Goal: Task Accomplishment & Management: Complete application form

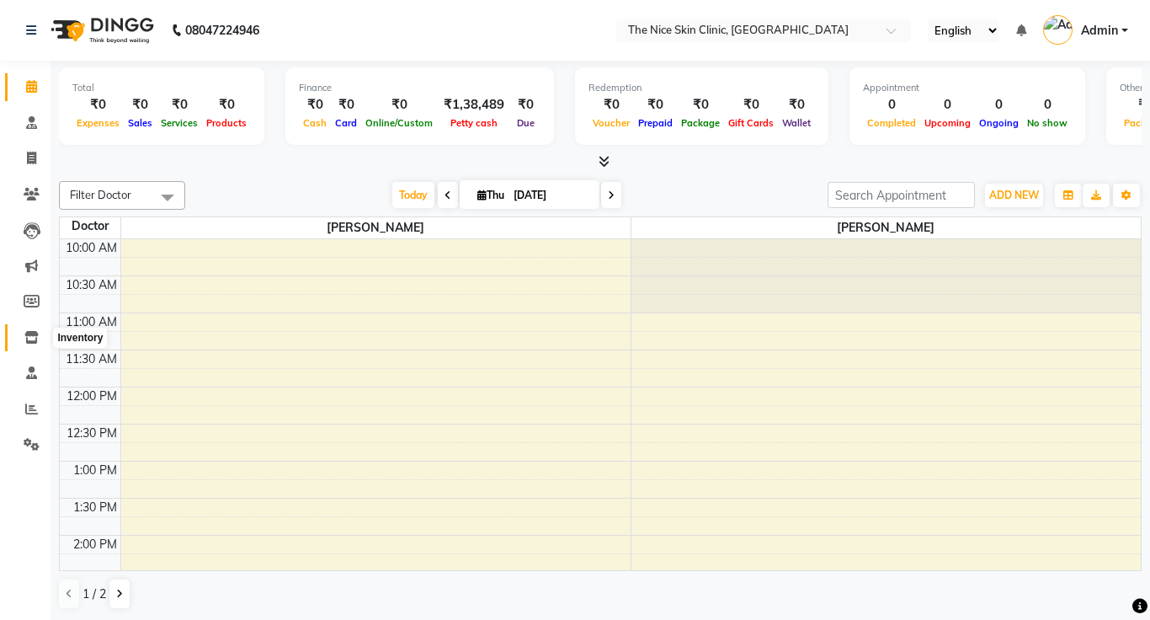
click at [29, 338] on icon at bounding box center [31, 337] width 14 height 13
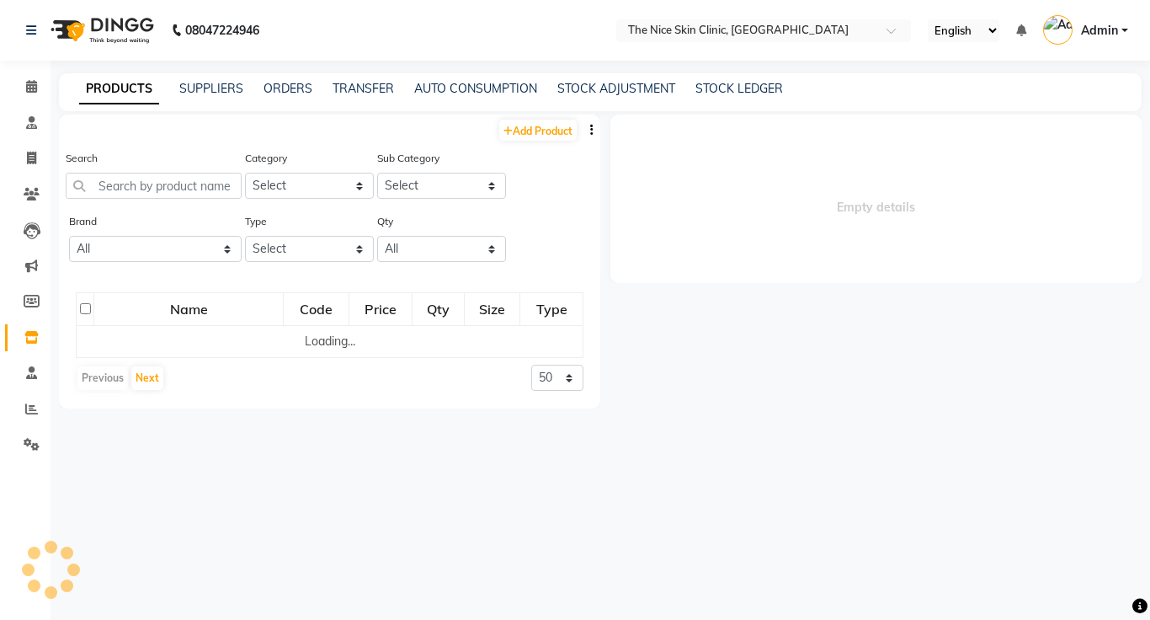
select select
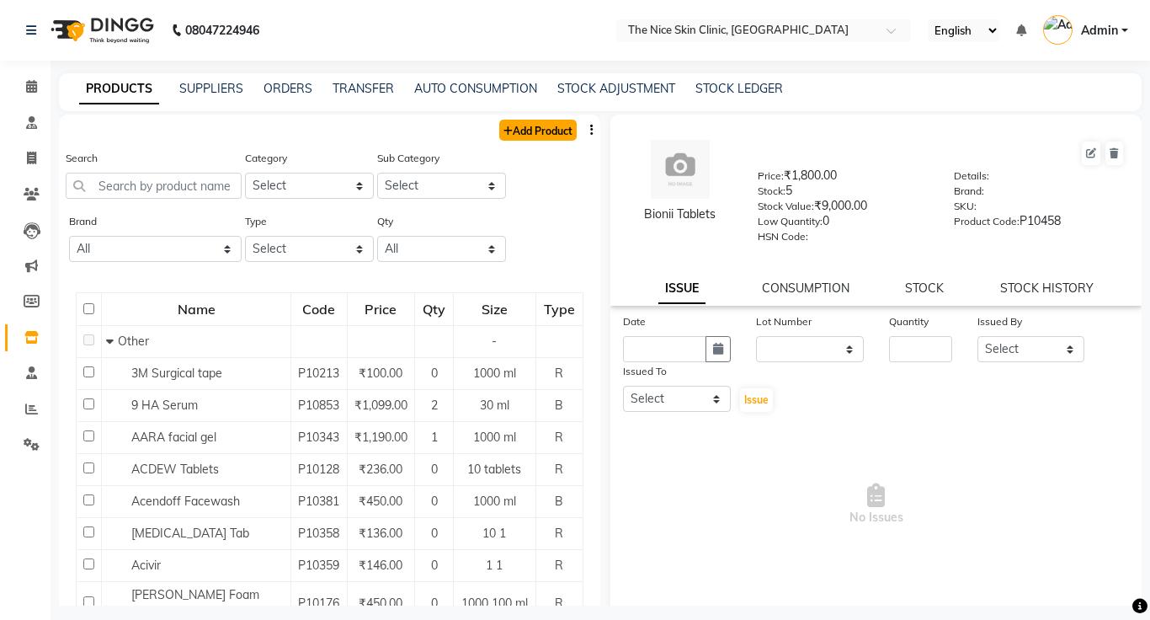
click at [522, 129] on link "Add Product" at bounding box center [537, 130] width 77 height 21
select select "true"
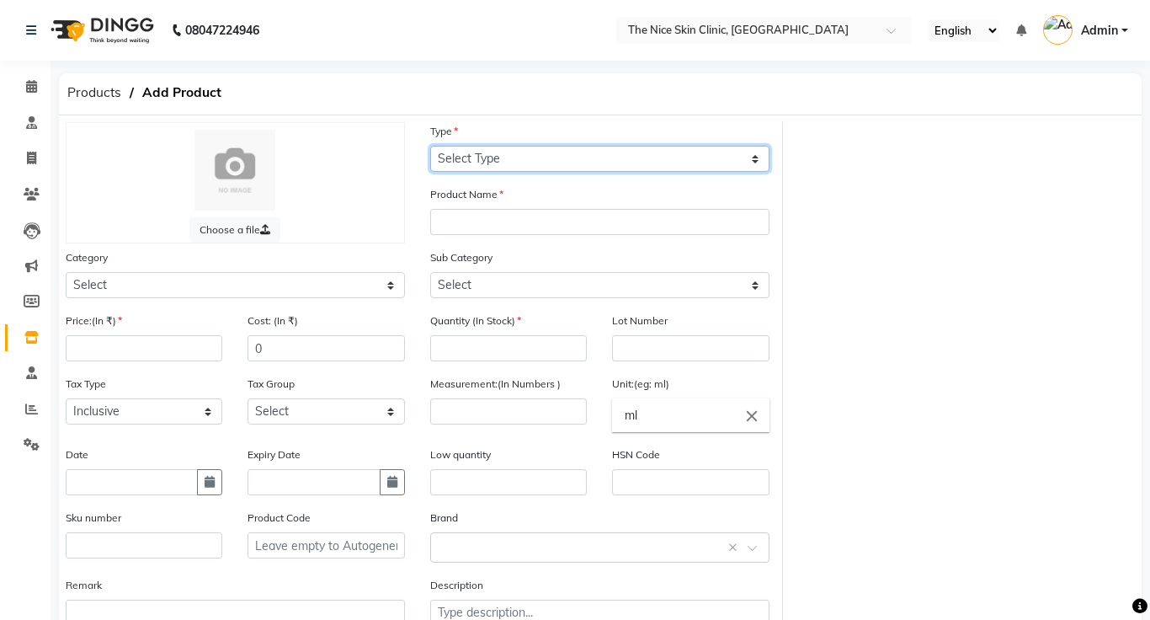
click at [520, 167] on select "Select Type Both Retail Consumable" at bounding box center [599, 159] width 339 height 26
select select "B"
click at [430, 146] on select "Select Type Both Retail Consumable" at bounding box center [599, 159] width 339 height 26
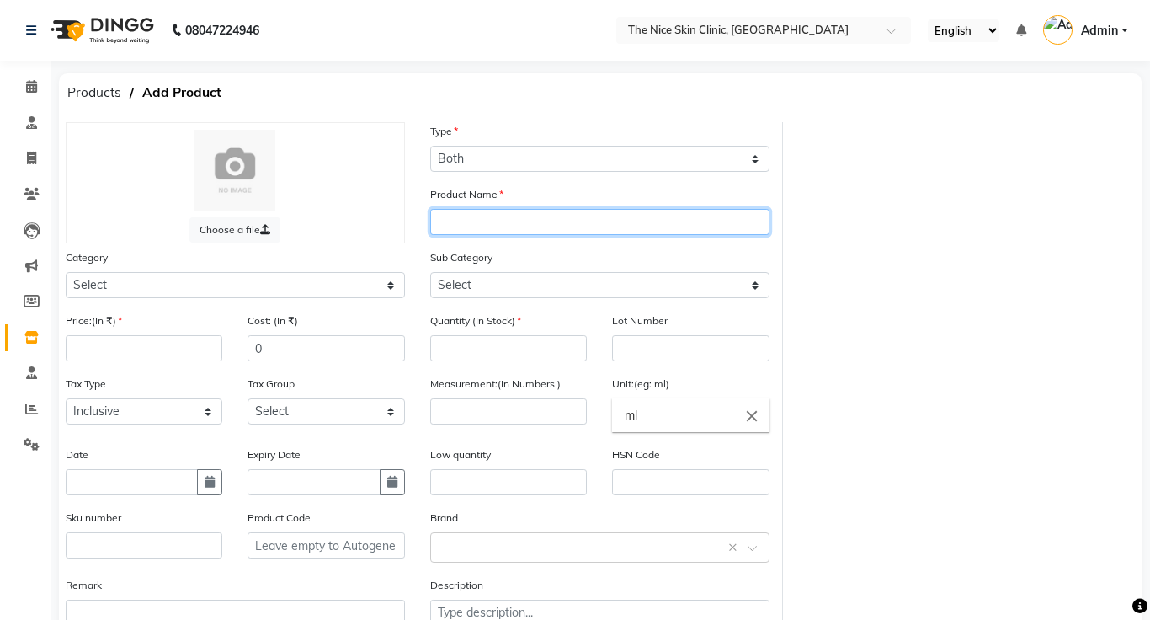
click at [518, 219] on input "text" at bounding box center [599, 222] width 339 height 26
type input "Nigrican Cream"
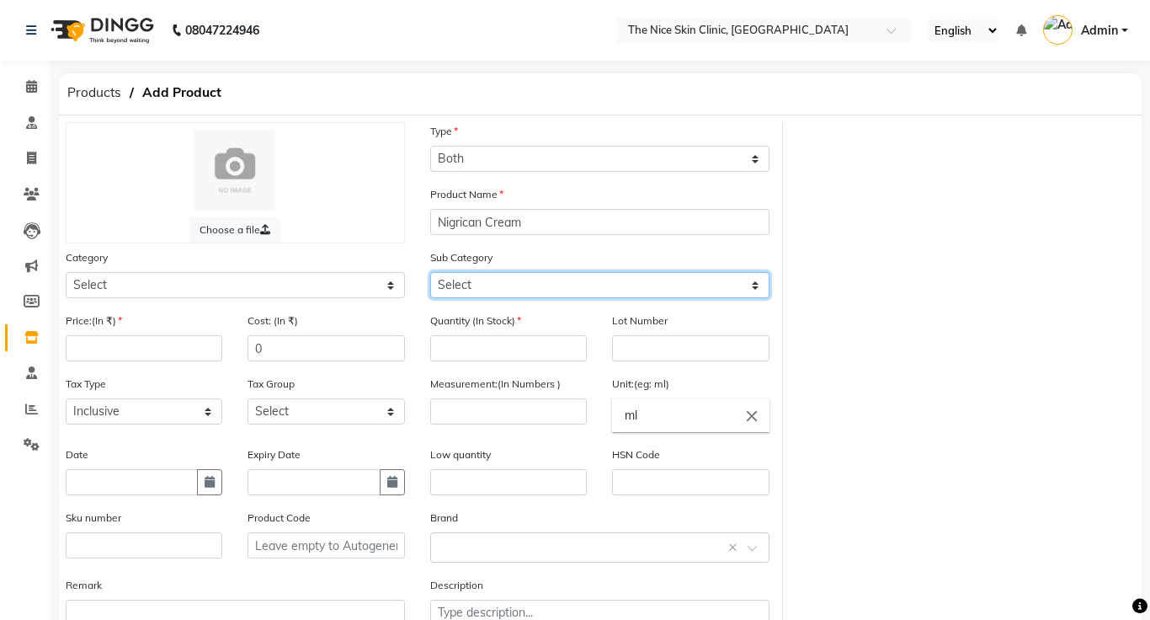
click at [547, 283] on select "Select" at bounding box center [599, 285] width 339 height 26
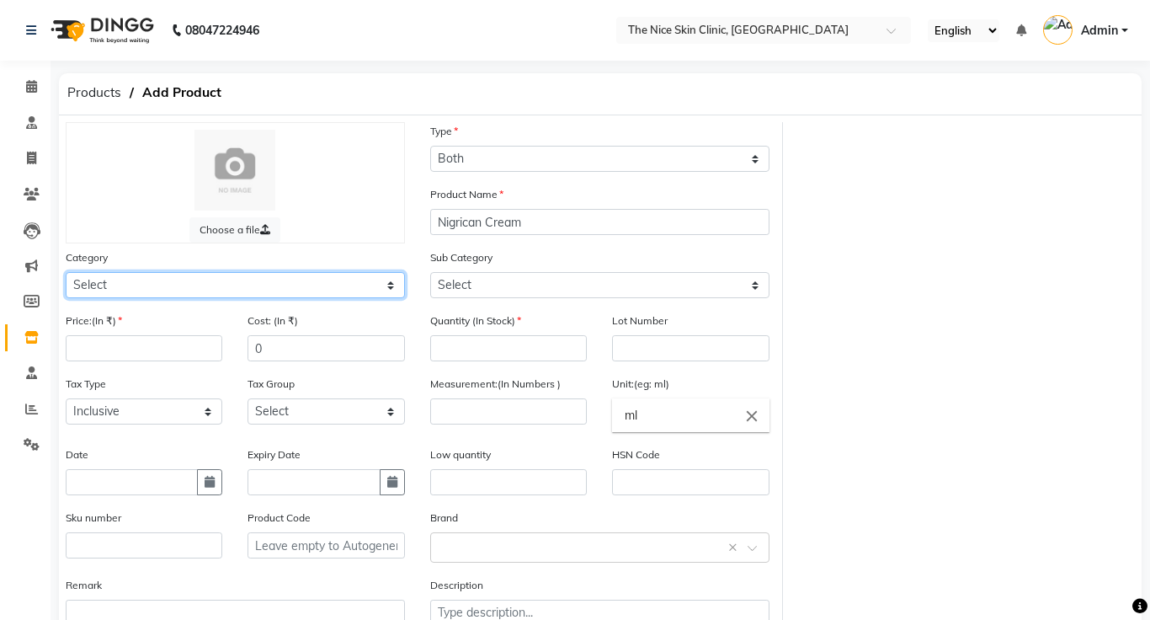
click at [204, 292] on select "Select Other" at bounding box center [235, 285] width 339 height 26
select select "3000"
click at [66, 272] on select "Select Other" at bounding box center [235, 285] width 339 height 26
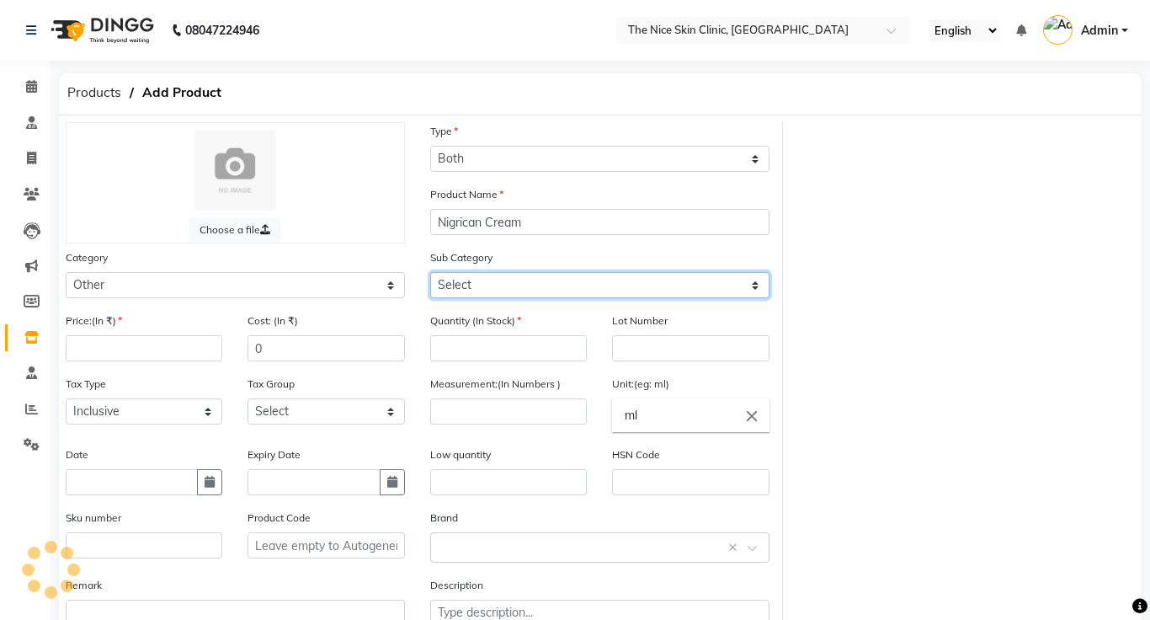
click at [550, 290] on select "Select" at bounding box center [599, 285] width 339 height 26
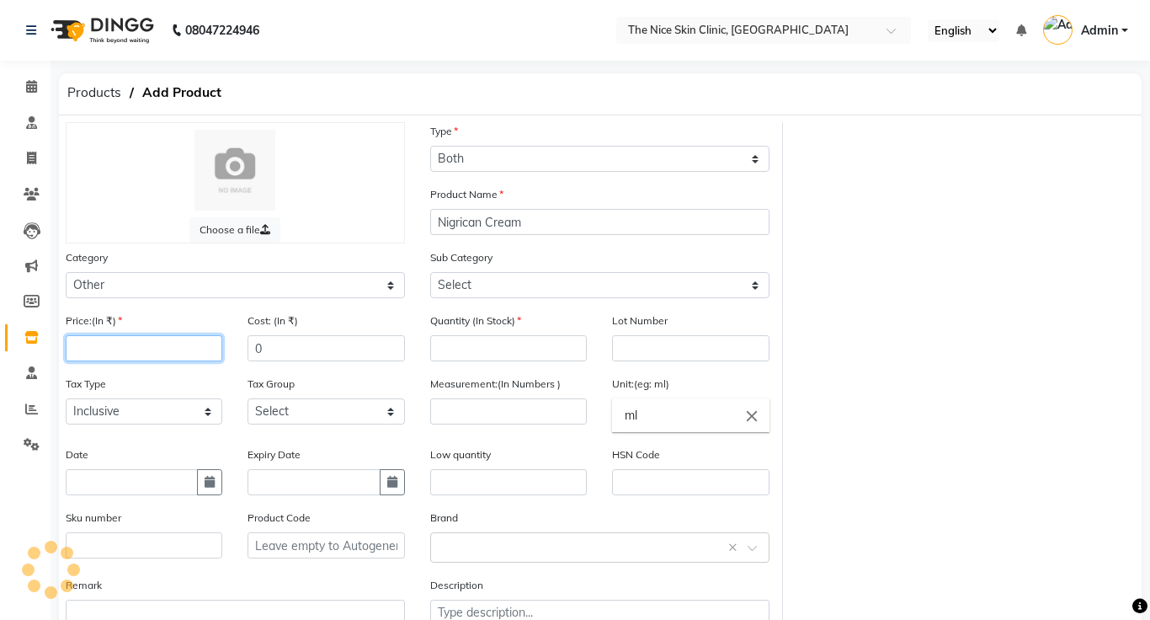
click at [172, 350] on input "number" at bounding box center [144, 348] width 157 height 26
type input "459"
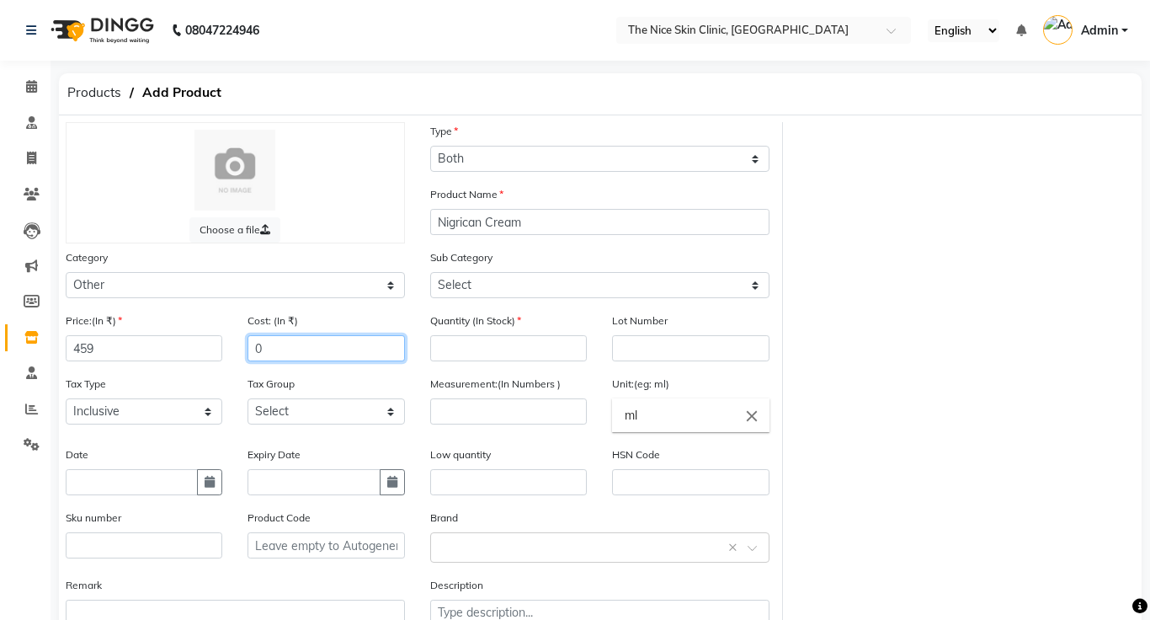
click at [283, 348] on input "0" at bounding box center [326, 348] width 157 height 26
type input "459"
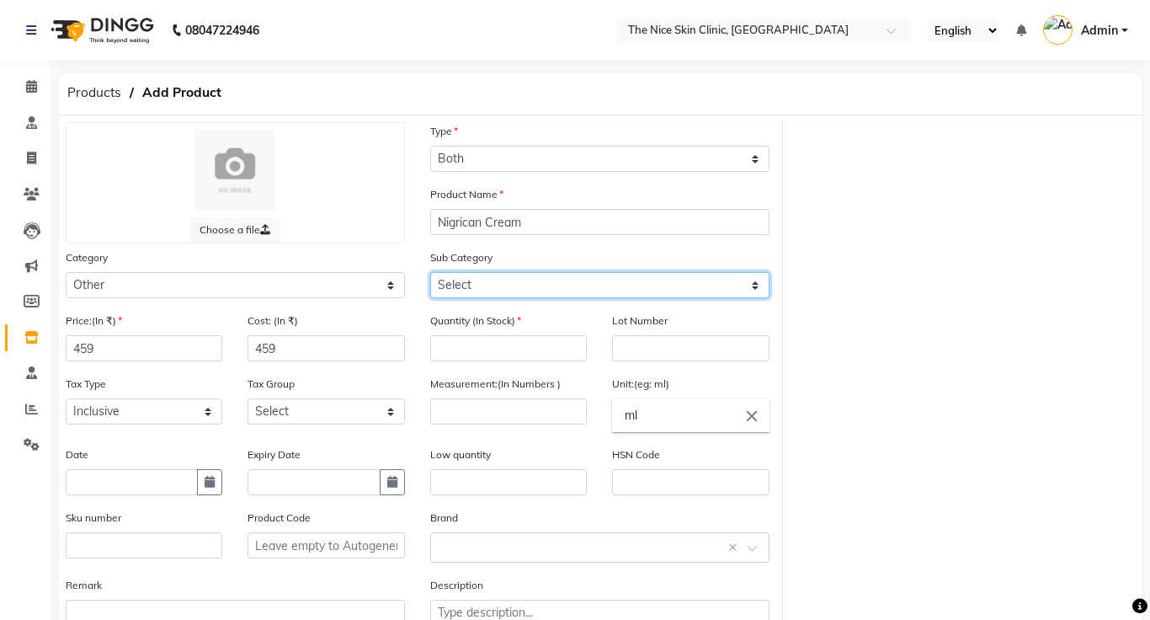
click at [754, 287] on select "Select Other" at bounding box center [599, 285] width 339 height 26
select select "3099"
click at [430, 272] on select "Select Other" at bounding box center [599, 285] width 339 height 26
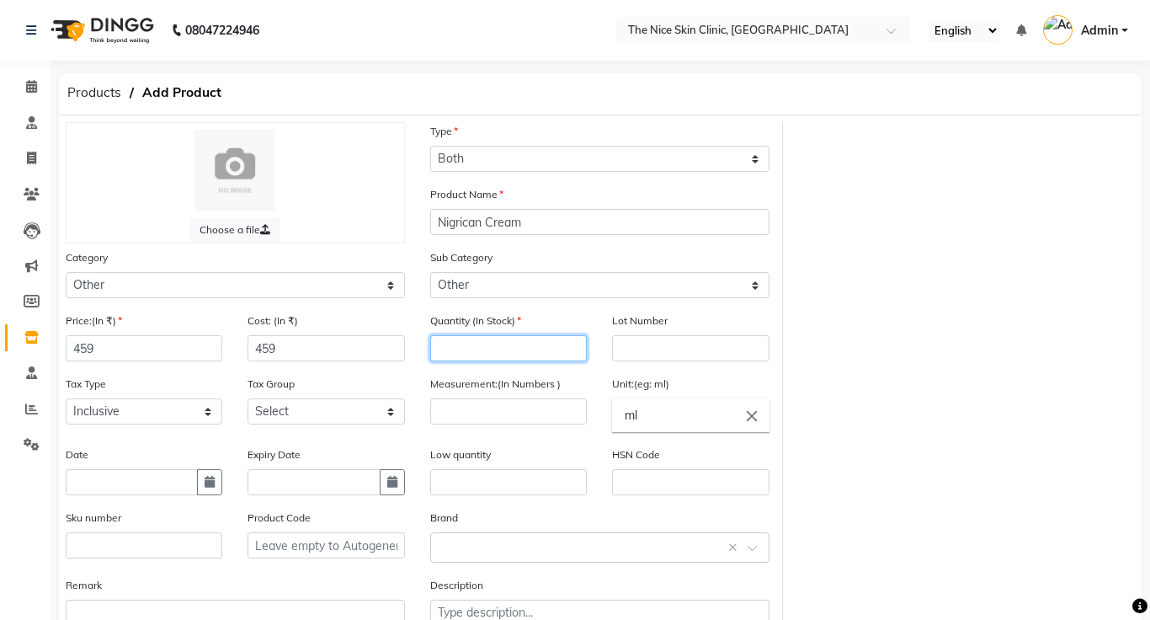
click at [531, 350] on input "number" at bounding box center [508, 348] width 157 height 26
type input "6"
type input "10"
click at [685, 417] on input "ml" at bounding box center [690, 415] width 157 height 34
type input "m"
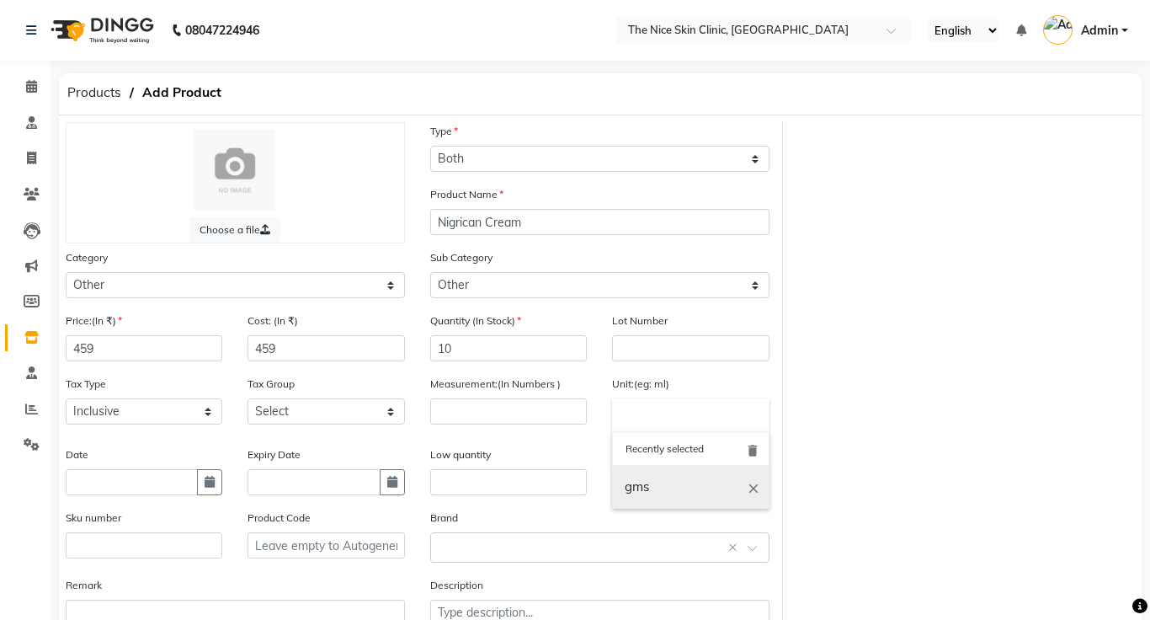
click at [673, 494] on link "gms" at bounding box center [690, 487] width 157 height 43
type input "gms"
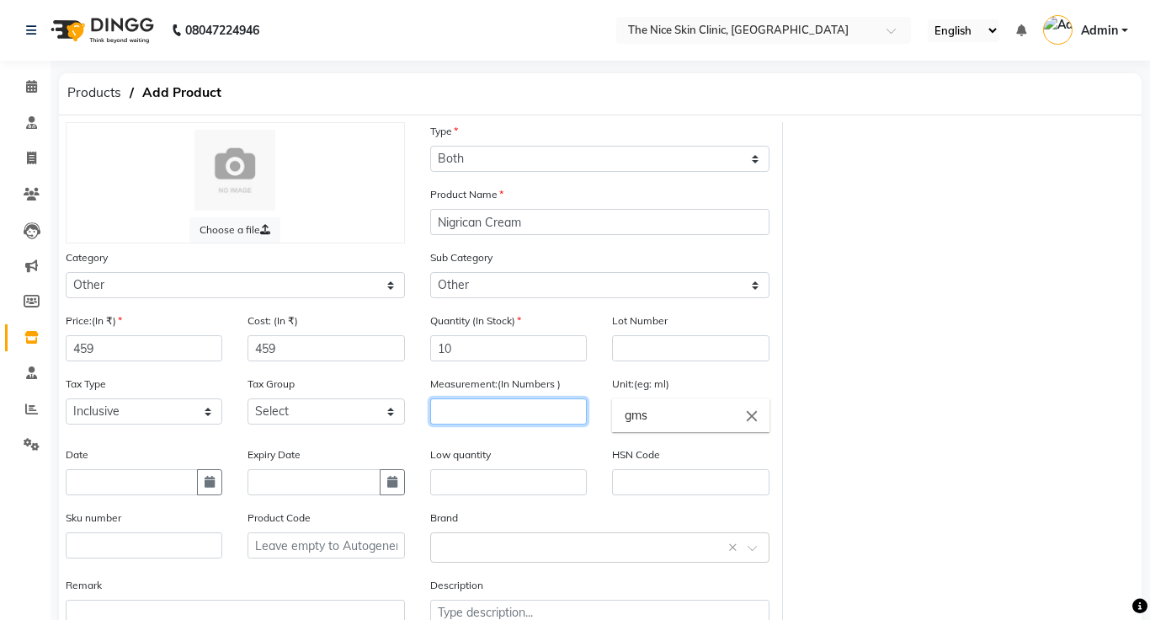
click at [513, 408] on input "number" at bounding box center [508, 411] width 157 height 26
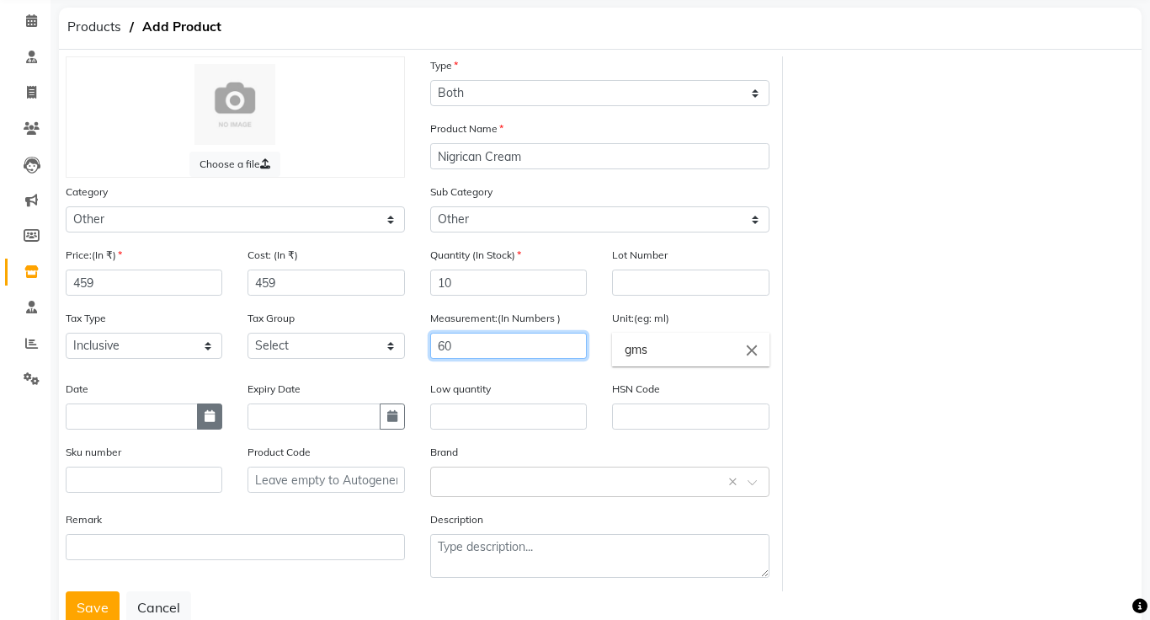
scroll to position [118, 0]
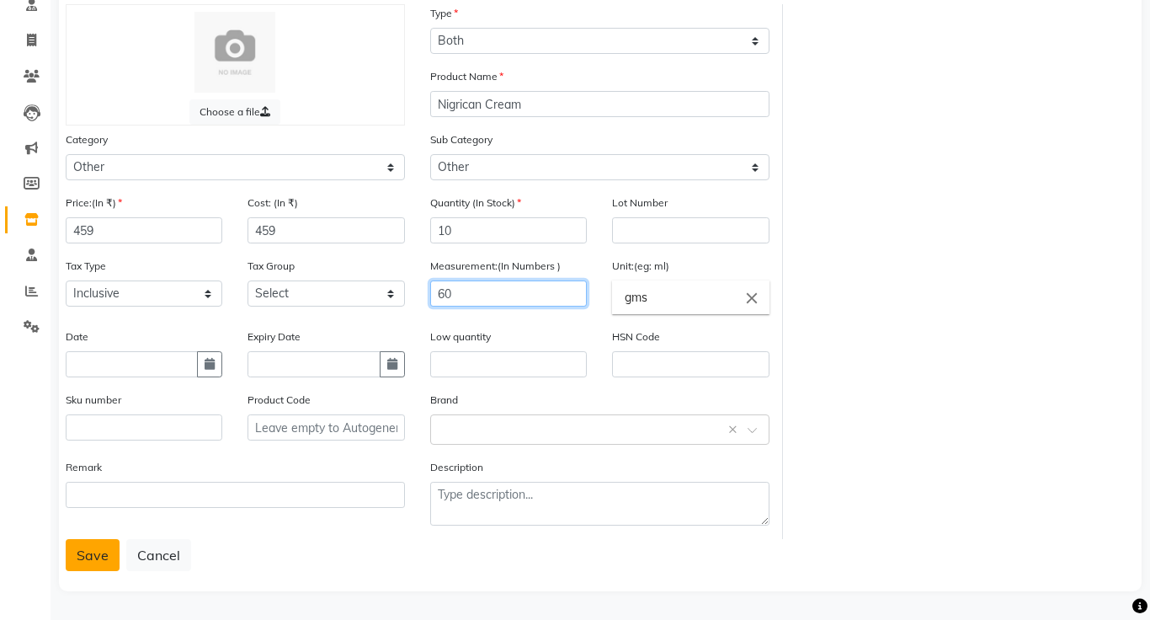
type input "60"
click at [94, 564] on button "Save" at bounding box center [93, 555] width 54 height 32
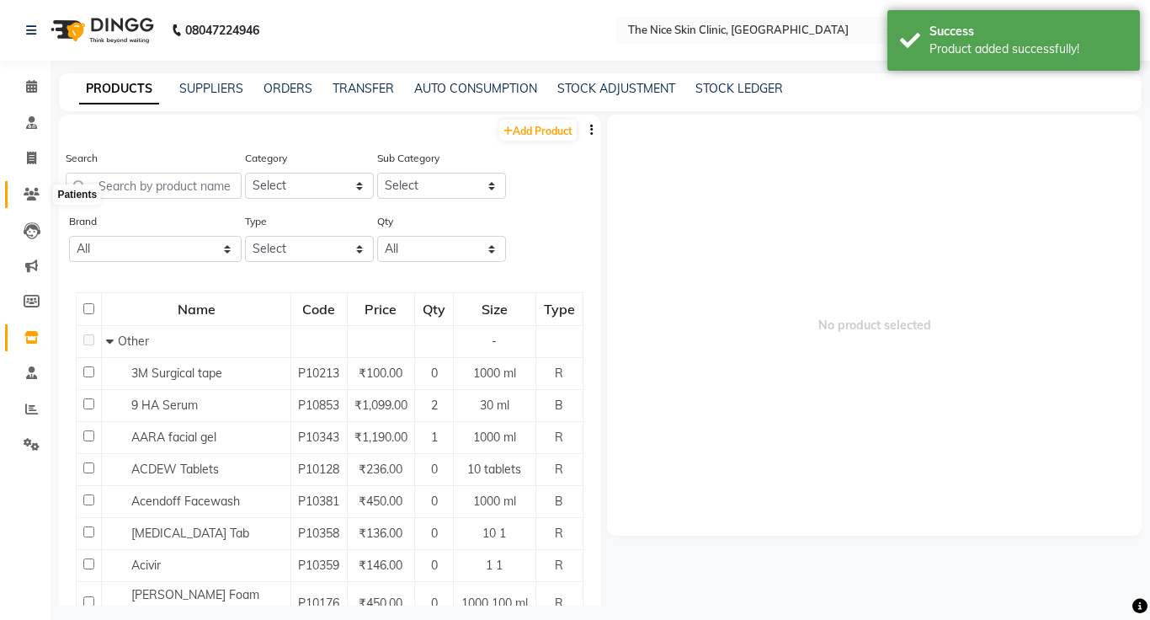
click at [29, 191] on icon at bounding box center [32, 194] width 16 height 13
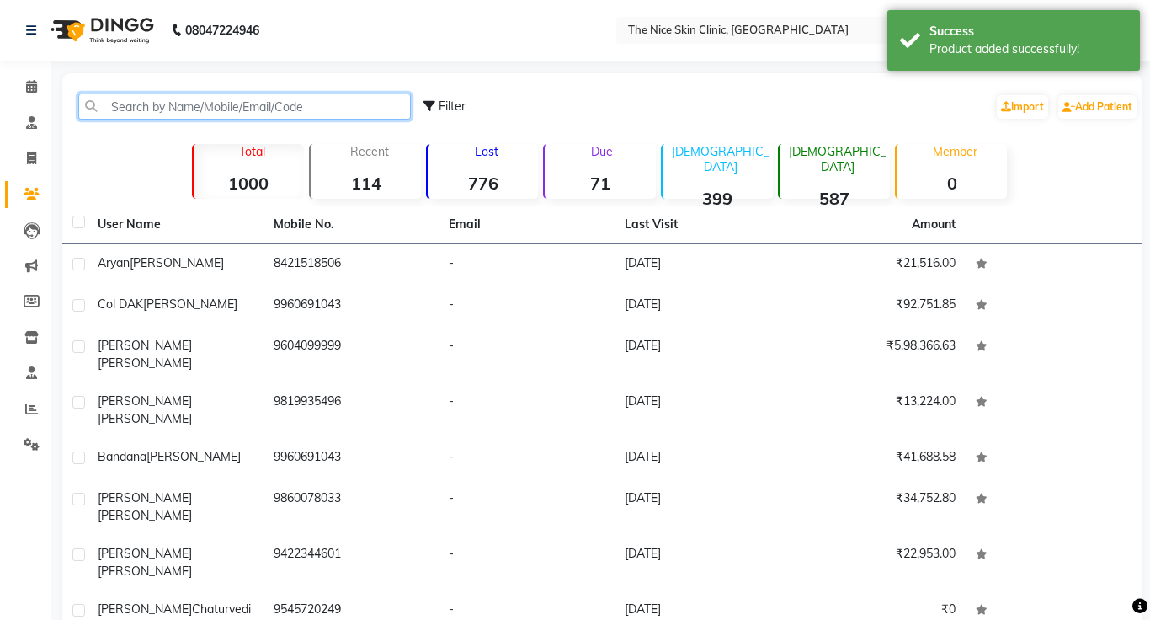
click at [263, 109] on input "text" at bounding box center [244, 106] width 333 height 26
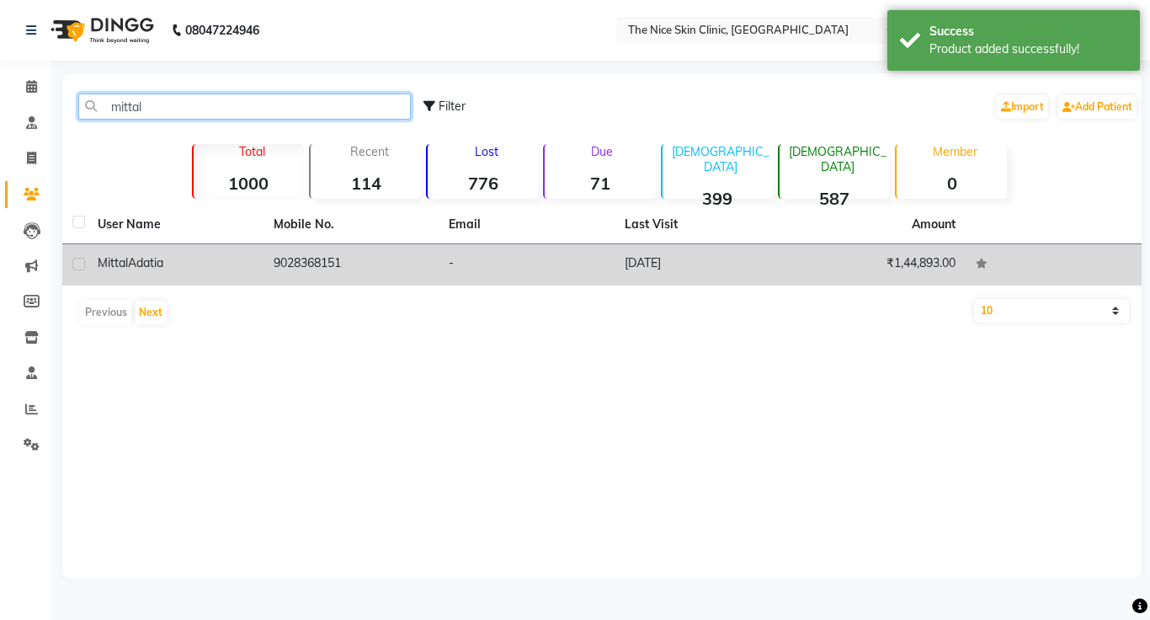
type input "mittal"
click at [323, 260] on td "9028368151" at bounding box center [351, 264] width 176 height 41
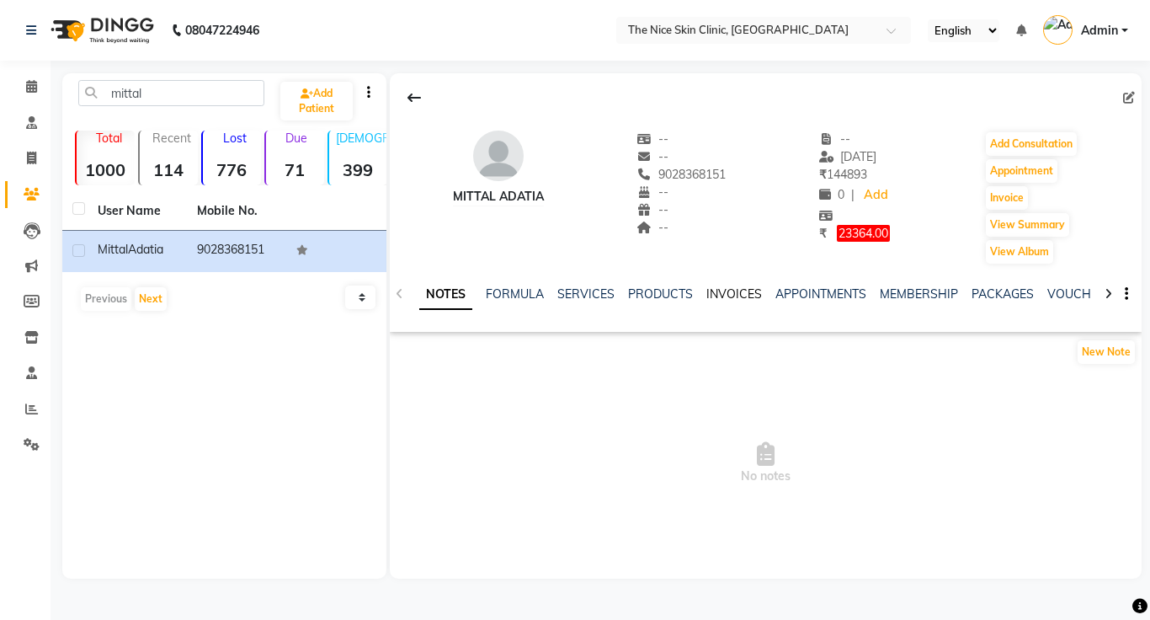
click at [738, 295] on link "INVOICES" at bounding box center [734, 293] width 56 height 15
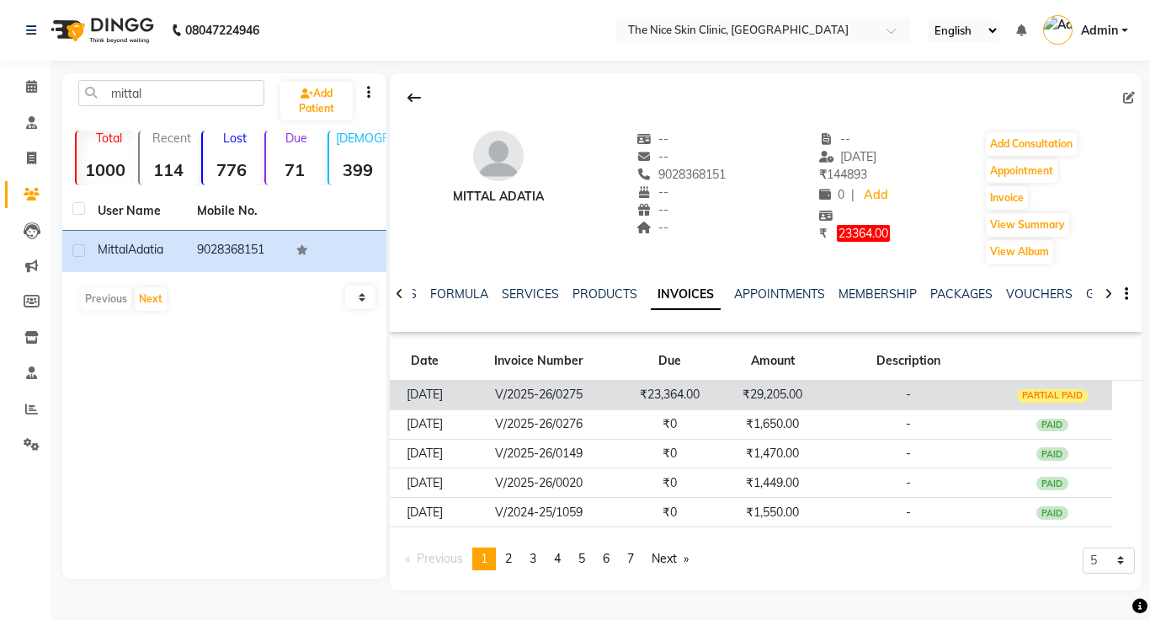
click at [743, 392] on td "₹29,205.00" at bounding box center [772, 395] width 103 height 29
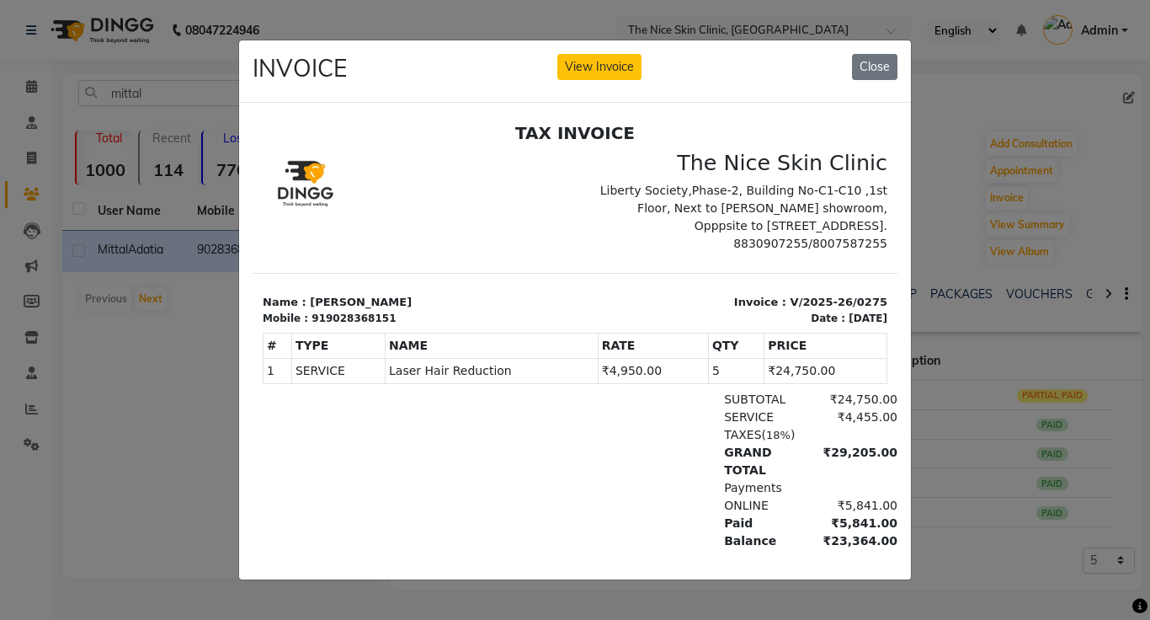
click at [341, 444] on div at bounding box center [367, 470] width 208 height 159
click at [886, 74] on button "Close" at bounding box center [874, 67] width 45 height 26
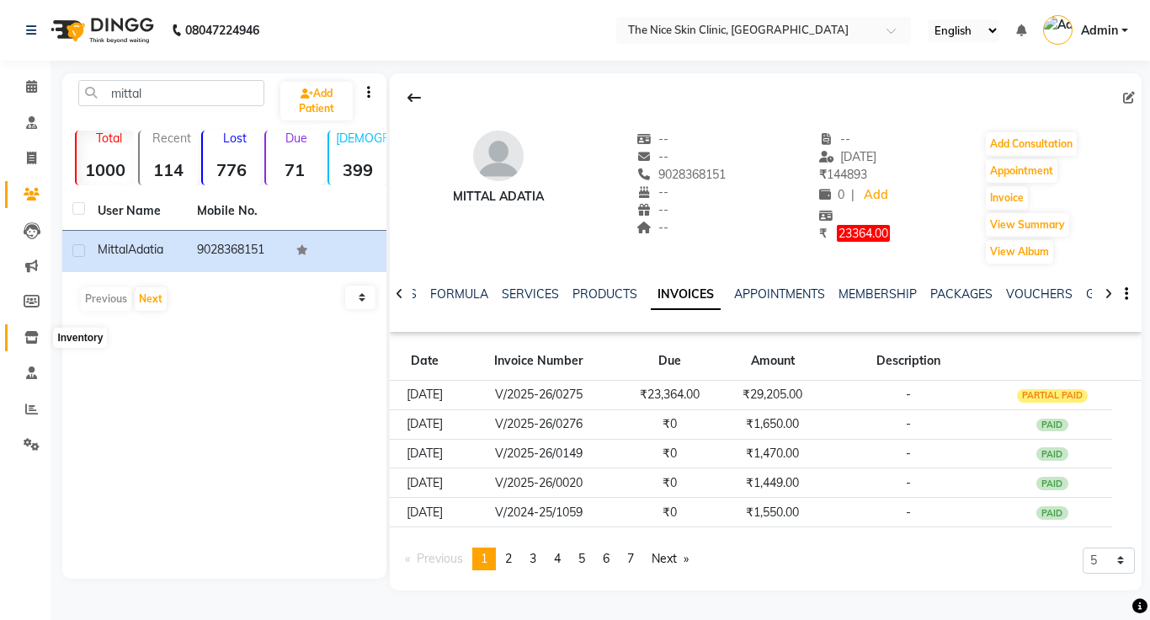
click at [32, 336] on icon at bounding box center [31, 337] width 14 height 13
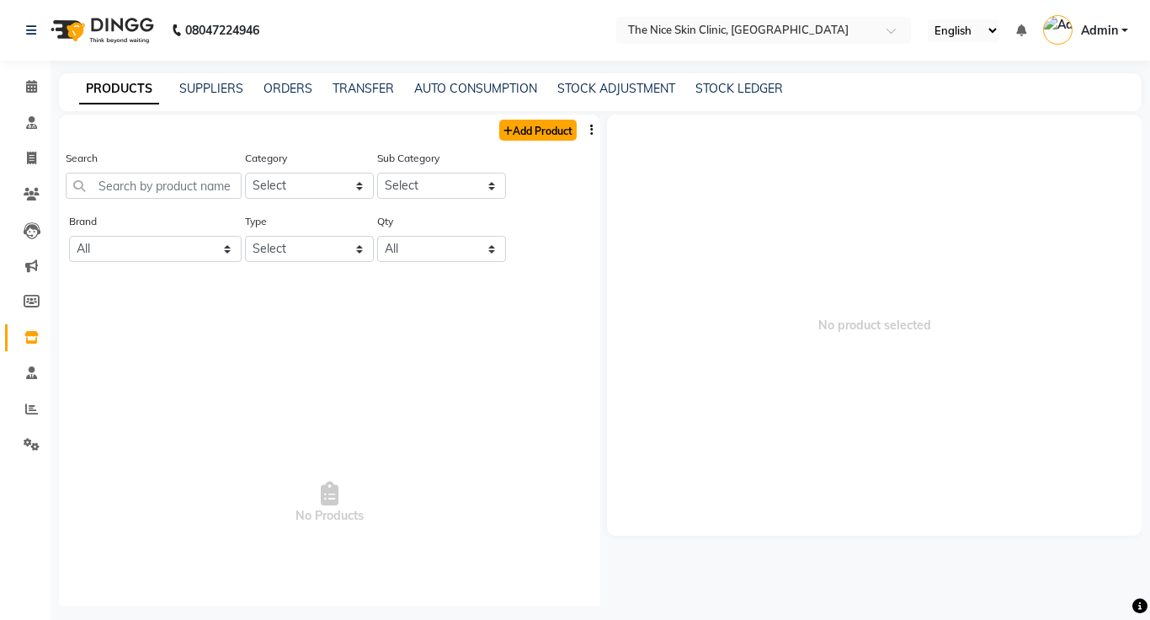
click at [556, 136] on link "Add Product" at bounding box center [537, 130] width 77 height 21
select select "true"
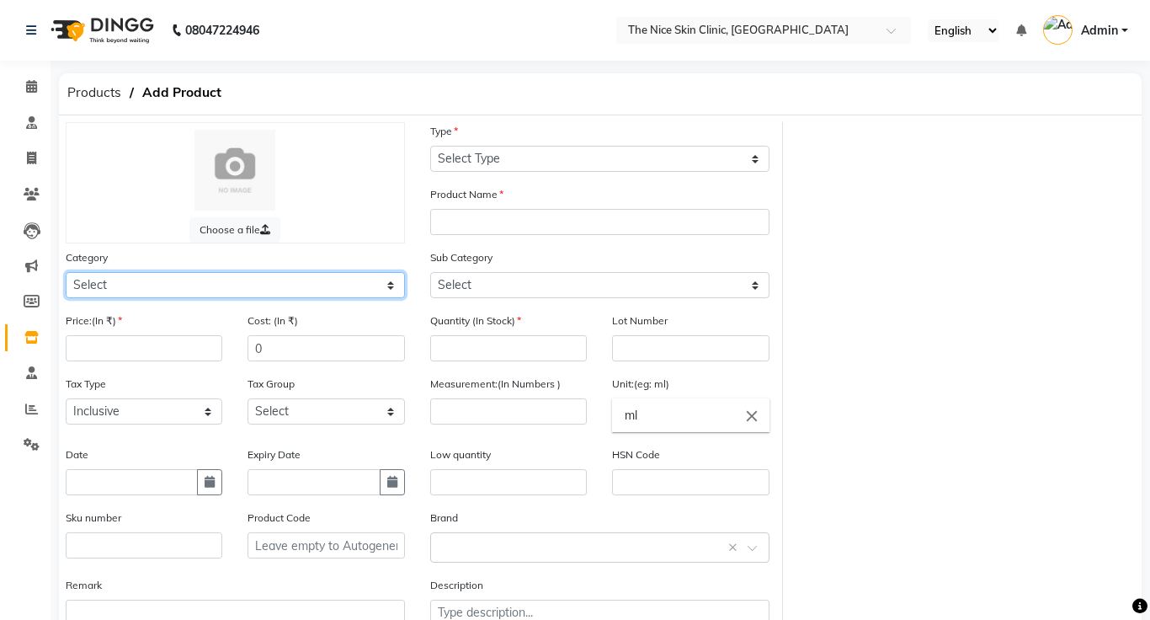
click at [181, 286] on select "Select" at bounding box center [235, 285] width 339 height 26
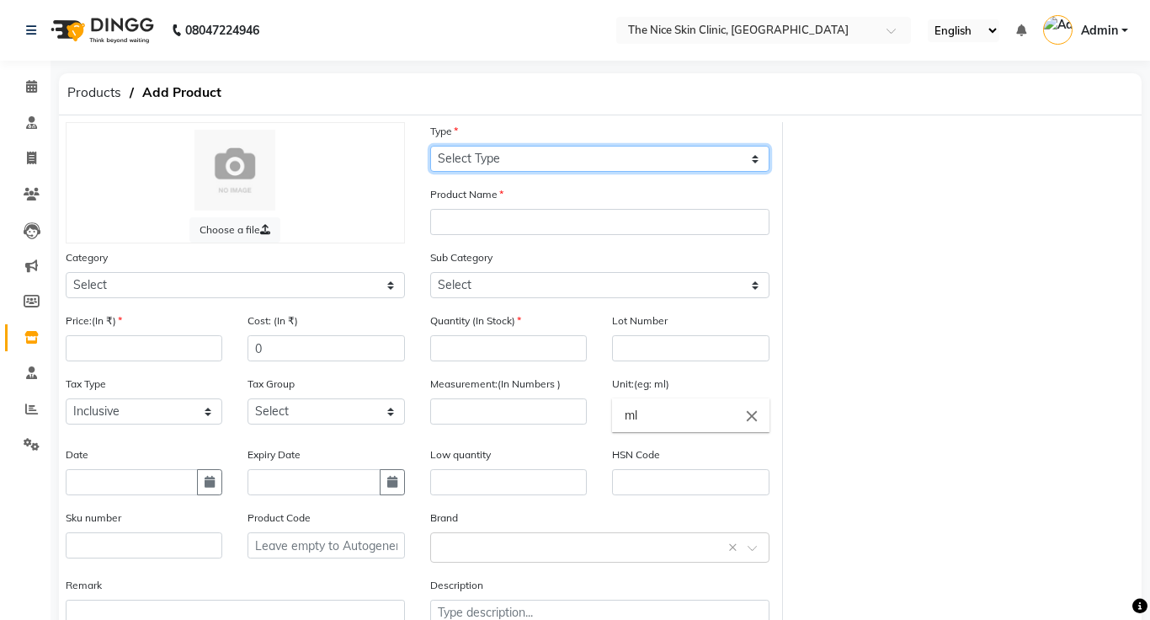
click at [561, 157] on select "Select Type Both Retail Consumable" at bounding box center [599, 159] width 339 height 26
select select "B"
click at [430, 146] on select "Select Type Both Retail Consumable" at bounding box center [599, 159] width 339 height 26
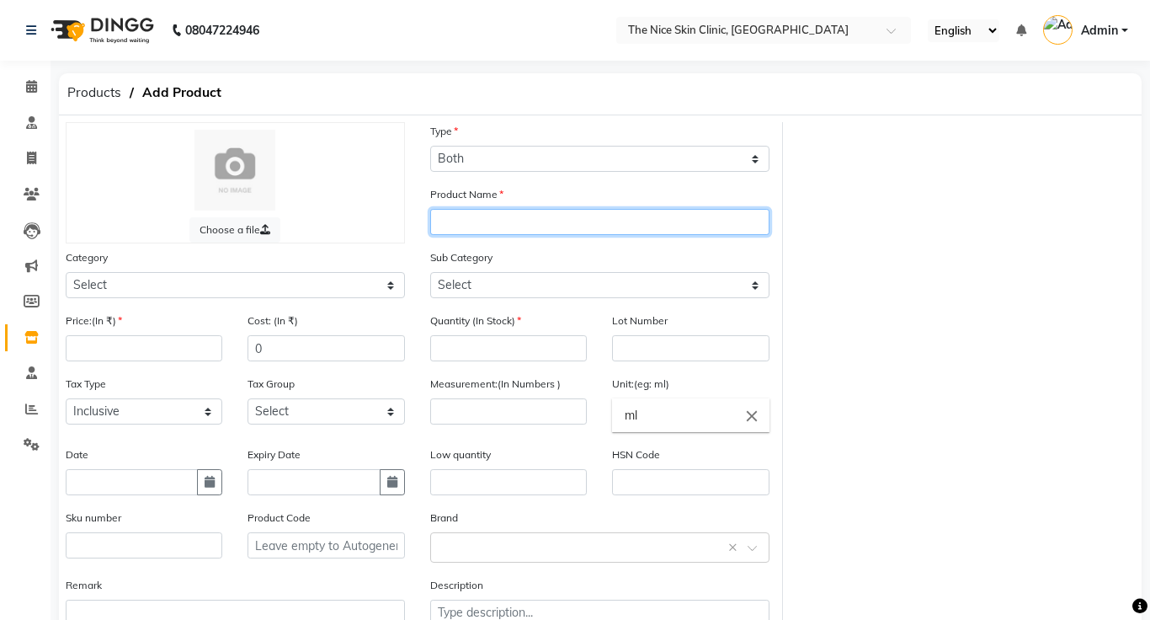
click at [516, 219] on input "text" at bounding box center [599, 222] width 339 height 26
click at [438, 221] on input "Stretch Marks" at bounding box center [599, 222] width 339 height 26
click at [590, 226] on input "Anti-Stretch Marks" at bounding box center [599, 222] width 339 height 26
type input "Anti-[MEDICAL_DATA] Cream GATOR"
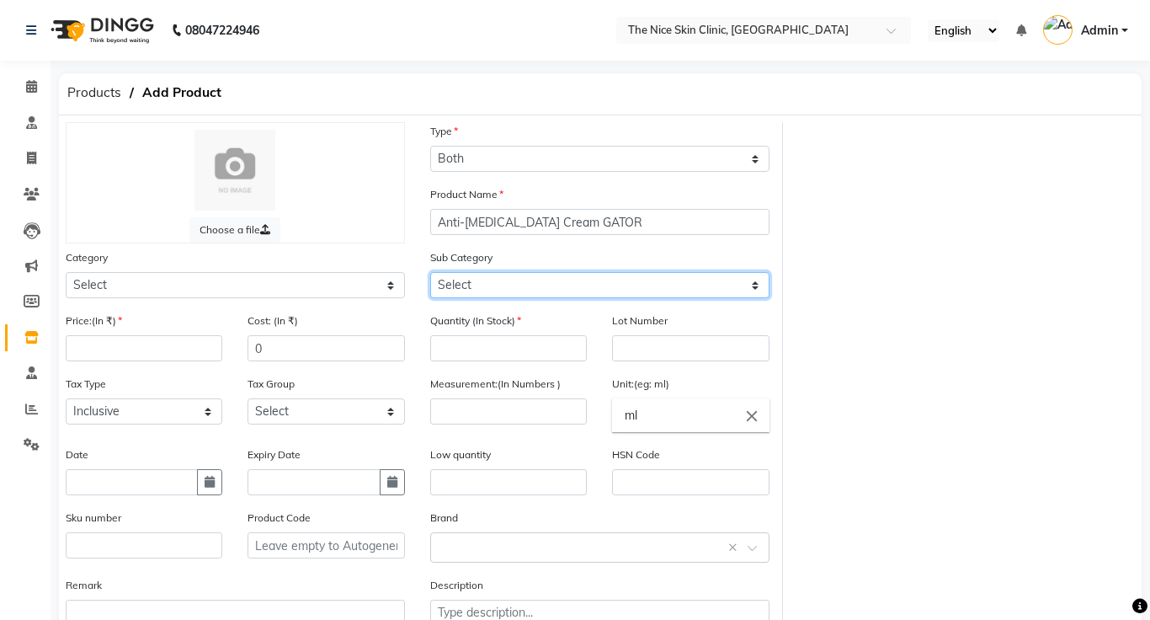
click at [514, 290] on select "Select" at bounding box center [599, 285] width 339 height 26
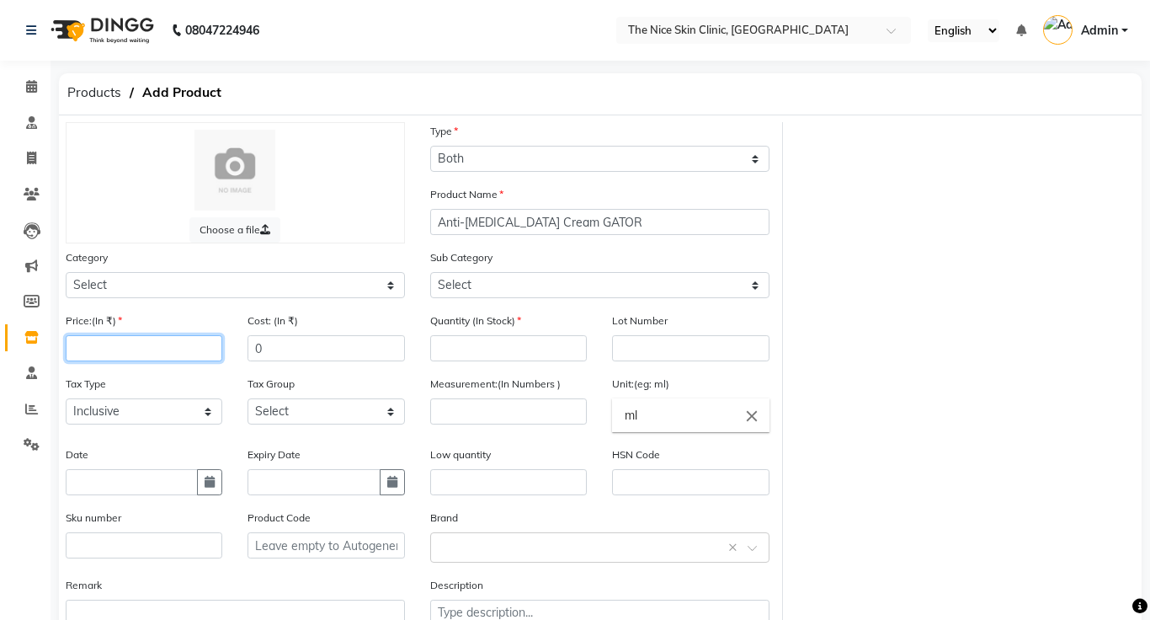
click at [191, 356] on input "number" at bounding box center [144, 348] width 157 height 26
type input "699"
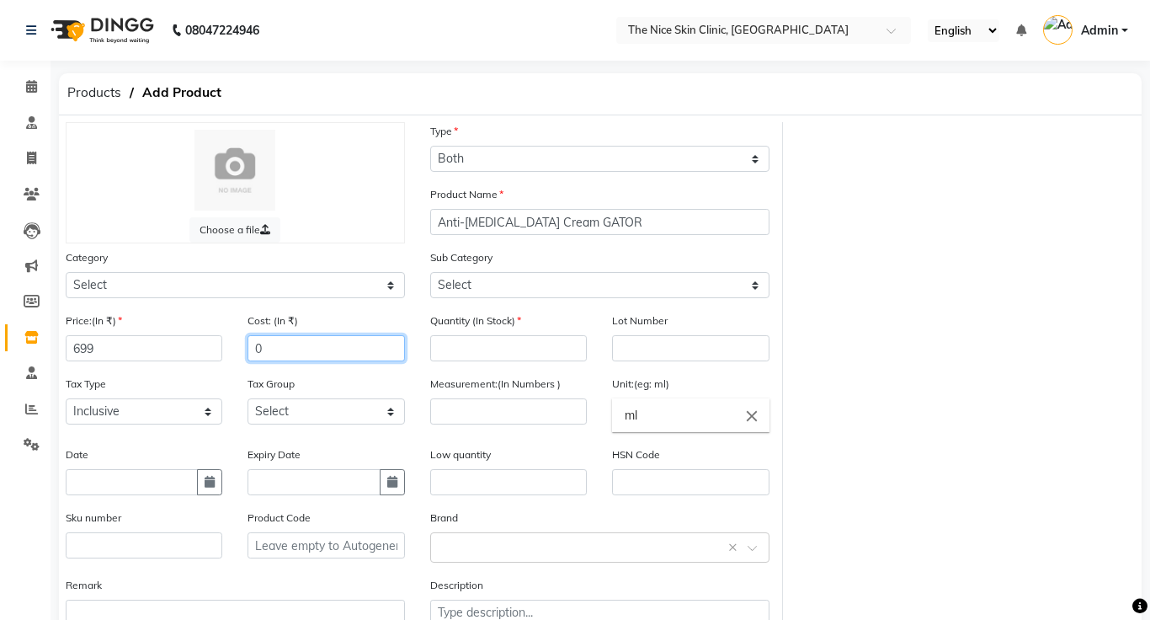
click at [296, 346] on input "0" at bounding box center [326, 348] width 157 height 26
type input "699"
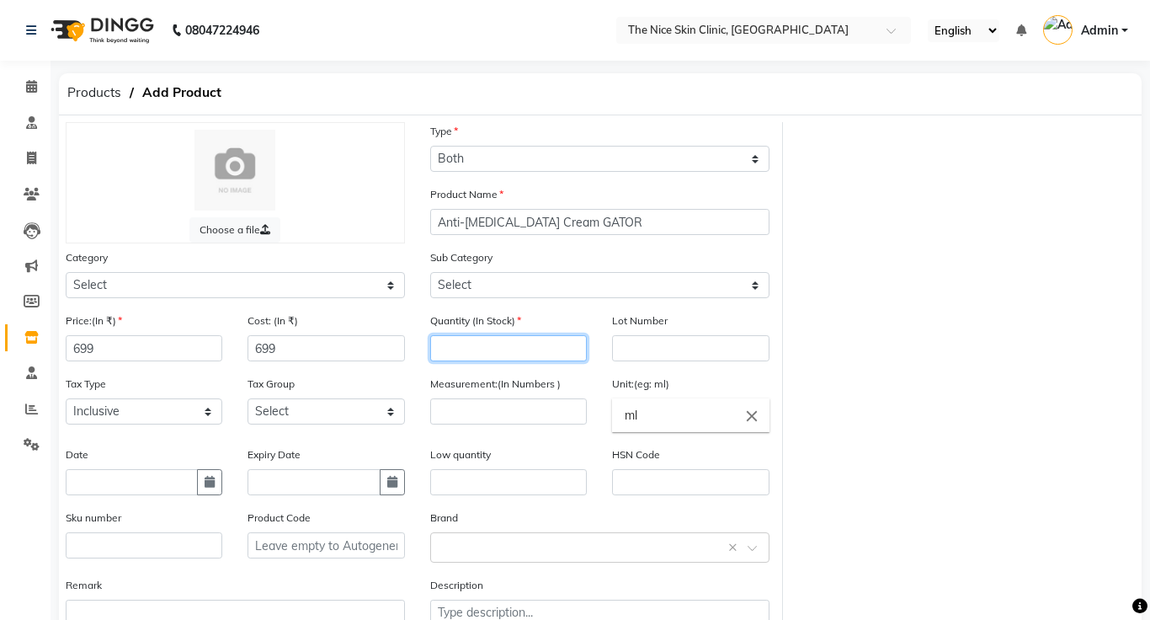
click at [507, 352] on input "number" at bounding box center [508, 348] width 157 height 26
type input "2"
click at [673, 418] on input "ml" at bounding box center [690, 415] width 157 height 34
type input "m"
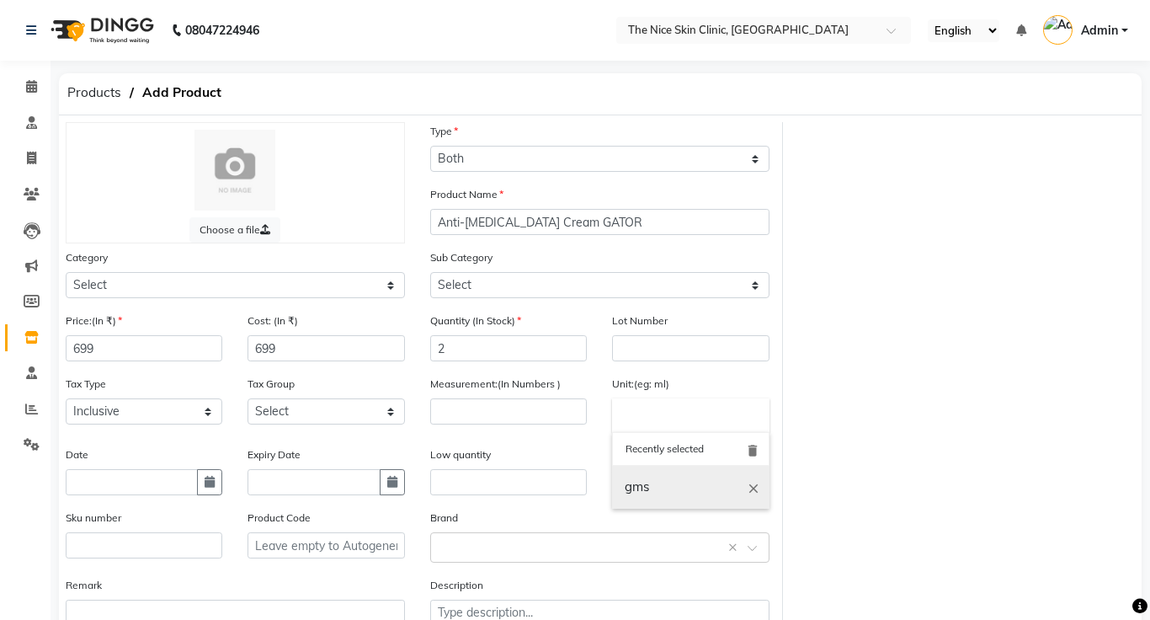
click at [667, 491] on link "gms" at bounding box center [690, 487] width 157 height 43
type input "gms"
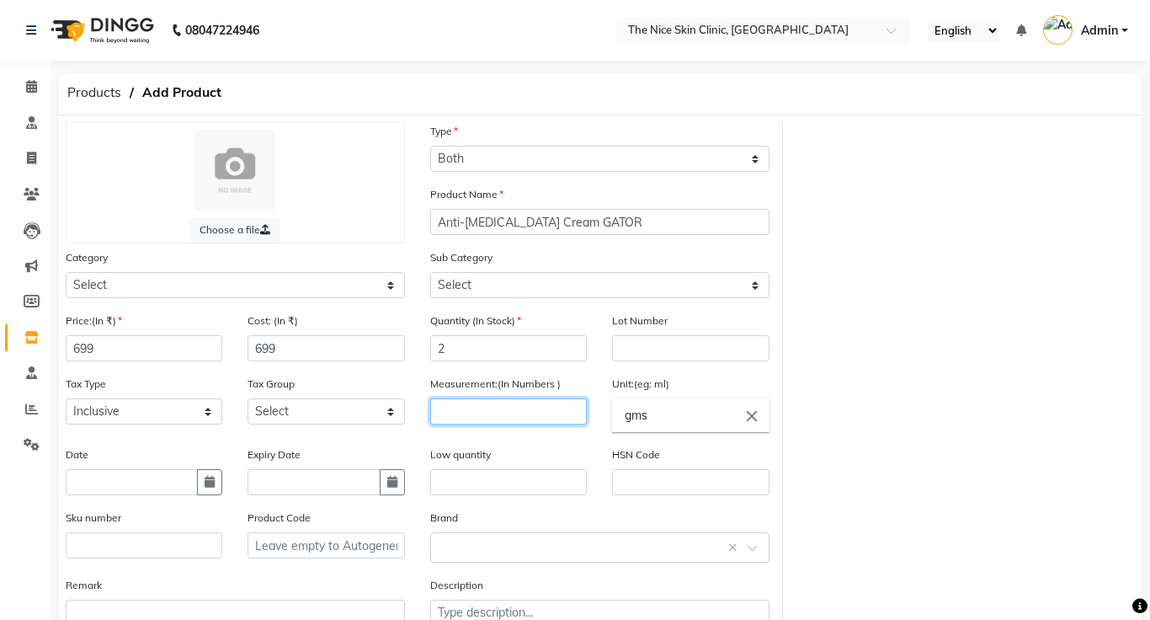
click at [503, 417] on input "number" at bounding box center [508, 411] width 157 height 26
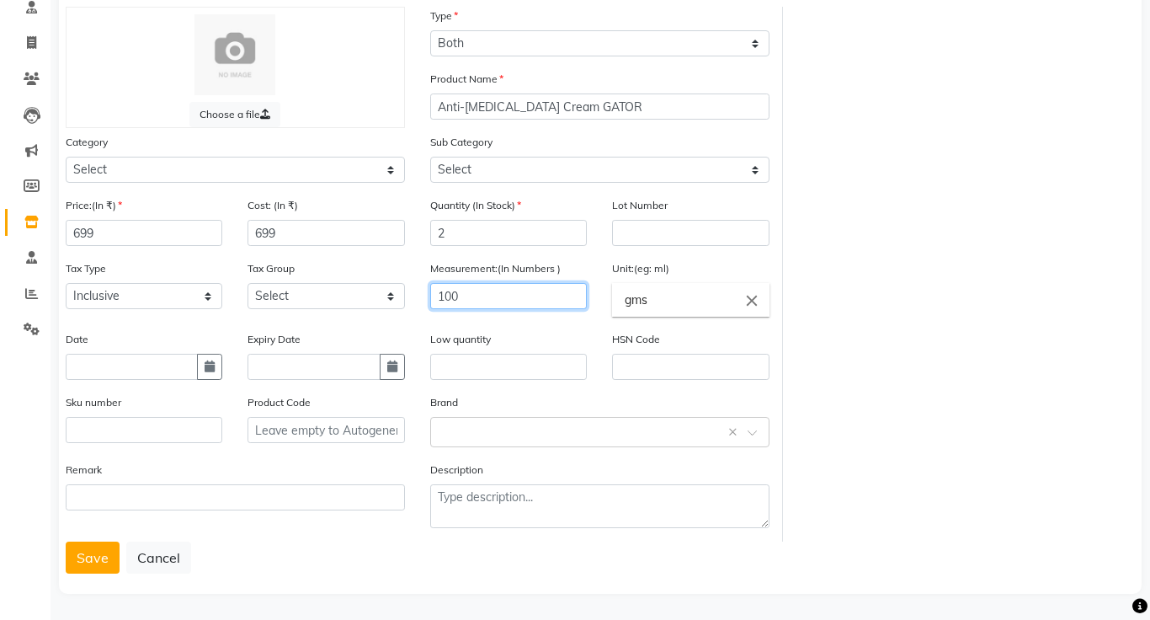
scroll to position [118, 0]
type input "100"
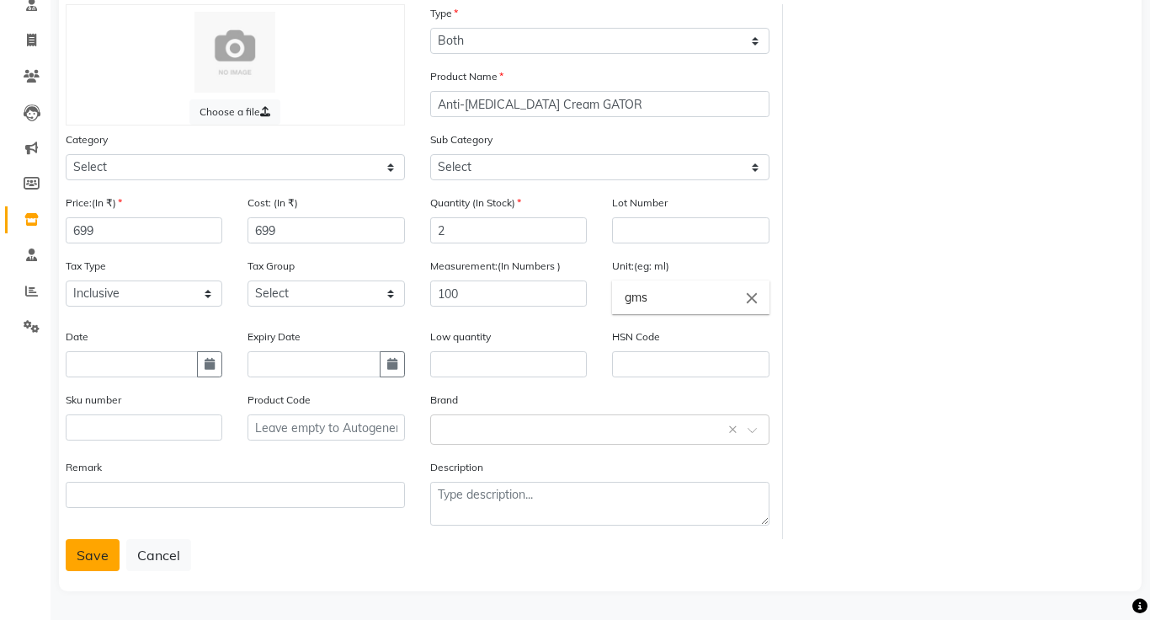
click at [88, 556] on button "Save" at bounding box center [93, 555] width 54 height 32
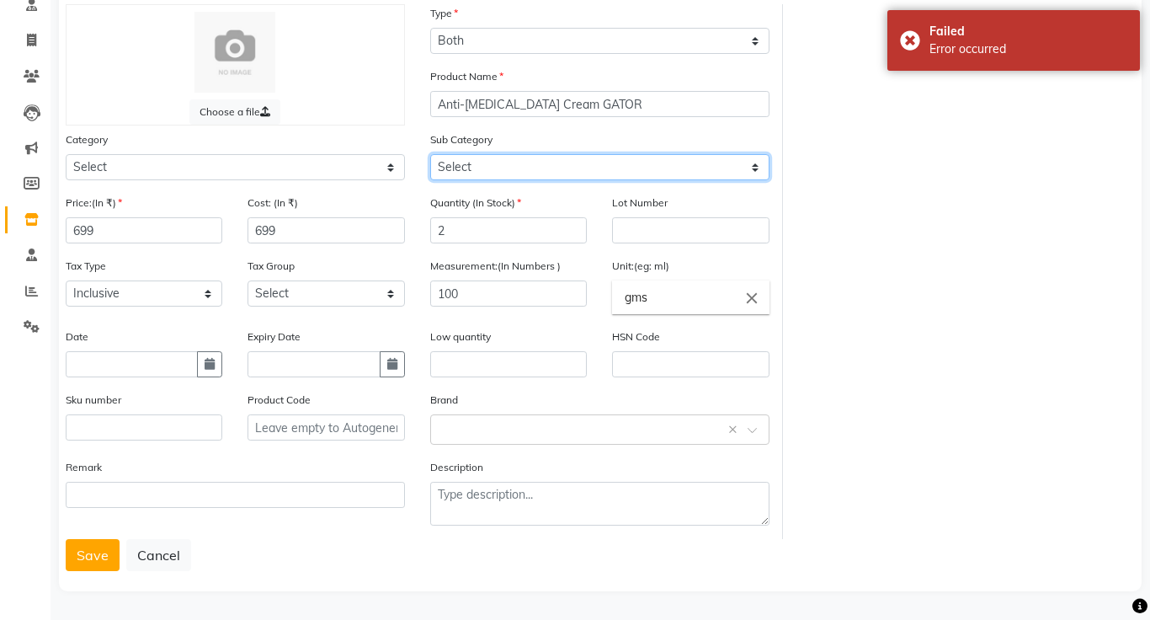
click at [714, 167] on select "Select" at bounding box center [599, 167] width 339 height 26
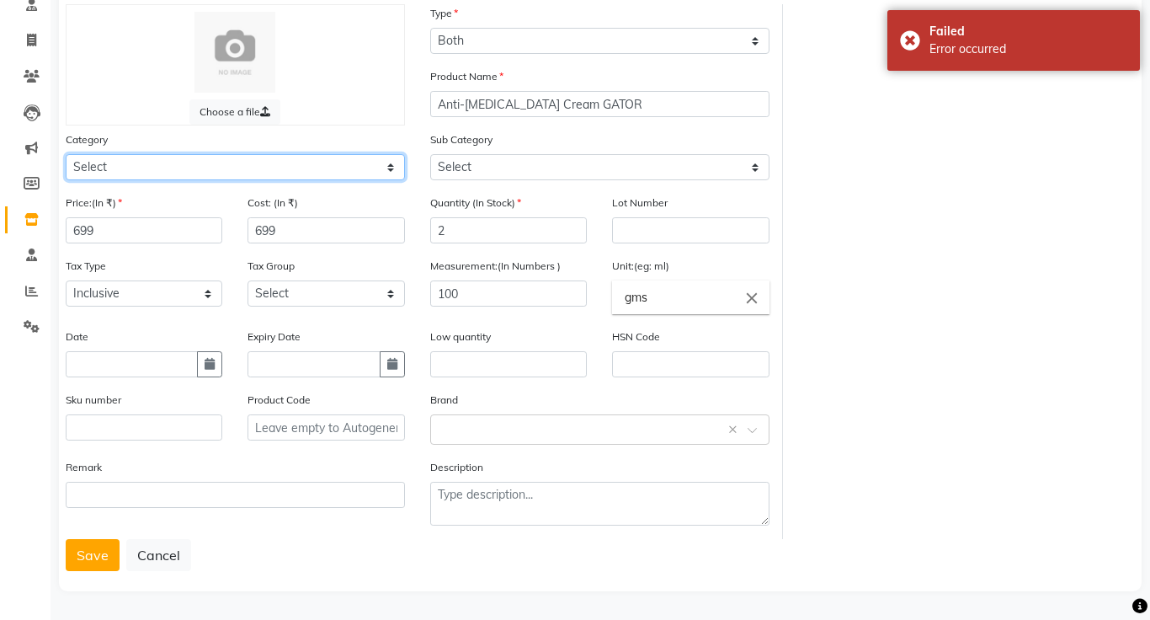
click at [302, 168] on select "Select" at bounding box center [235, 167] width 339 height 26
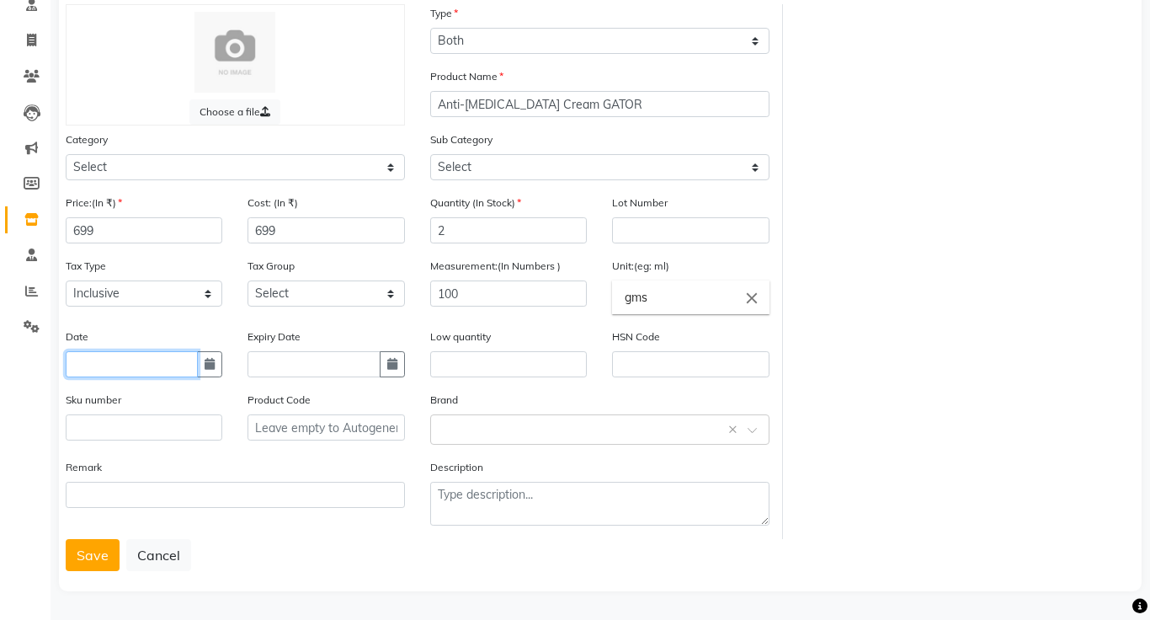
click at [173, 360] on input "text" at bounding box center [132, 364] width 132 height 26
select select "9"
select select "2025"
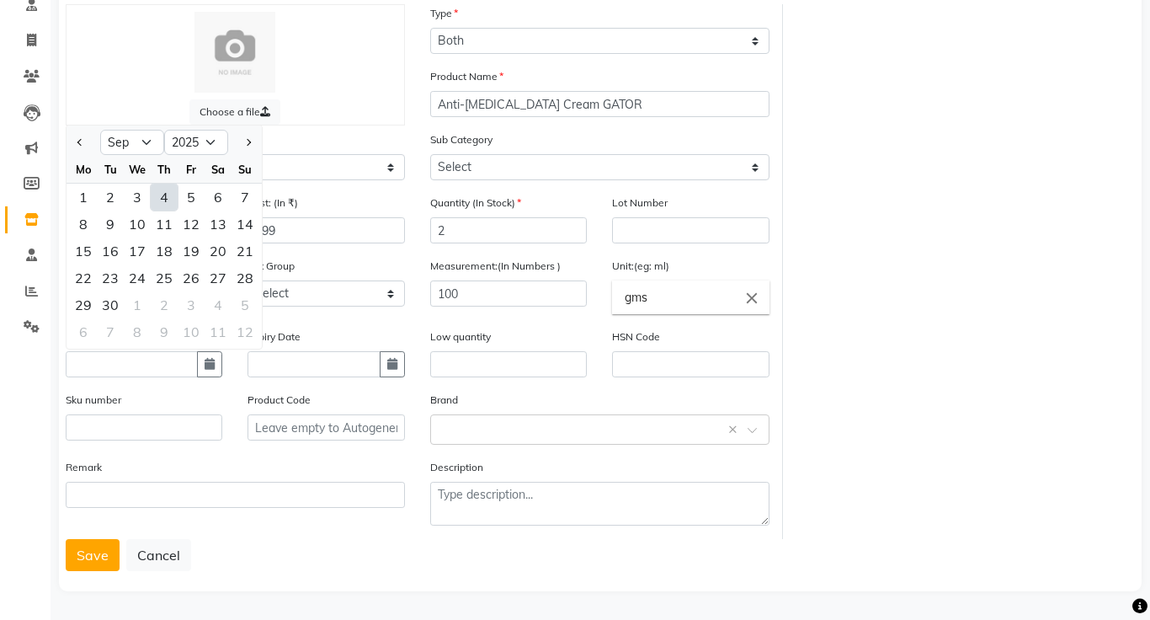
click at [937, 366] on div "Choose a file Type Select Type Both Retail Consumable Product Name Anti-Stretch…" at bounding box center [600, 271] width 1094 height 535
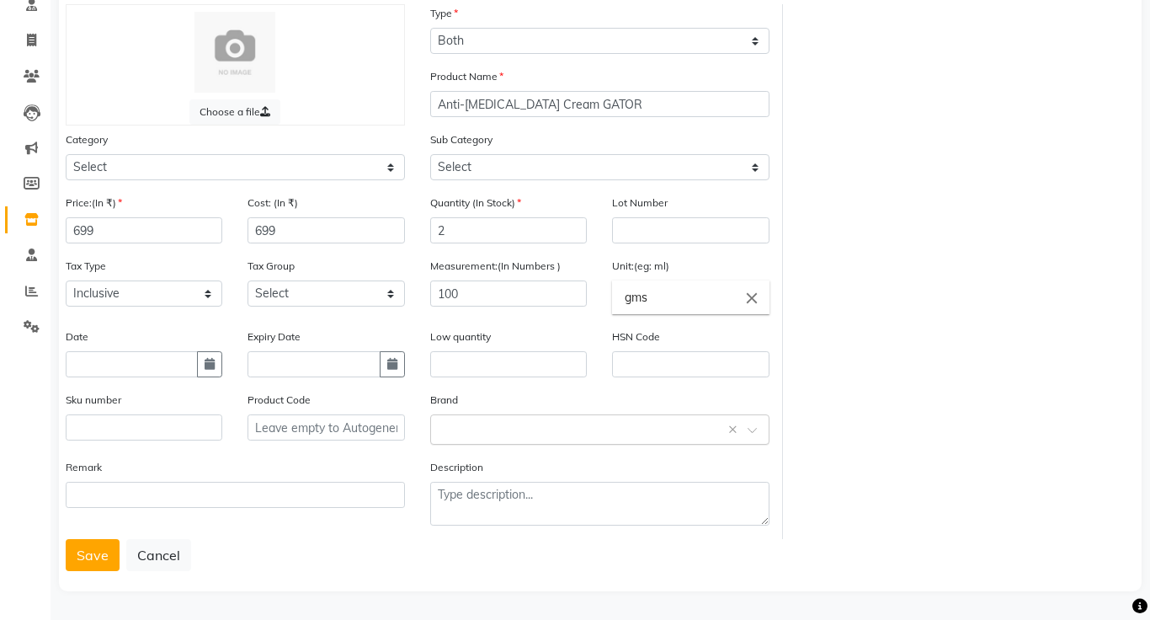
click at [566, 433] on input "text" at bounding box center [582, 428] width 287 height 18
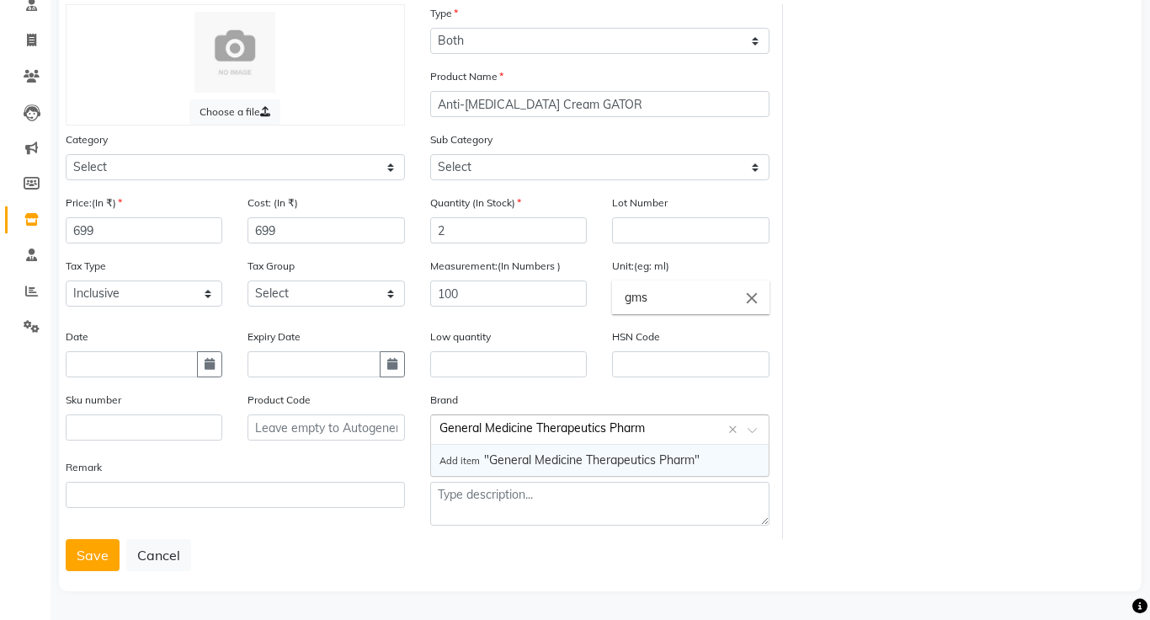
type input "General Medicine Therapeutics Pharma"
click at [869, 504] on div "Choose a file Type Select Type Both Retail Consumable Product Name Anti-Stretch…" at bounding box center [600, 271] width 1094 height 535
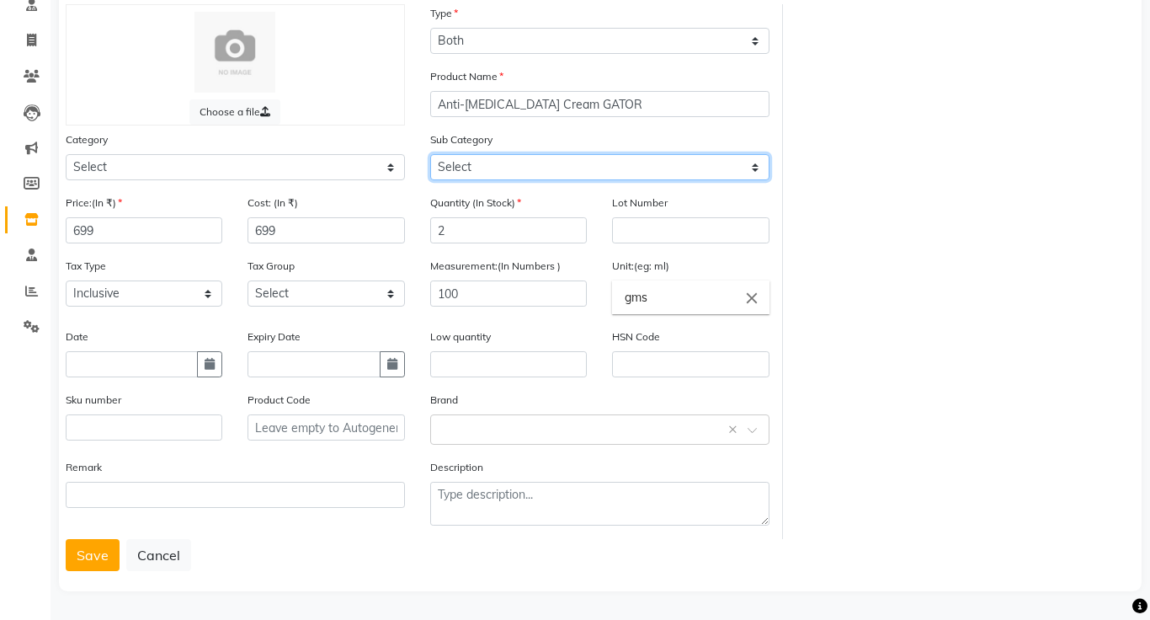
click at [551, 162] on select "Select" at bounding box center [599, 167] width 339 height 26
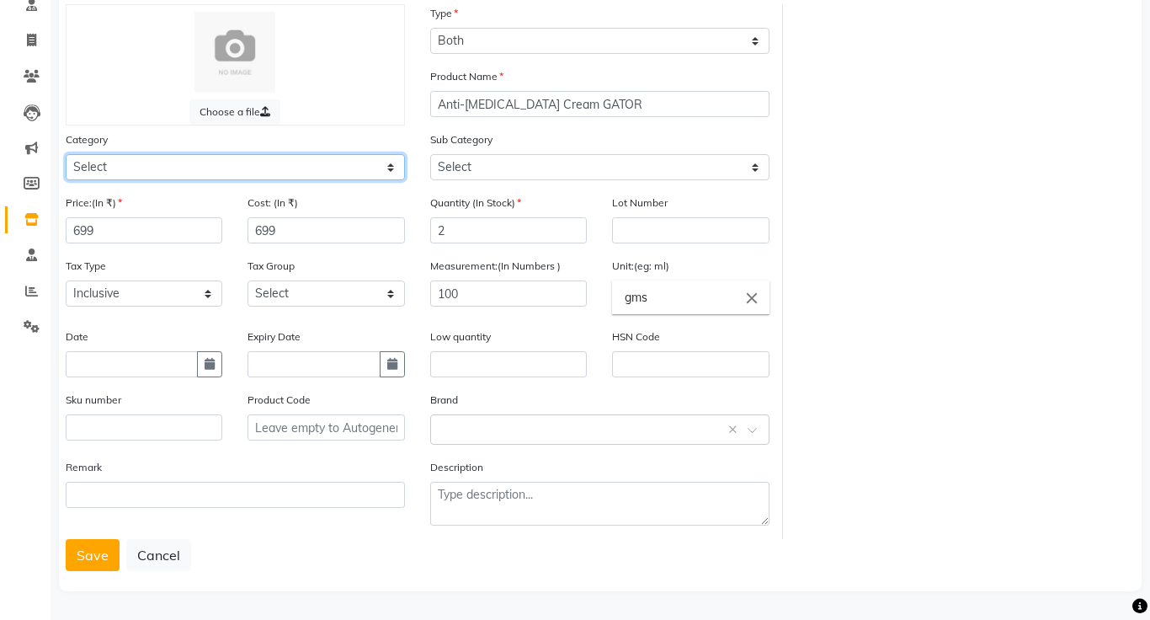
click at [138, 168] on select "Select" at bounding box center [235, 167] width 339 height 26
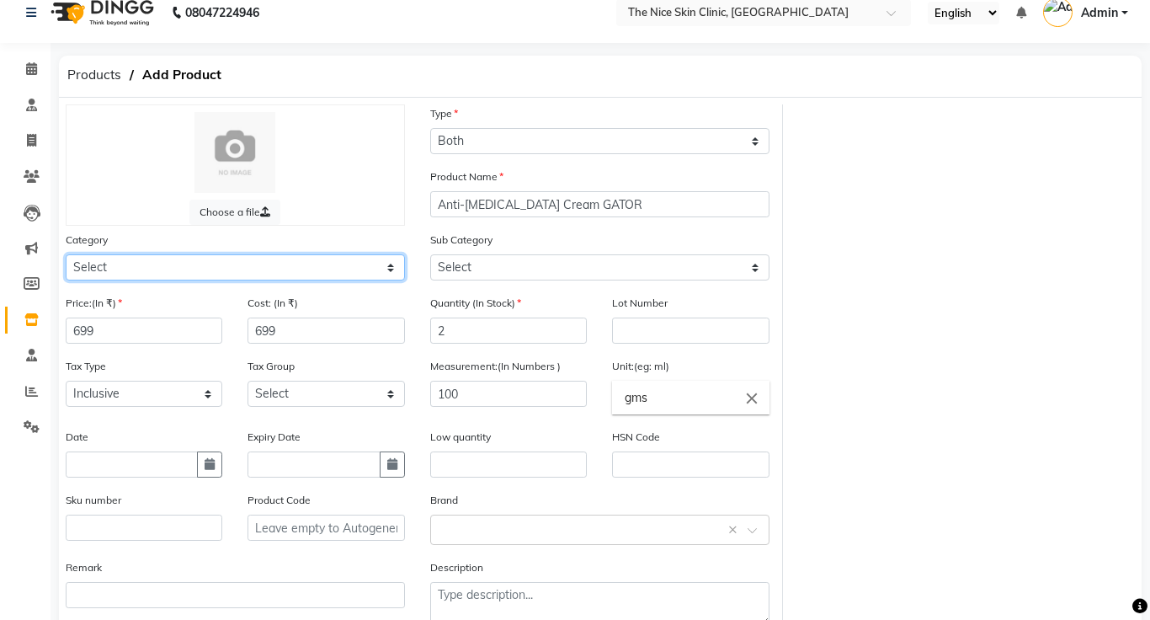
scroll to position [17, 0]
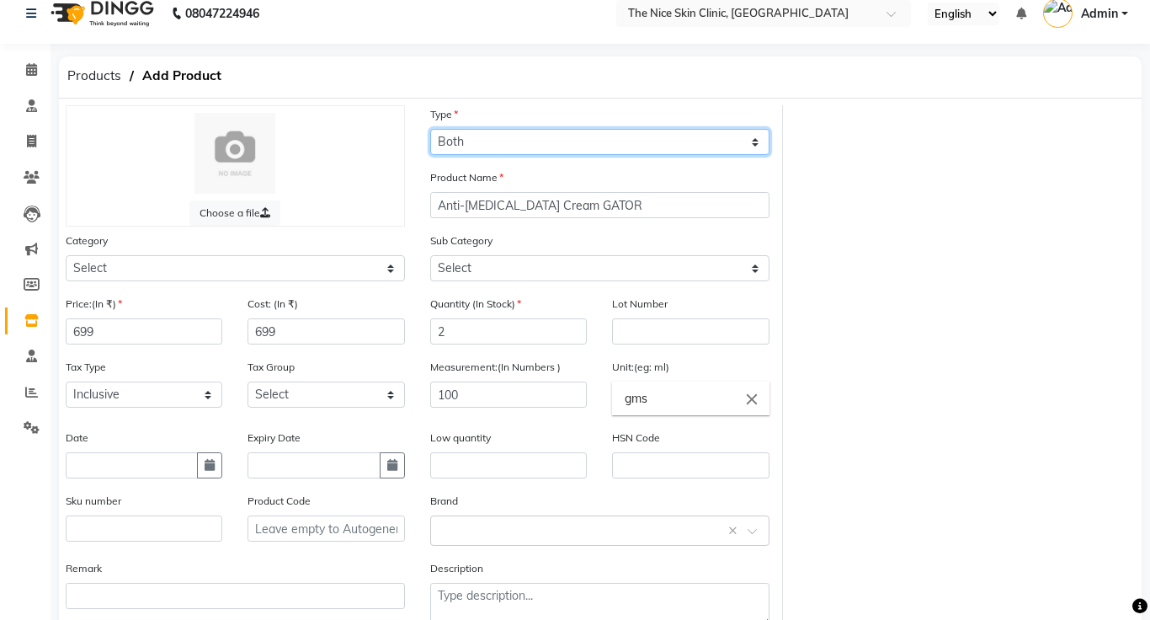
click at [520, 140] on select "Select Type Both Retail Consumable" at bounding box center [599, 142] width 339 height 26
click at [430, 129] on select "Select Type Both Retail Consumable" at bounding box center [599, 142] width 339 height 26
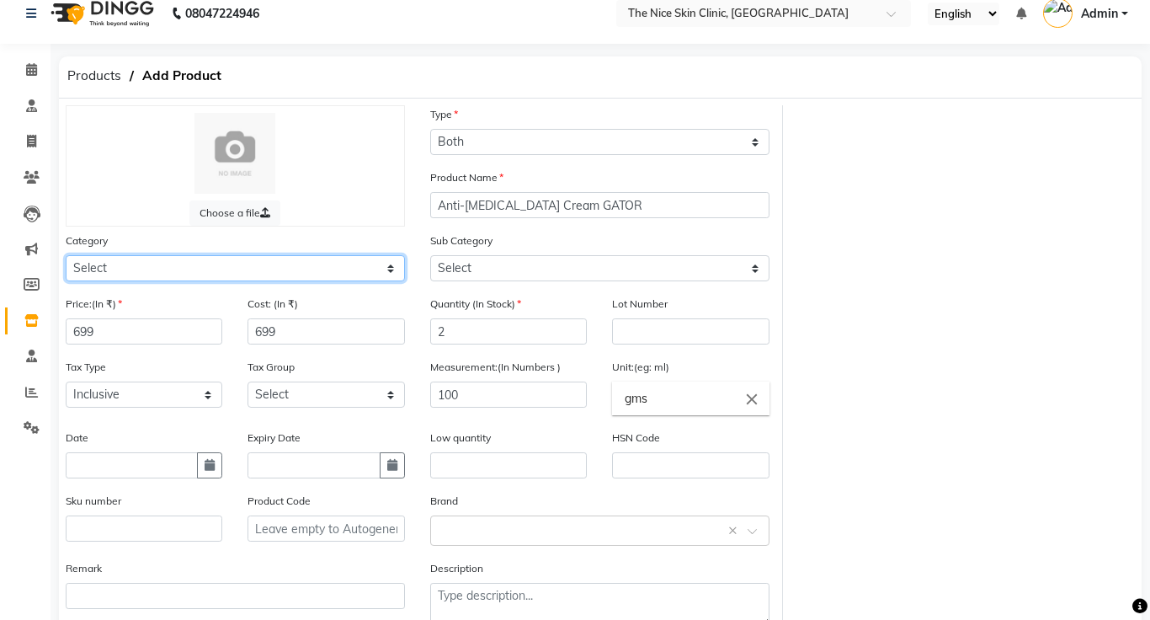
click at [326, 267] on select "Select" at bounding box center [235, 268] width 339 height 26
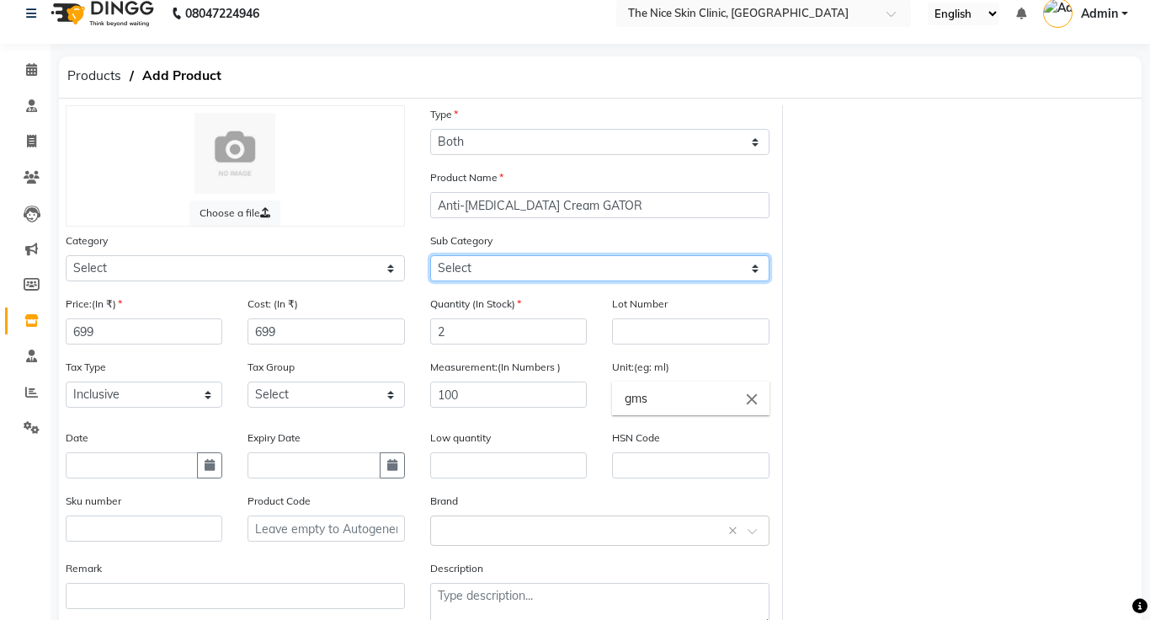
click at [591, 274] on select "Select" at bounding box center [599, 268] width 339 height 26
click at [552, 271] on select "Select" at bounding box center [599, 268] width 339 height 26
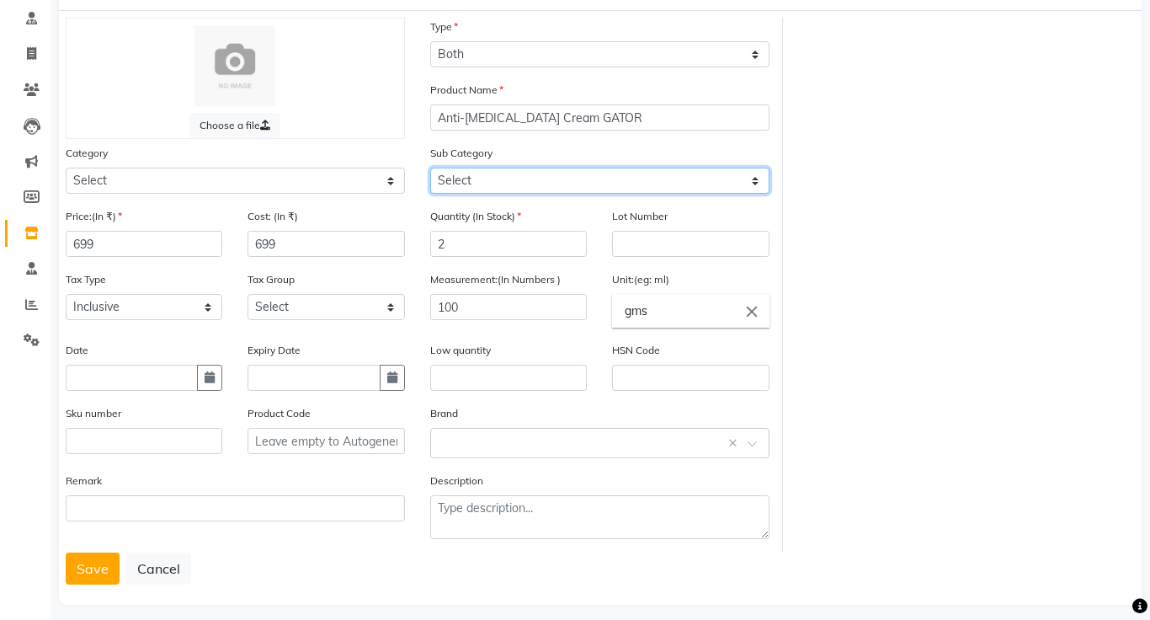
scroll to position [118, 0]
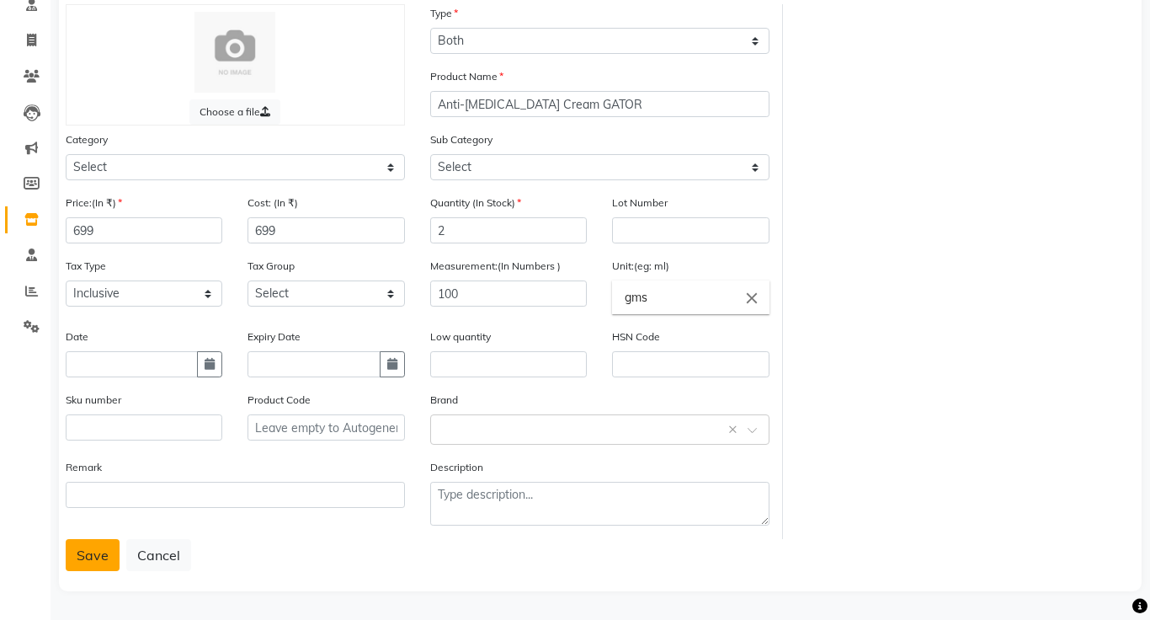
click at [102, 560] on button "Save" at bounding box center [93, 555] width 54 height 32
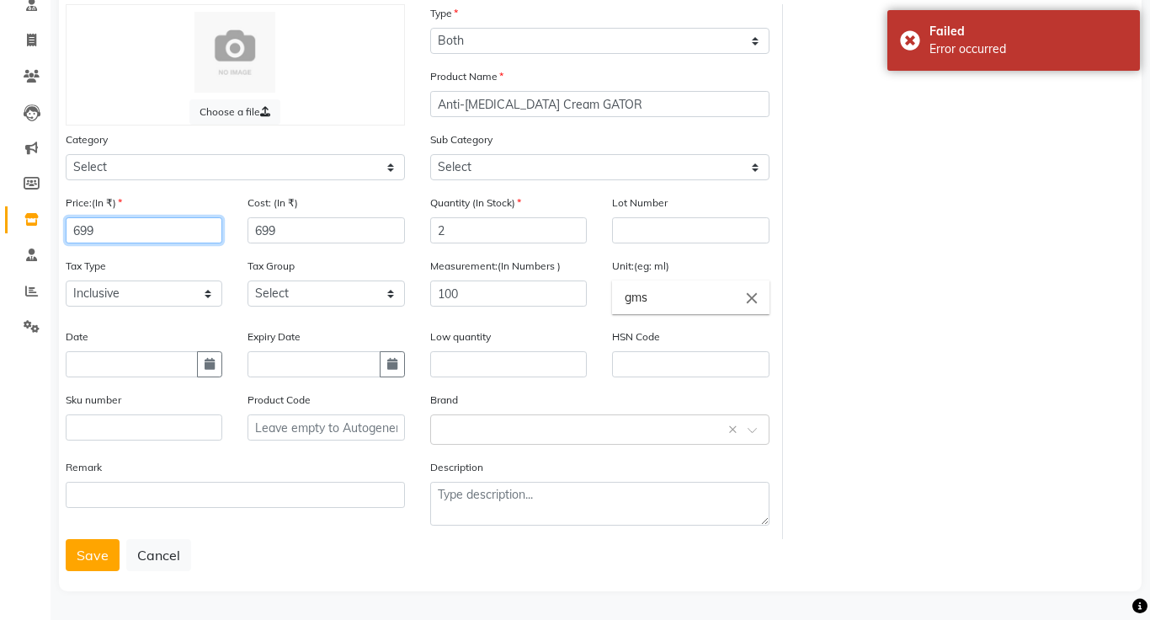
click at [147, 236] on input "699" at bounding box center [144, 230] width 157 height 26
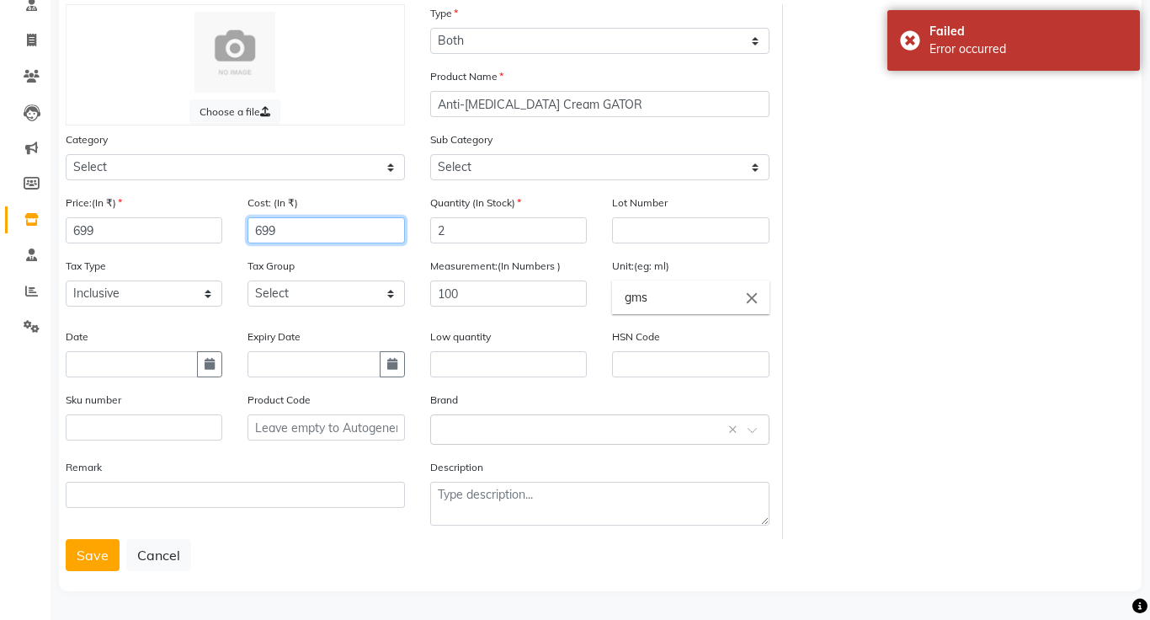
click at [305, 231] on input "699" at bounding box center [326, 230] width 157 height 26
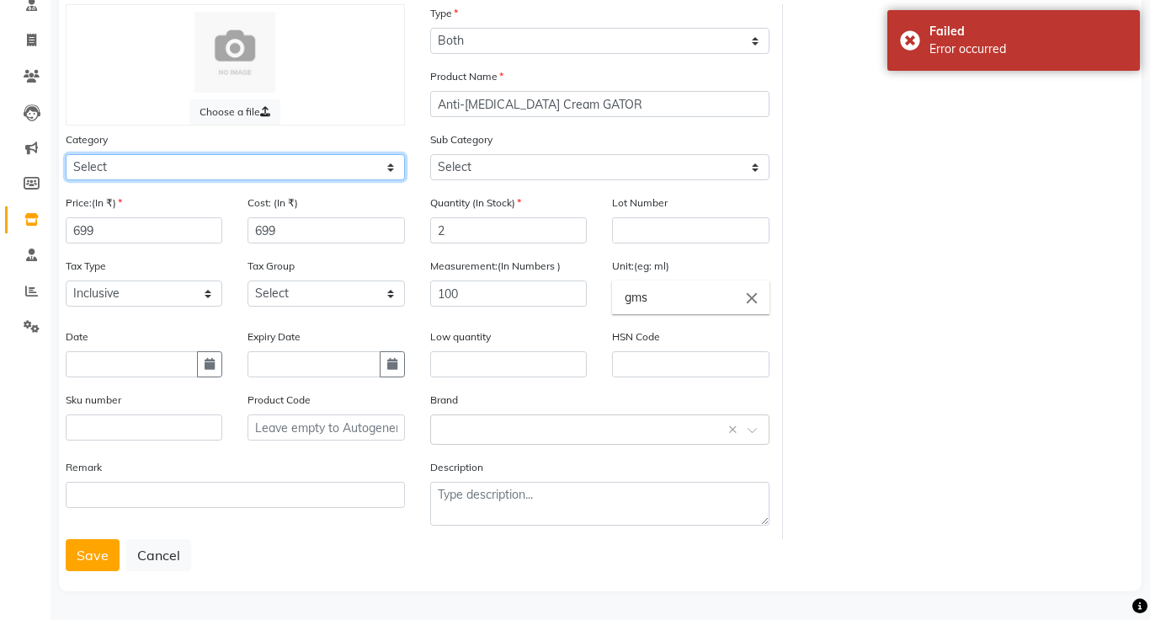
click at [389, 171] on select "Select" at bounding box center [235, 167] width 339 height 26
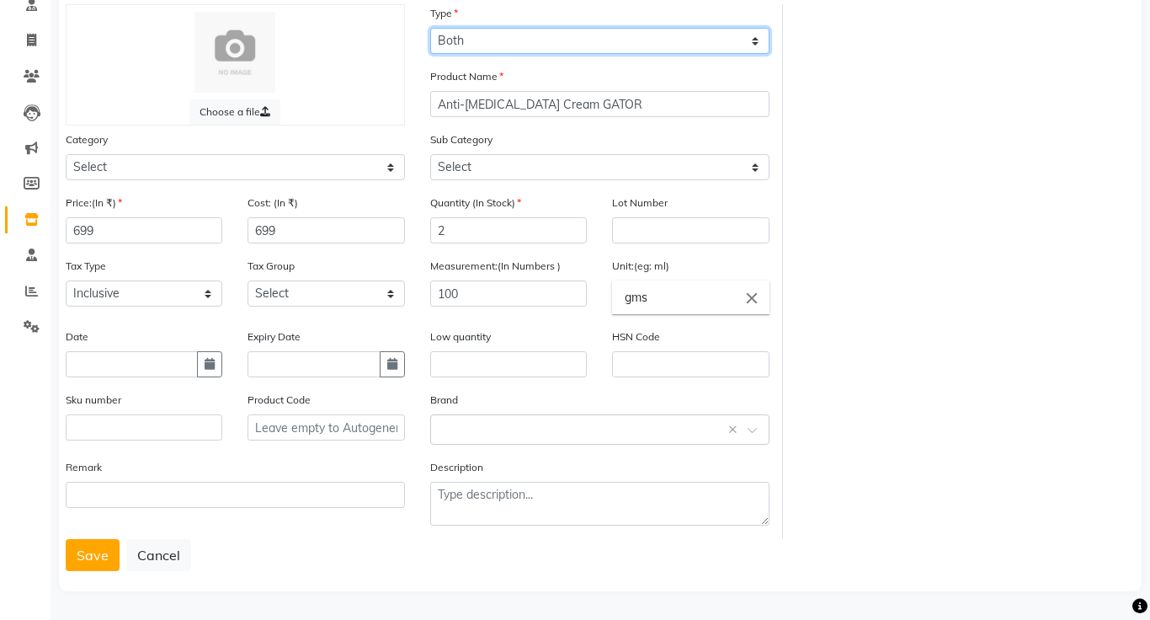
click at [754, 43] on select "Select Type Both Retail Consumable" at bounding box center [599, 41] width 339 height 26
click at [430, 28] on select "Select Type Both Retail Consumable" at bounding box center [599, 41] width 339 height 26
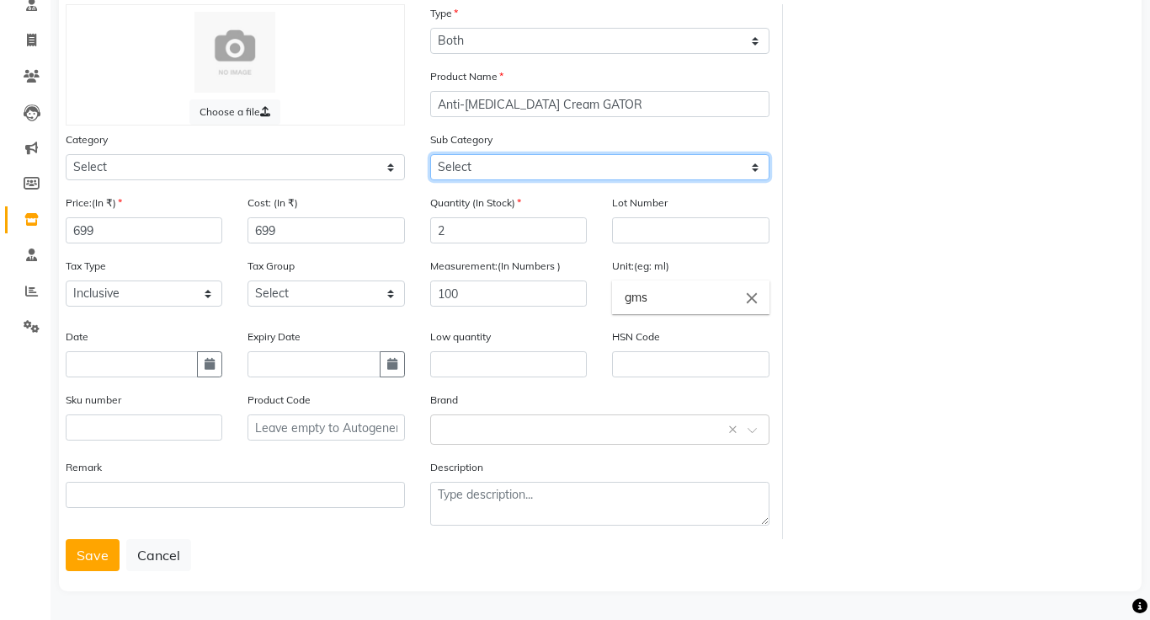
click at [751, 169] on select "Select" at bounding box center [599, 167] width 339 height 26
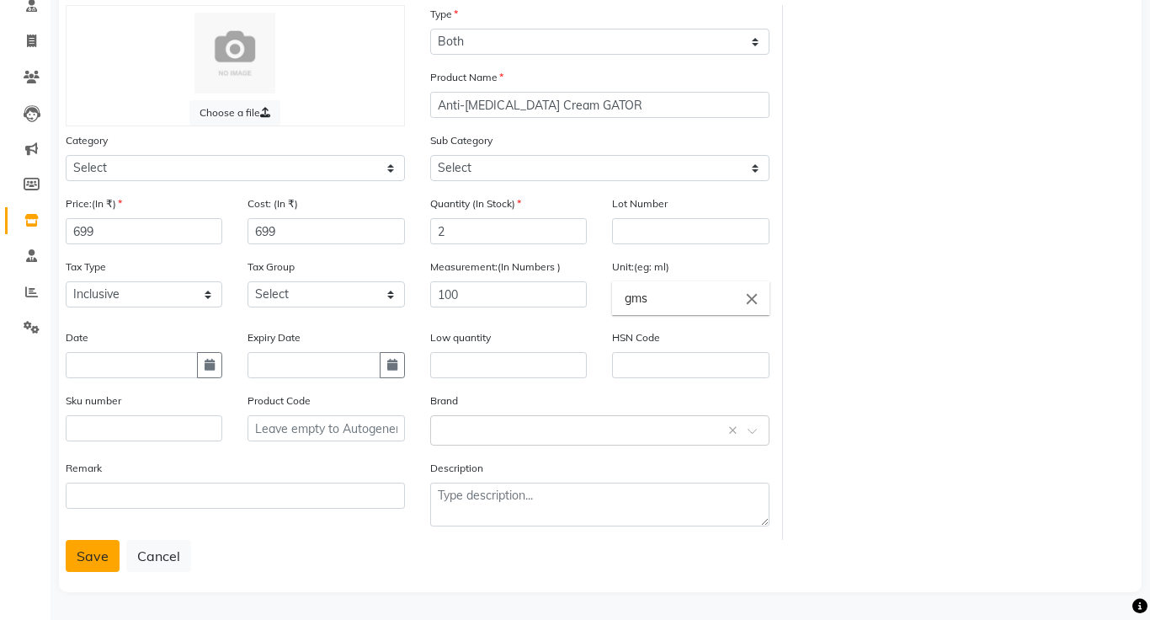
click at [94, 560] on button "Save" at bounding box center [93, 556] width 54 height 32
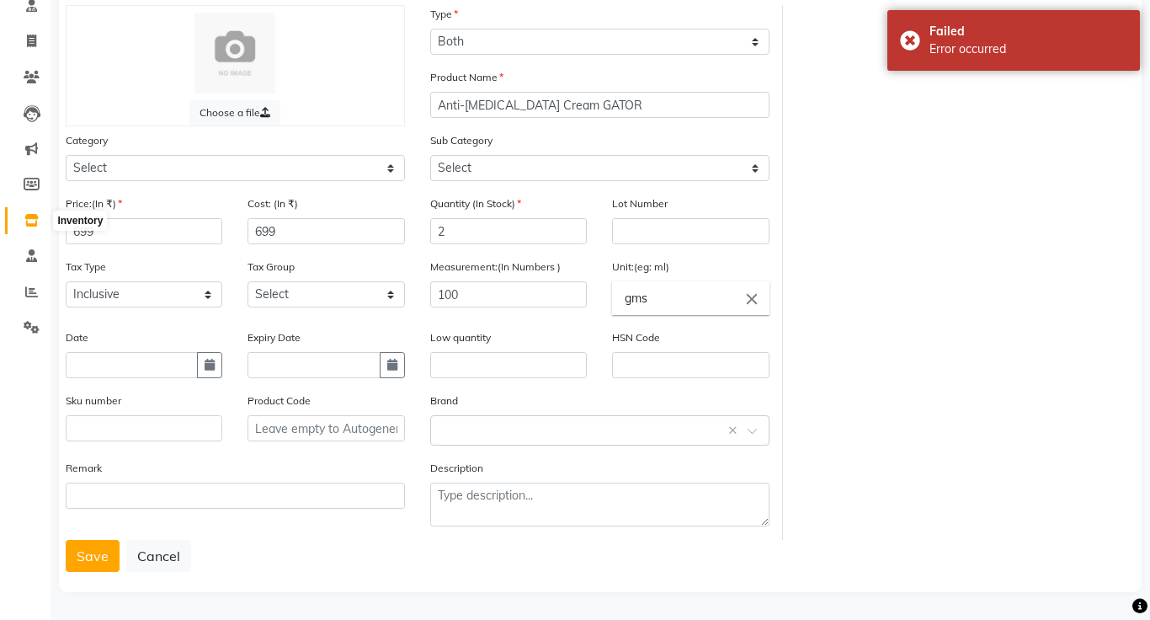
click at [32, 222] on icon at bounding box center [31, 220] width 14 height 13
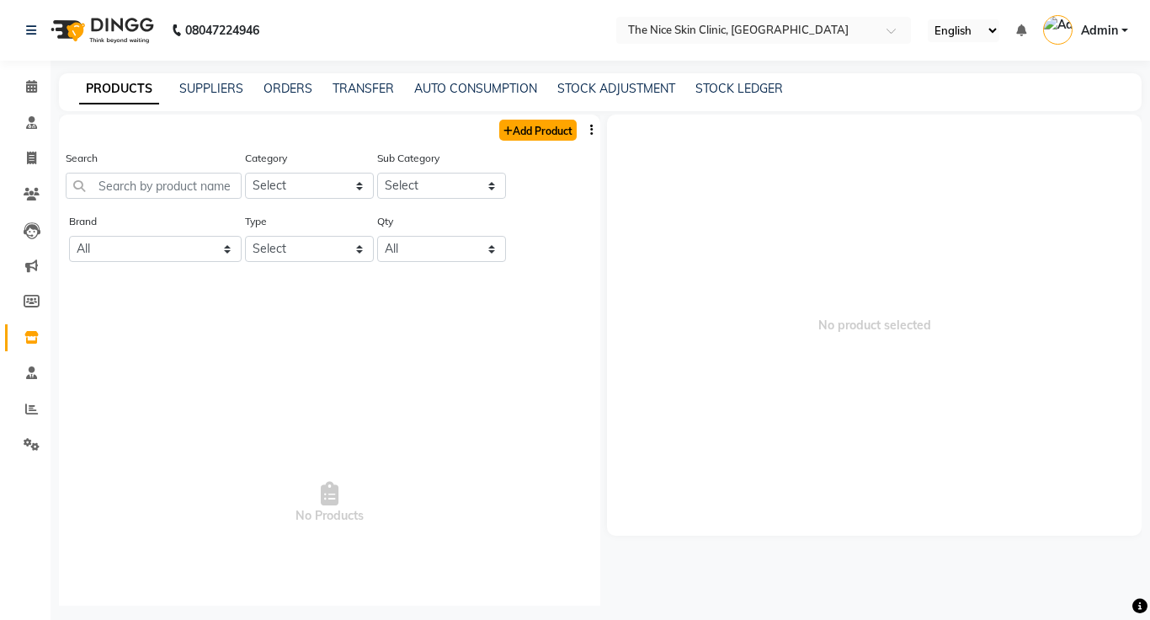
click at [545, 136] on link "Add Product" at bounding box center [537, 130] width 77 height 21
select select "true"
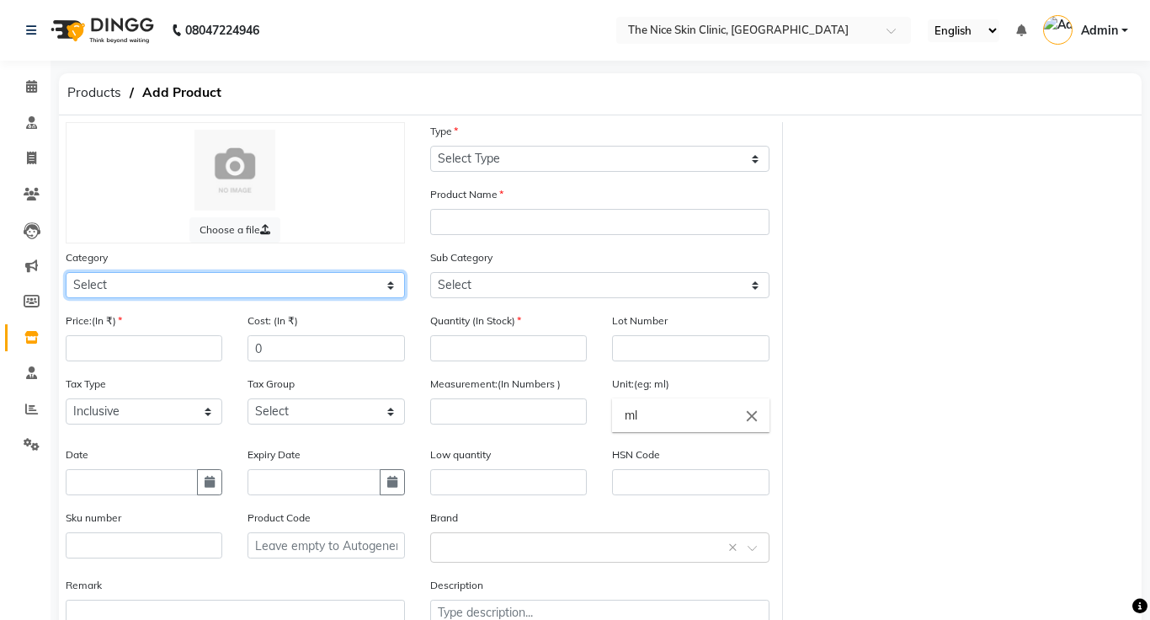
click at [184, 289] on select "Select Other" at bounding box center [235, 285] width 339 height 26
select select "3000"
click at [66, 272] on select "Select Other" at bounding box center [235, 285] width 339 height 26
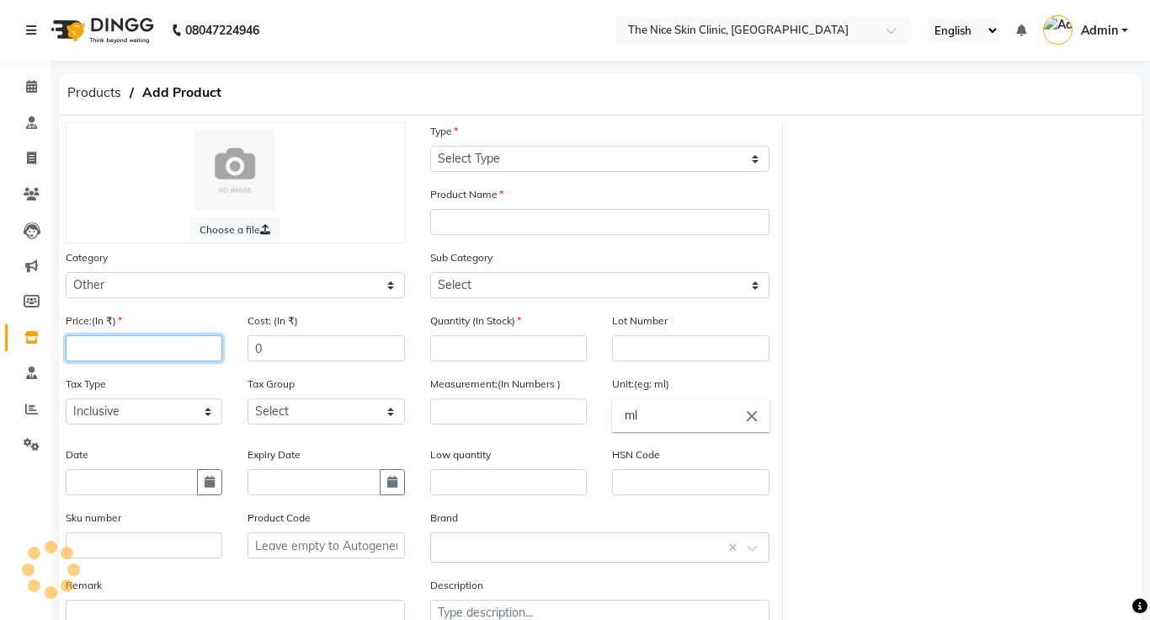
click at [152, 345] on input "number" at bounding box center [144, 348] width 157 height 26
type input "699"
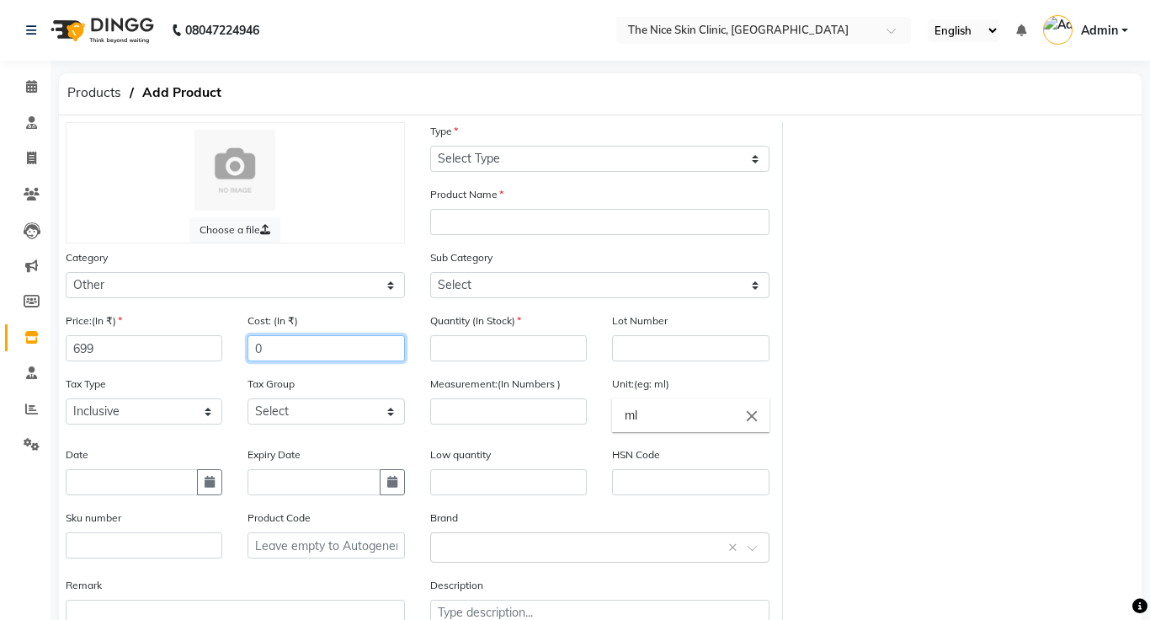
click at [312, 346] on input "0" at bounding box center [326, 348] width 157 height 26
type input "699"
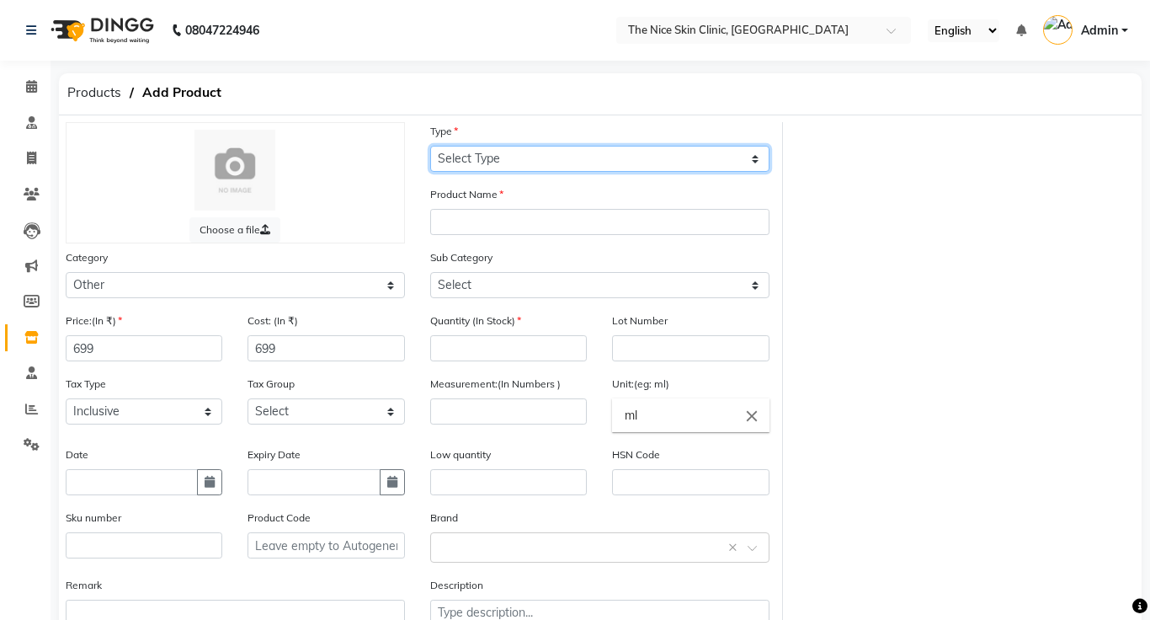
click at [576, 157] on select "Select Type Both Retail Consumable" at bounding box center [599, 159] width 339 height 26
select select "B"
click at [430, 146] on select "Select Type Both Retail Consumable" at bounding box center [599, 159] width 339 height 26
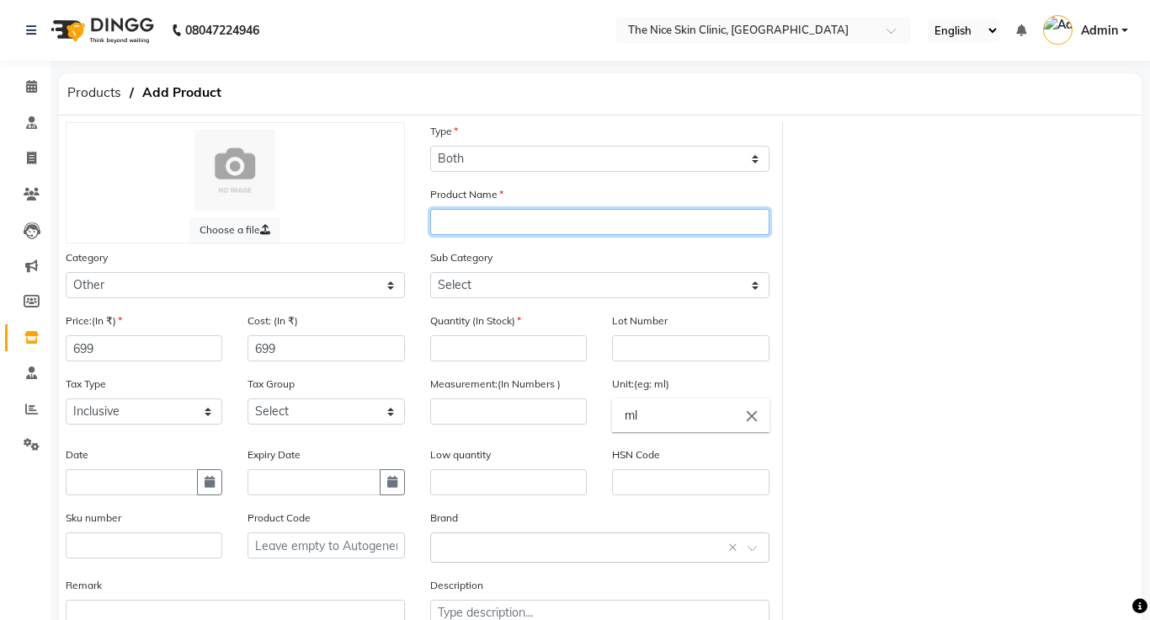
click at [526, 225] on input "text" at bounding box center [599, 222] width 339 height 26
type input "a"
type input "Anti-[MEDICAL_DATA] Cream GATOR"
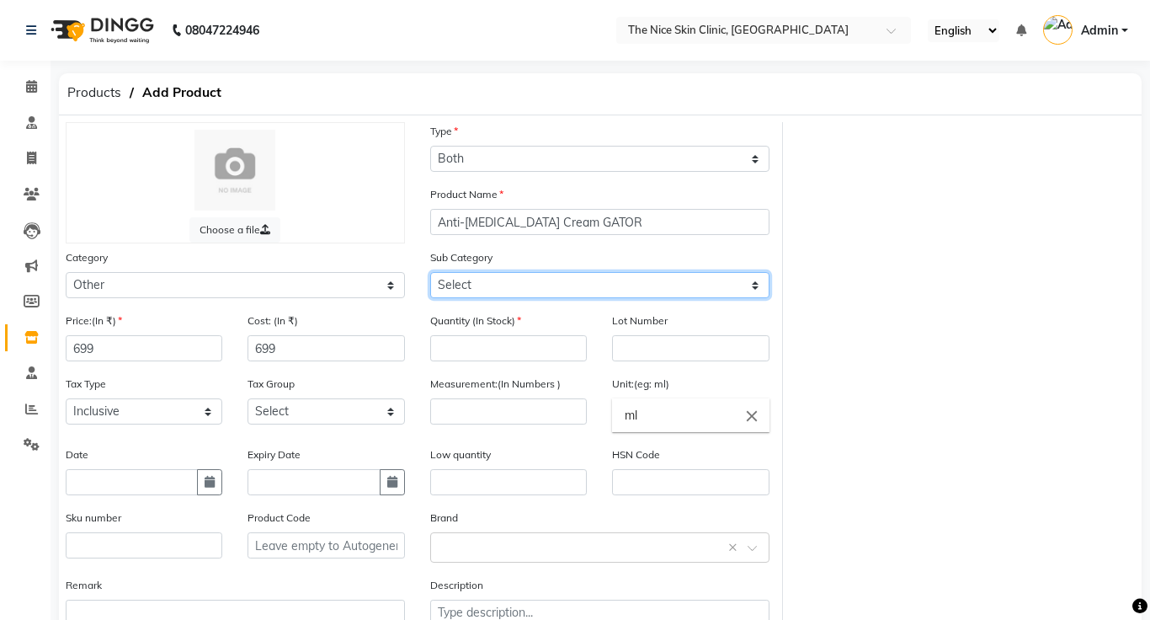
click at [556, 291] on select "Select Other" at bounding box center [599, 285] width 339 height 26
select select "3099"
click at [430, 272] on select "Select Other" at bounding box center [599, 285] width 339 height 26
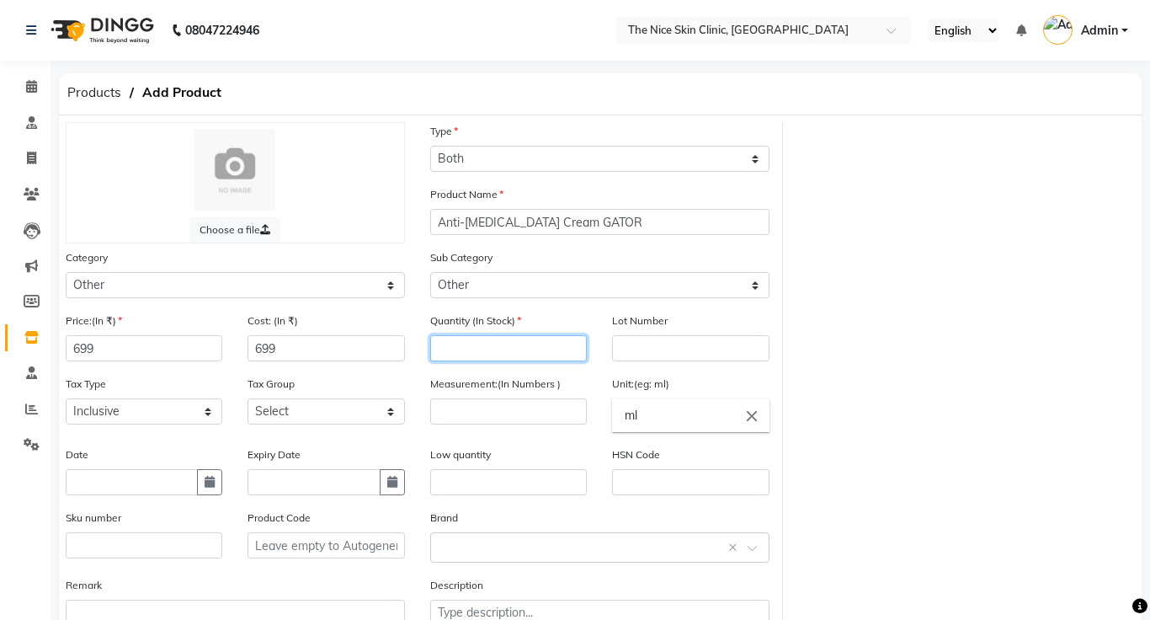
click at [527, 352] on input "number" at bounding box center [508, 348] width 157 height 26
type input "2"
click at [550, 414] on input "number" at bounding box center [508, 411] width 157 height 26
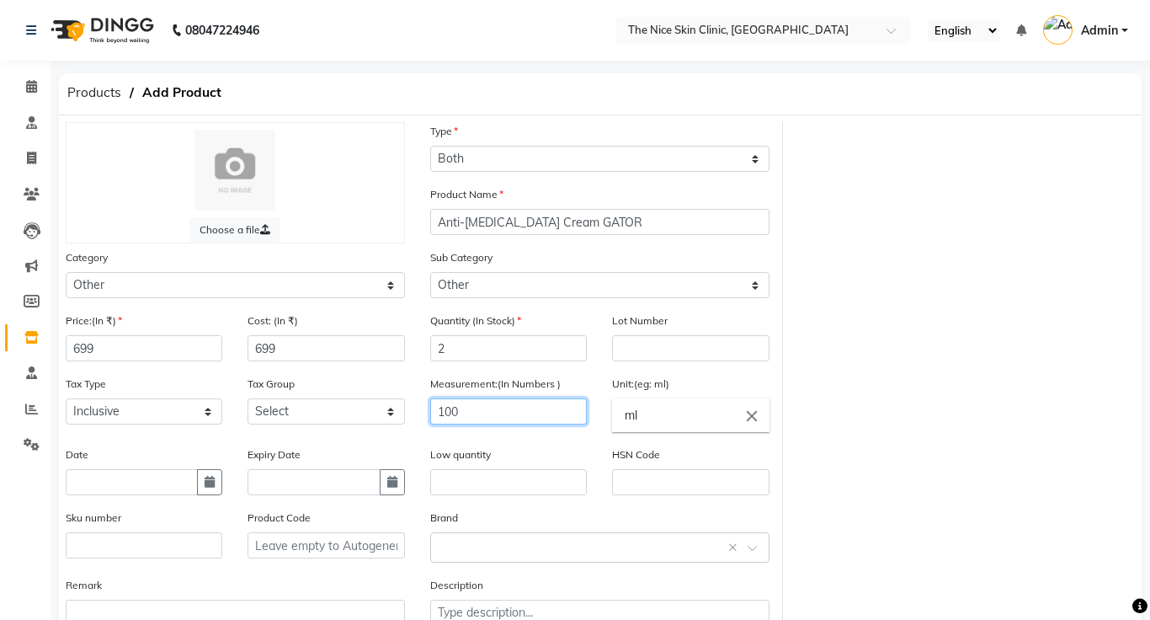
type input "100"
click at [681, 423] on input "ml" at bounding box center [690, 415] width 157 height 34
type input "m"
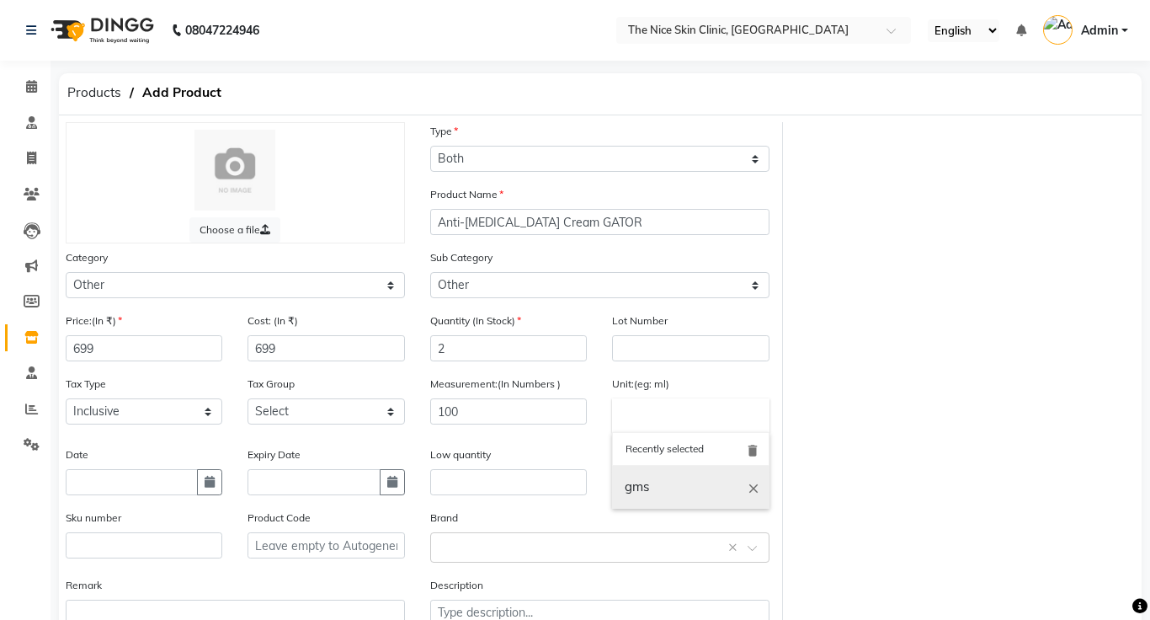
click at [661, 492] on link "gms" at bounding box center [690, 487] width 157 height 43
type input "gms"
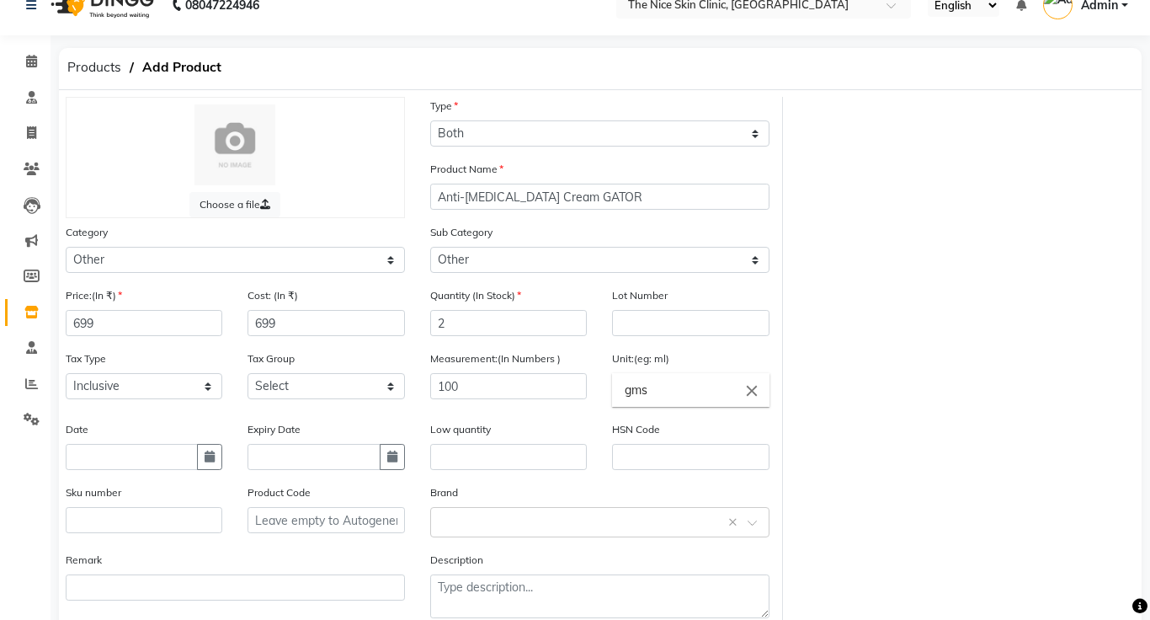
scroll to position [118, 0]
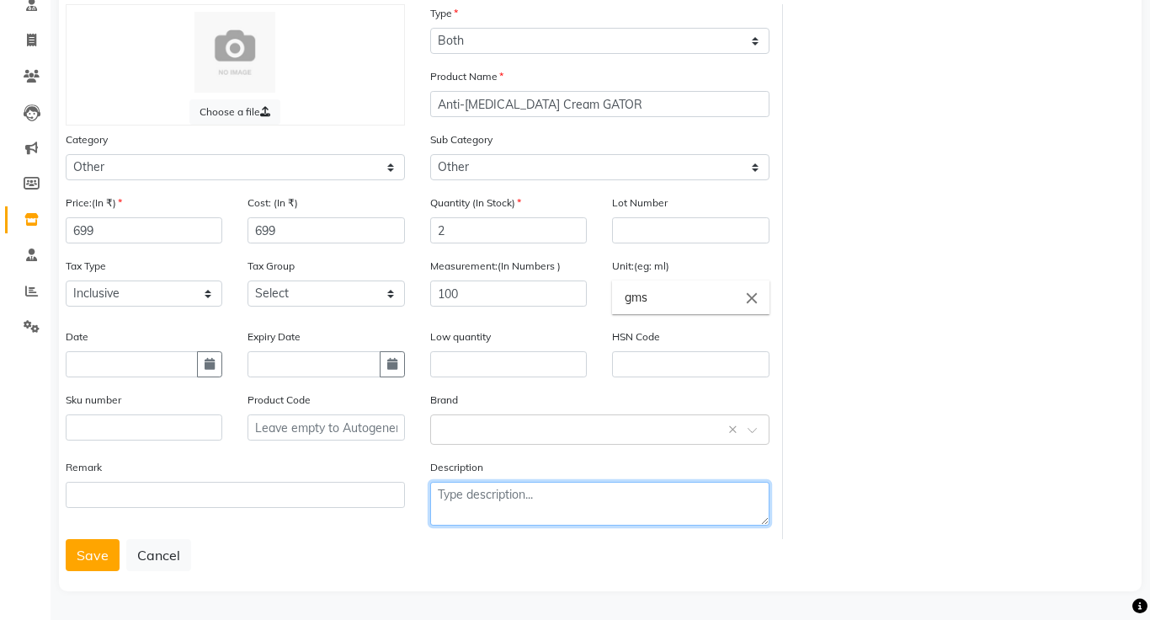
click at [514, 501] on textarea at bounding box center [599, 504] width 339 height 44
type textarea "General Medicine Therapeutics Pharma"
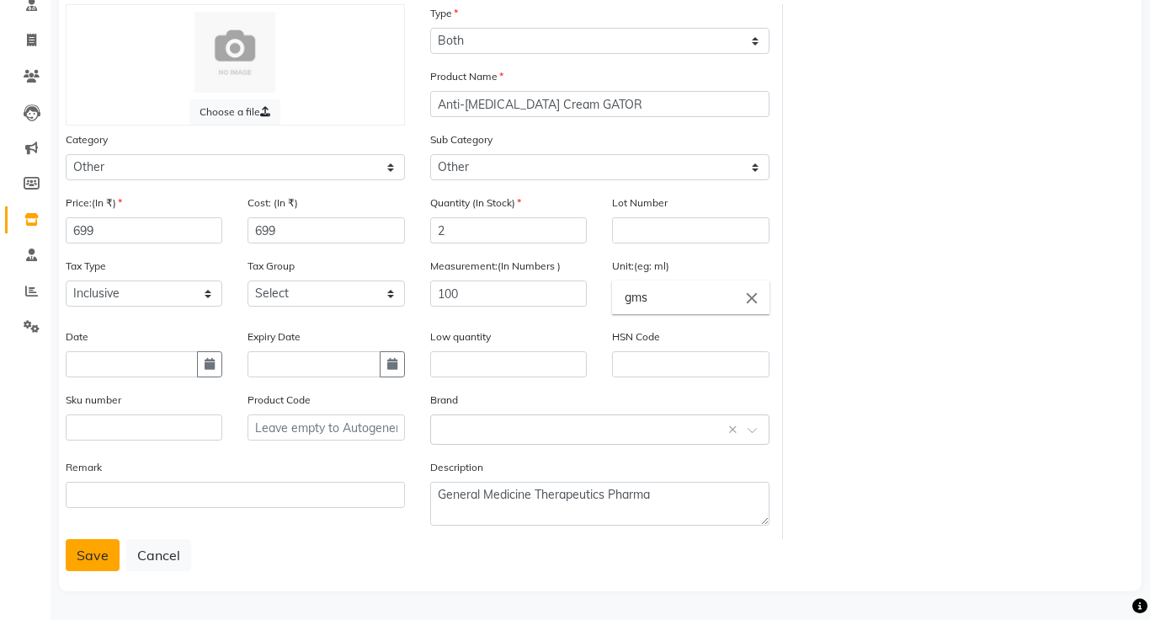
click at [91, 558] on button "Save" at bounding box center [93, 555] width 54 height 32
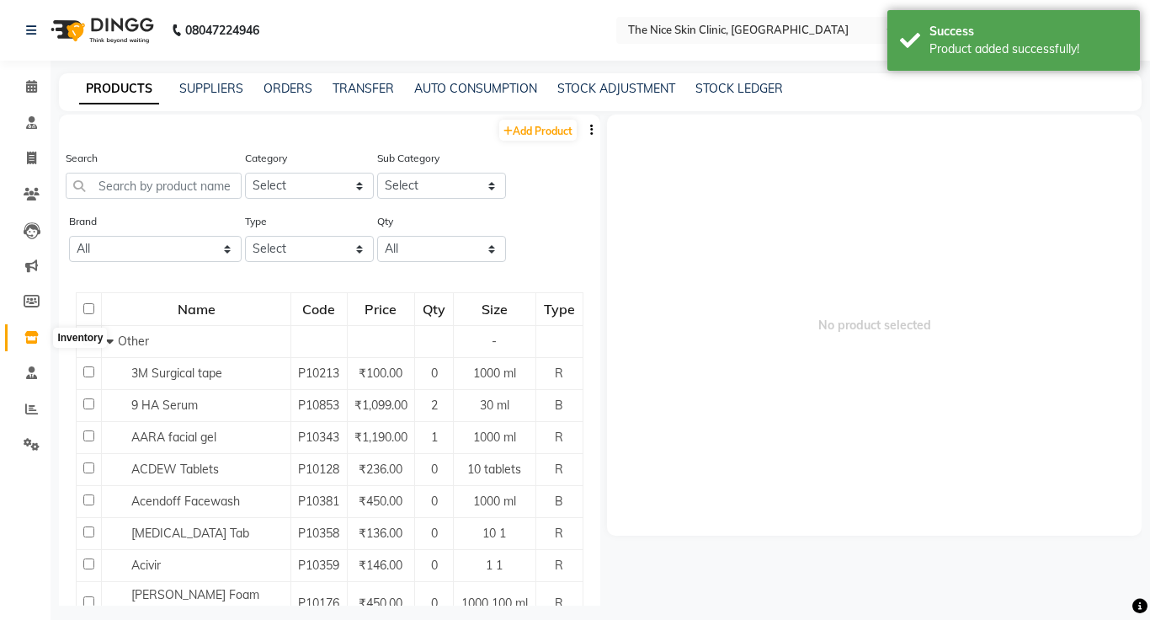
click at [30, 336] on icon at bounding box center [31, 337] width 14 height 13
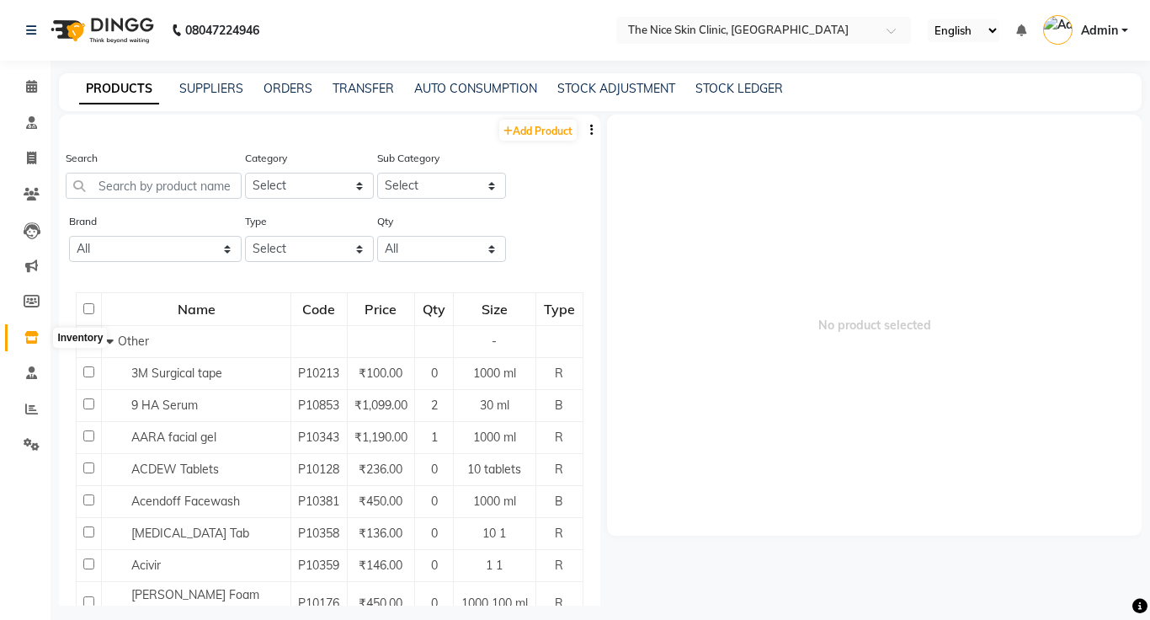
click at [35, 335] on icon at bounding box center [31, 337] width 14 height 13
click at [519, 130] on link "Add Product" at bounding box center [537, 130] width 77 height 21
select select "true"
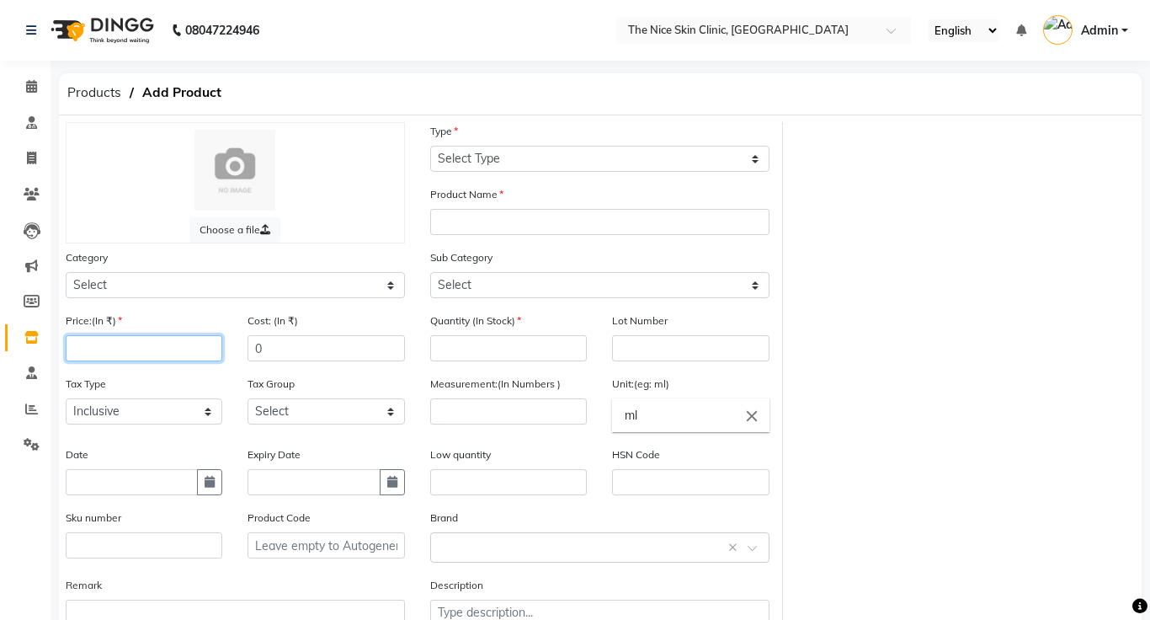
click at [163, 349] on input "number" at bounding box center [144, 348] width 157 height 26
type input "330"
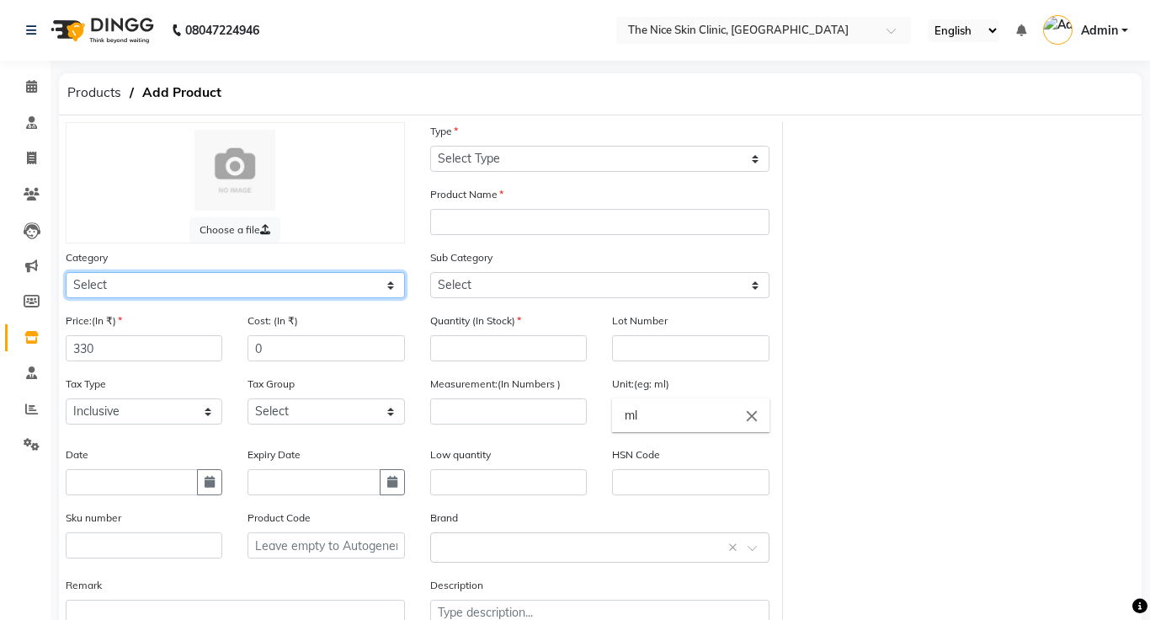
click at [248, 279] on select "Select Other" at bounding box center [235, 285] width 339 height 26
select select "3000"
click at [66, 272] on select "Select Other" at bounding box center [235, 285] width 339 height 26
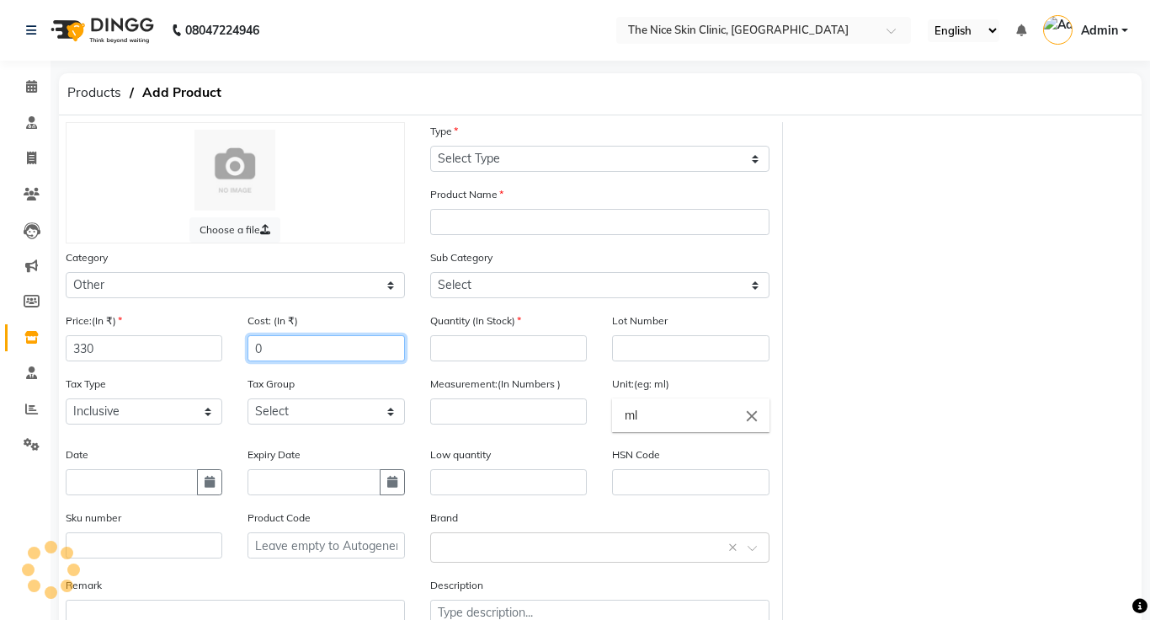
click at [332, 349] on input "0" at bounding box center [326, 348] width 157 height 26
type input "330"
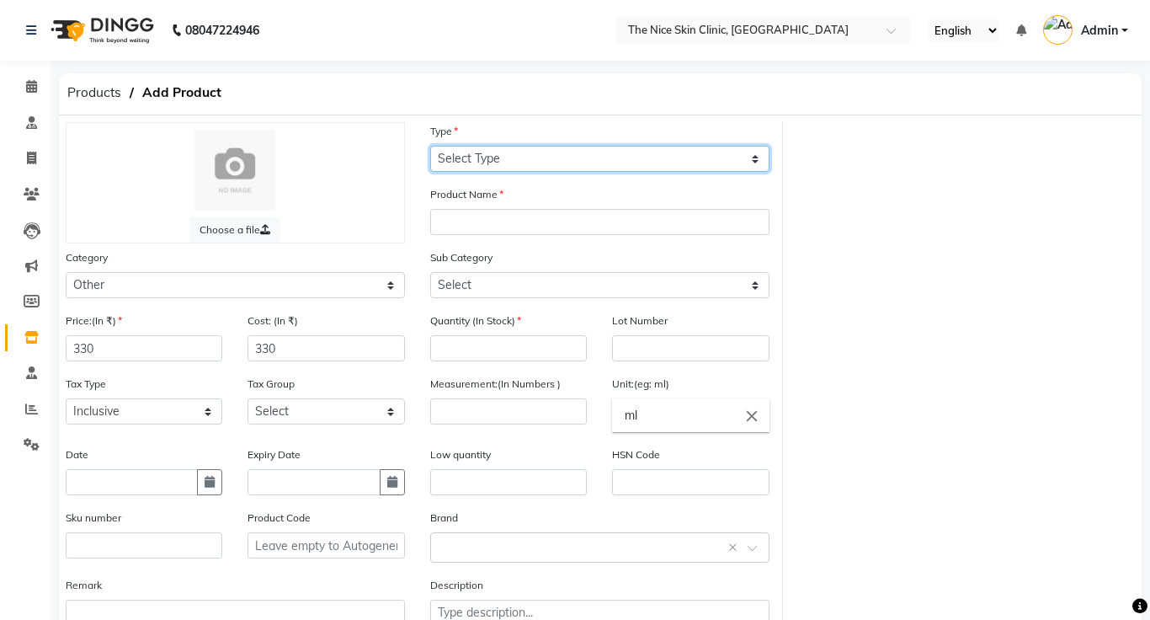
click at [575, 155] on select "Select Type Both Retail Consumable" at bounding box center [599, 159] width 339 height 26
select select "B"
click at [430, 146] on select "Select Type Both Retail Consumable" at bounding box center [599, 159] width 339 height 26
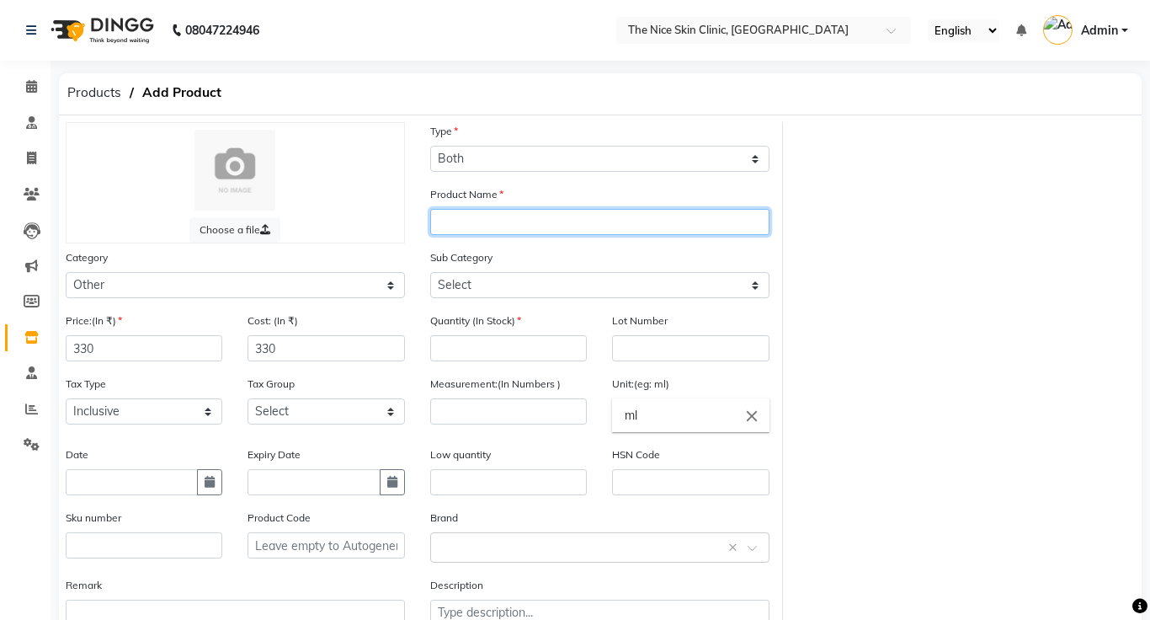
click at [538, 226] on input "text" at bounding box center [599, 222] width 339 height 26
type input "KOJIPLUS [MEDICAL_DATA] Cream"
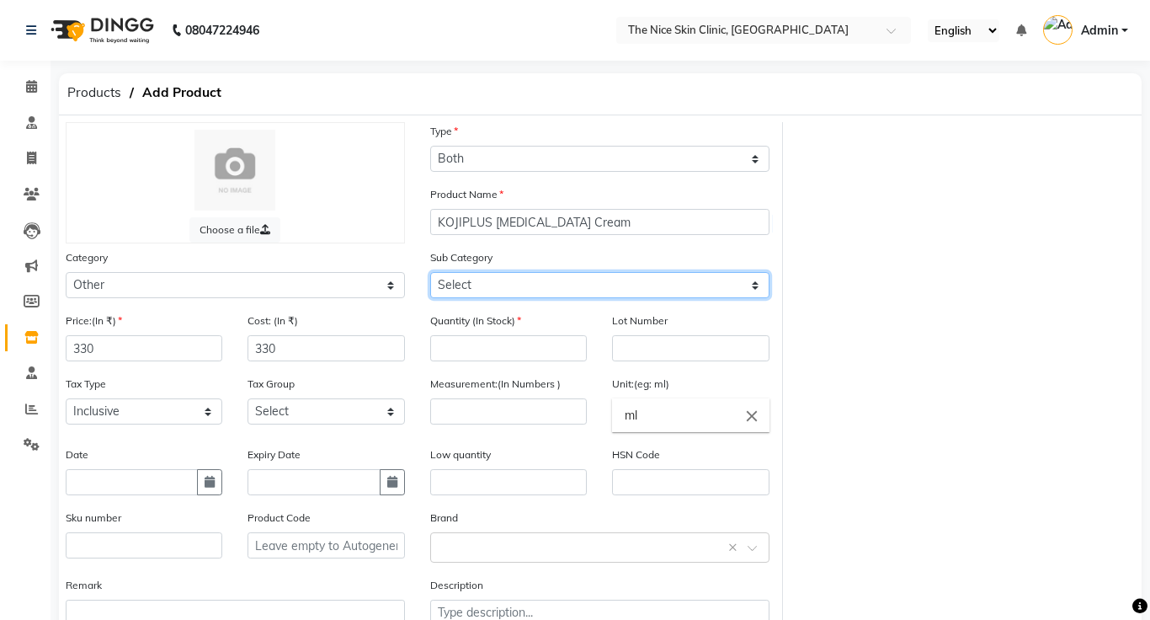
click at [655, 290] on select "Select" at bounding box center [599, 285] width 339 height 26
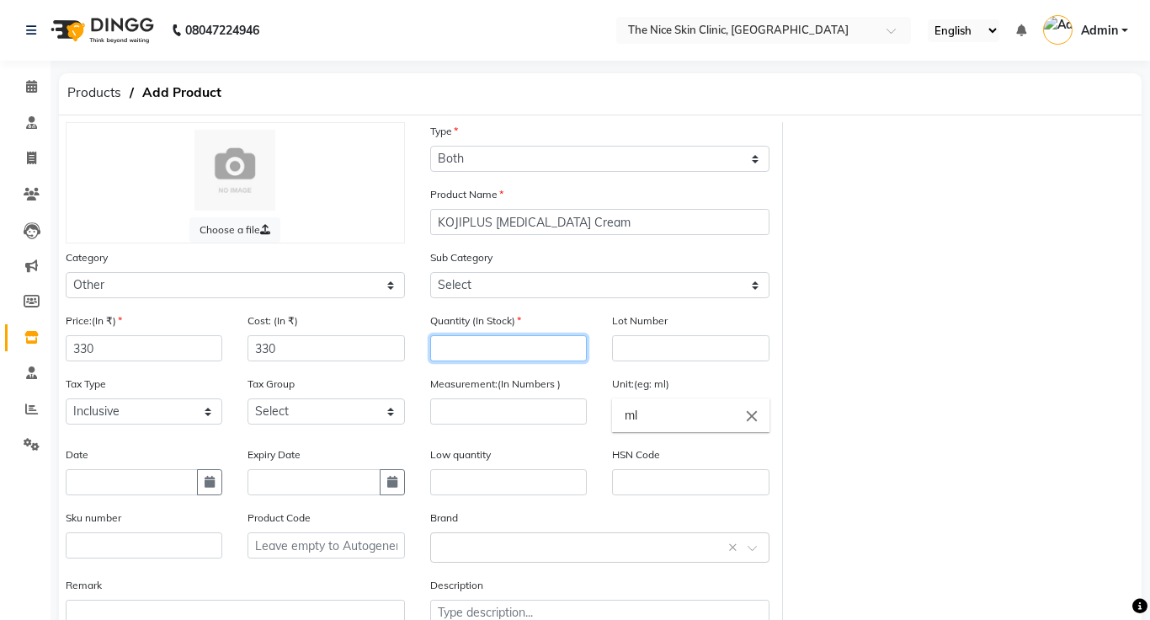
click at [556, 351] on input "number" at bounding box center [508, 348] width 157 height 26
type input "1"
click at [556, 419] on input "number" at bounding box center [508, 411] width 157 height 26
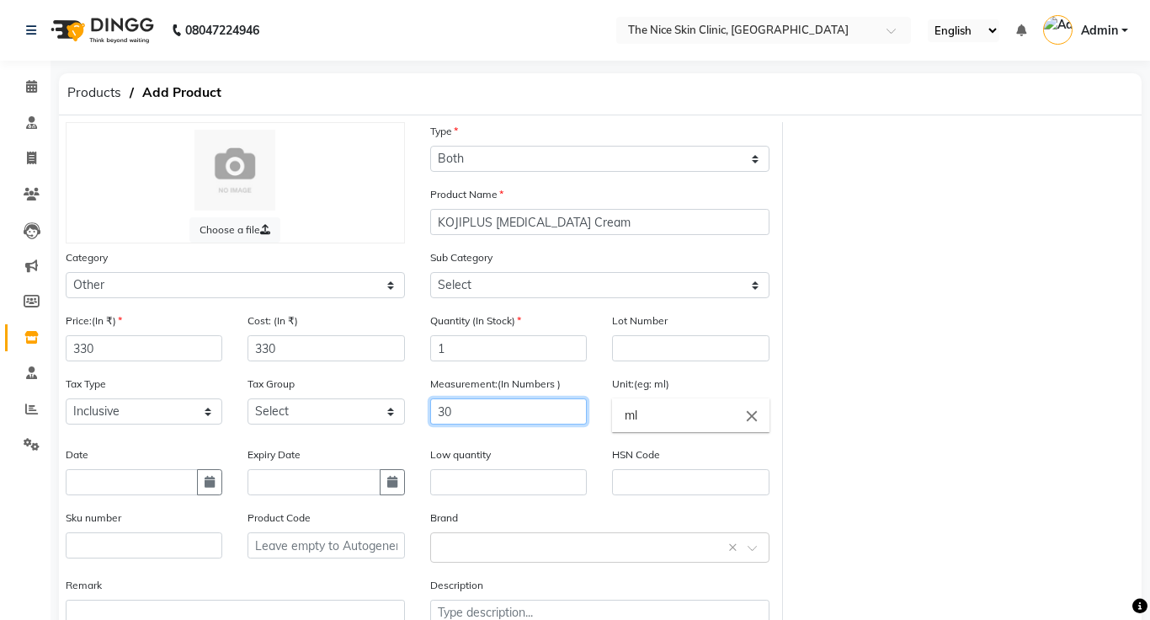
type input "30"
click at [678, 421] on input "ml" at bounding box center [690, 415] width 157 height 34
type input "m"
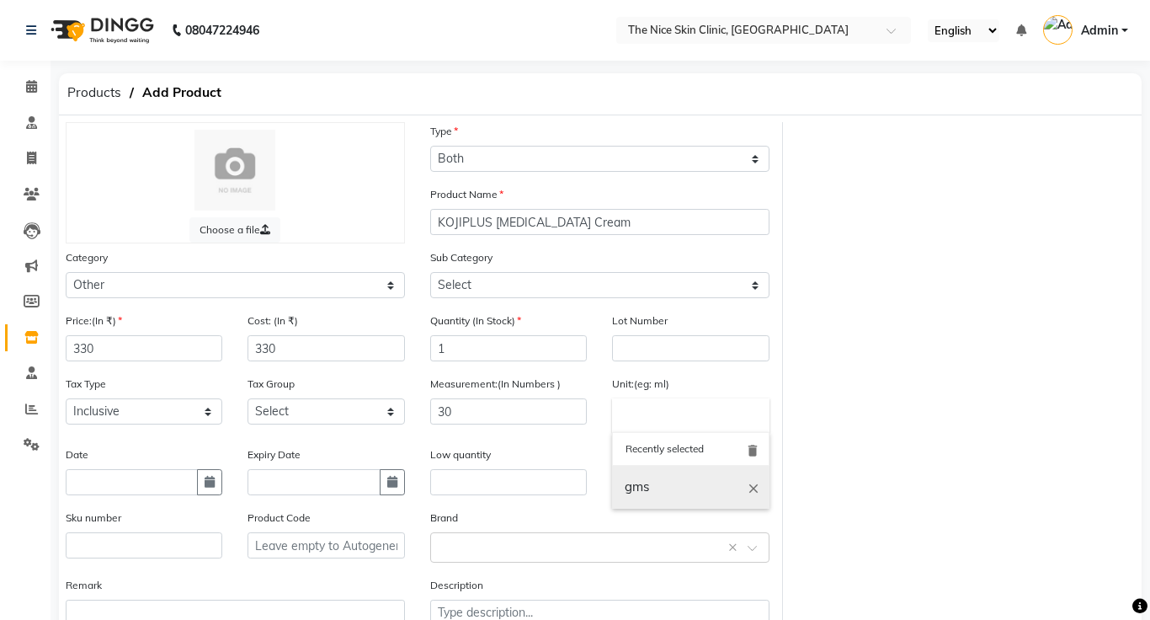
click at [677, 489] on link "gms" at bounding box center [690, 487] width 157 height 43
type input "gms"
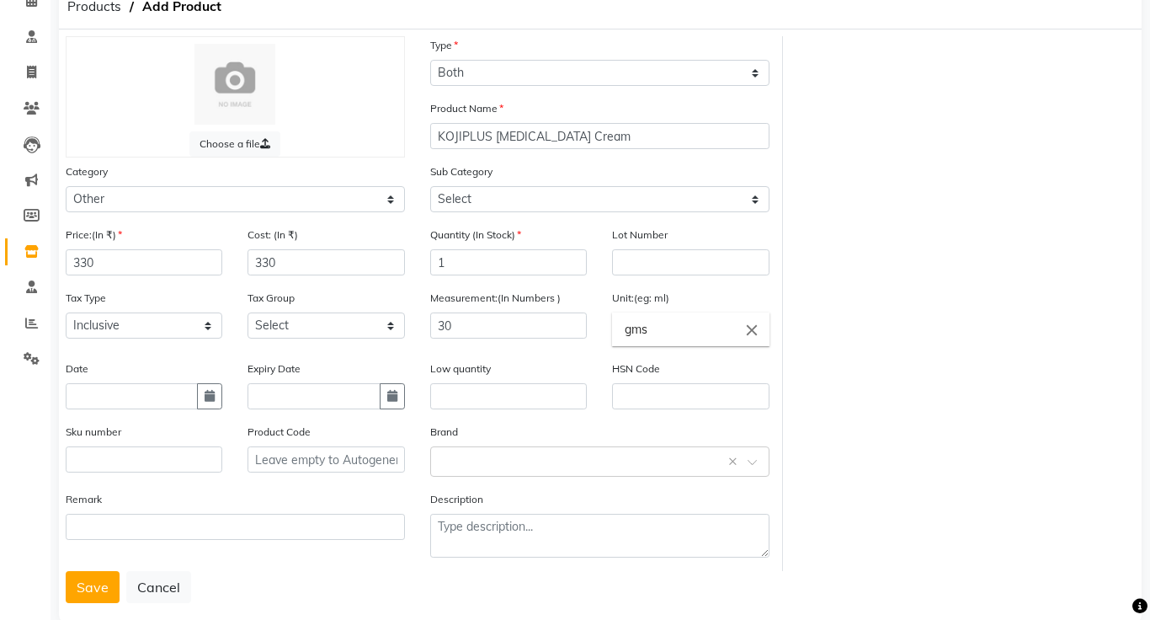
scroll to position [118, 0]
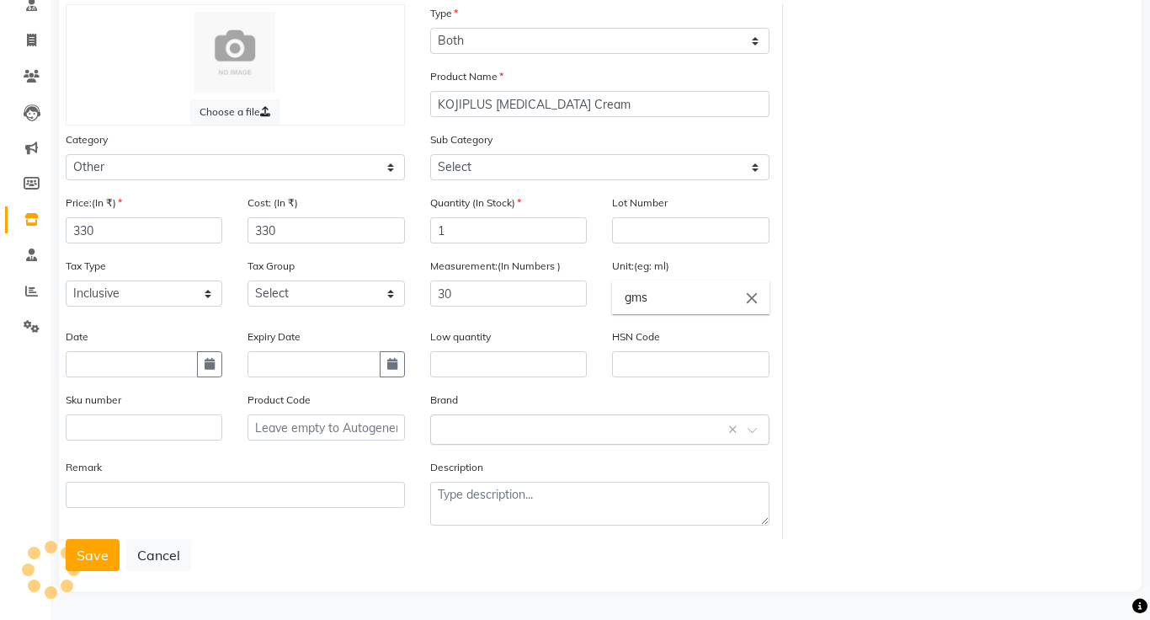
click at [599, 437] on div "Select brand or add custom brand ×" at bounding box center [599, 429] width 339 height 30
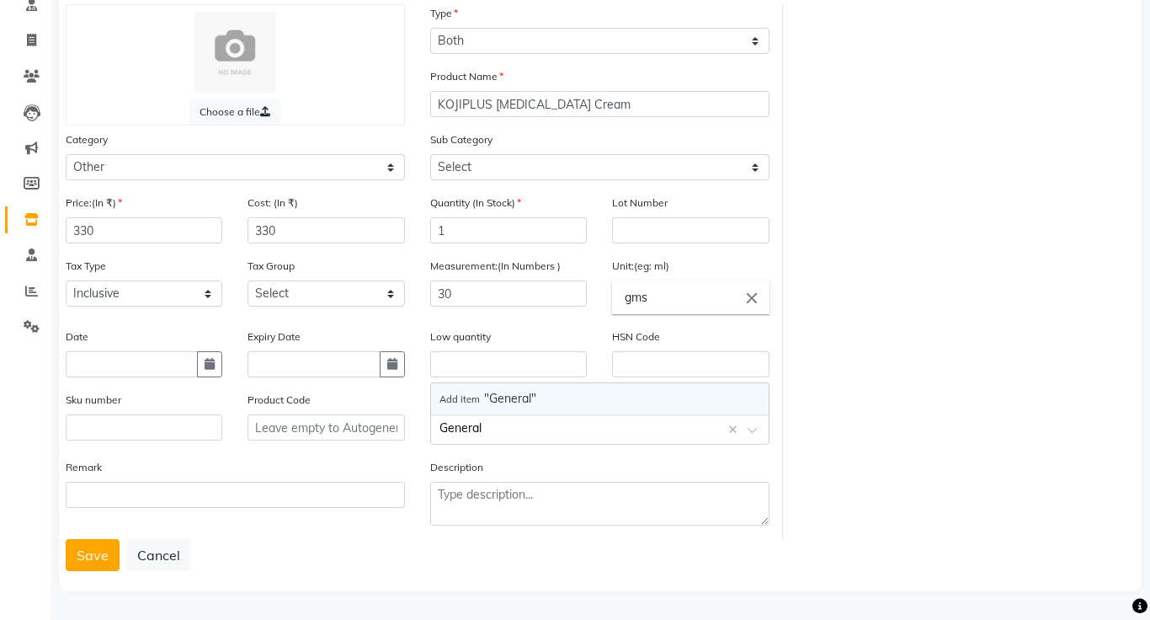
type input "General"
click at [88, 555] on button "Save" at bounding box center [93, 556] width 54 height 32
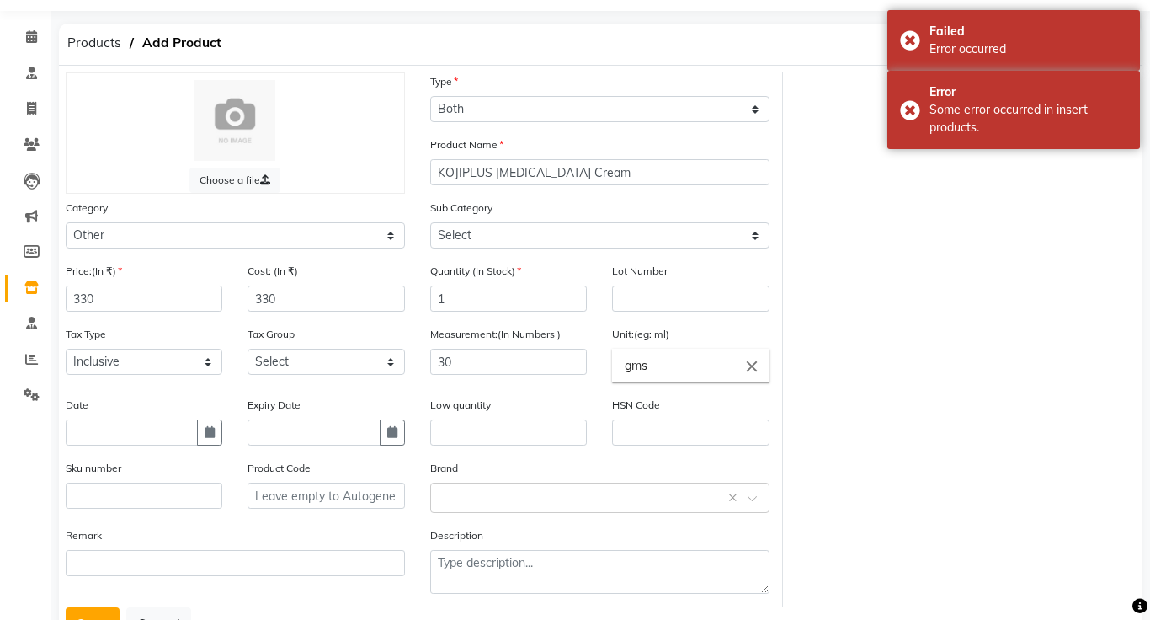
scroll to position [44, 0]
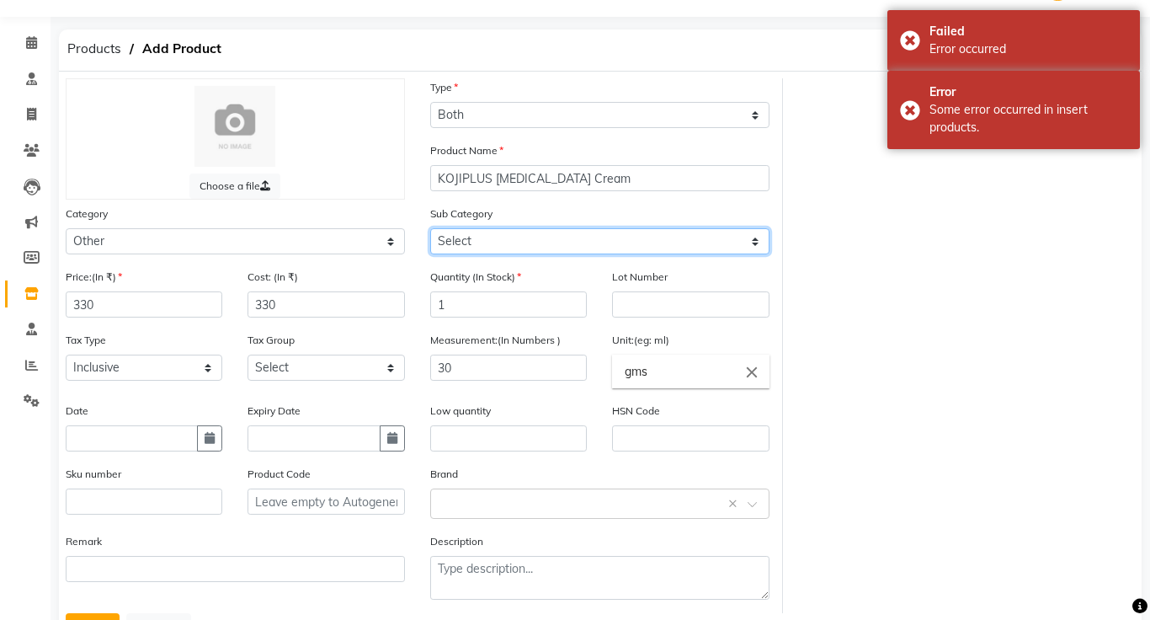
click at [736, 245] on select "Select" at bounding box center [599, 241] width 339 height 26
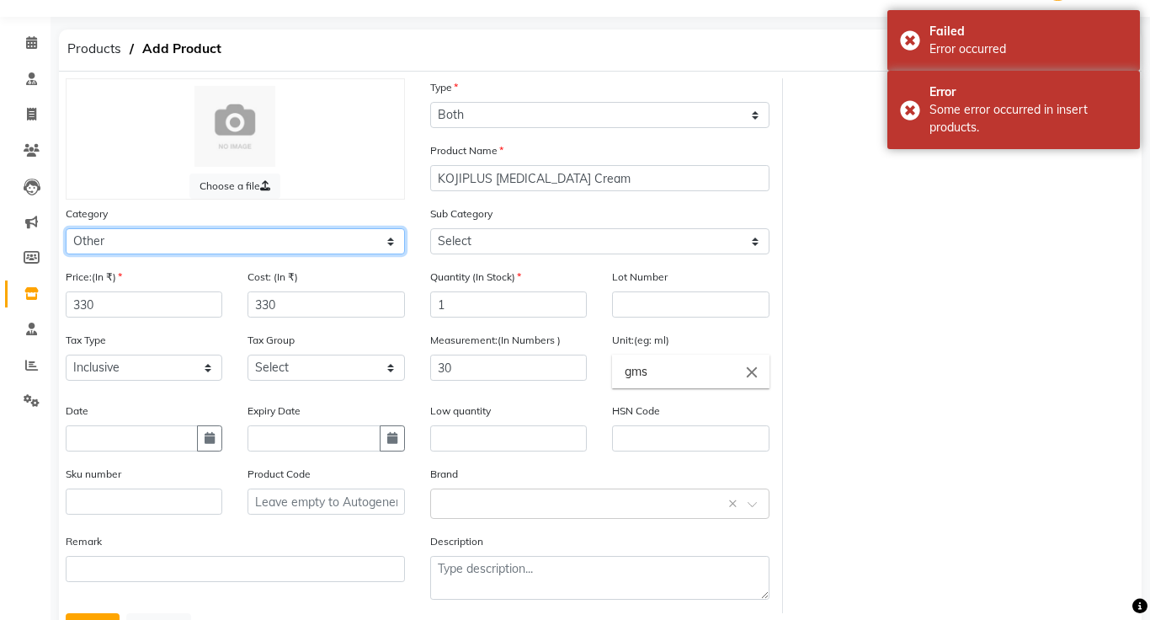
click at [266, 245] on select "Select Other" at bounding box center [235, 241] width 339 height 26
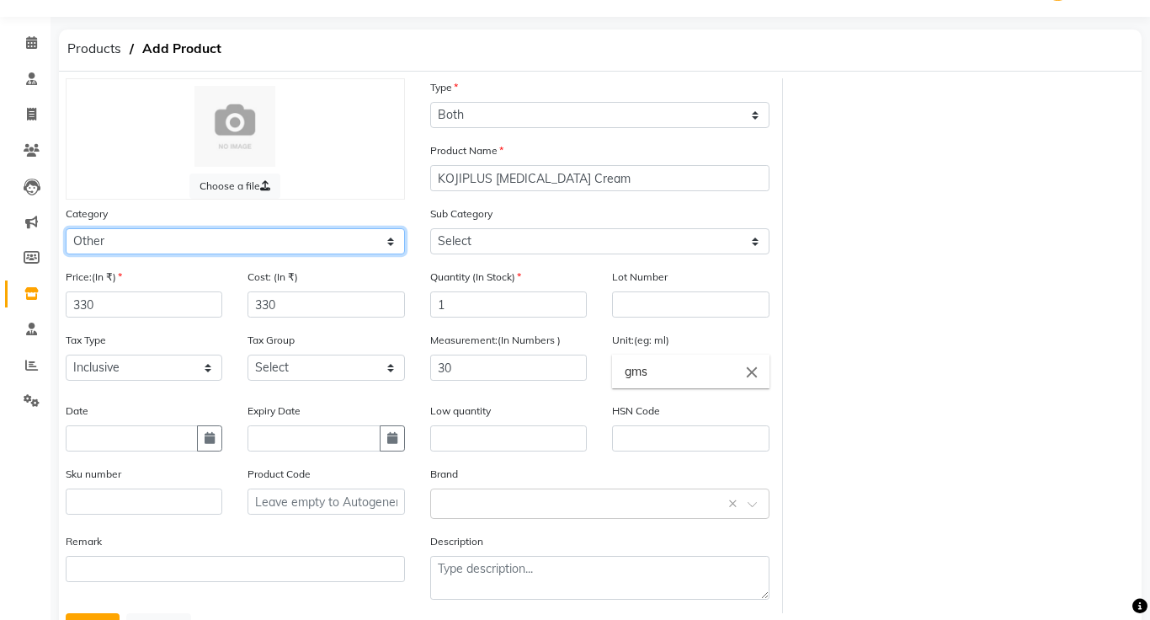
click at [66, 228] on select "Select Other" at bounding box center [235, 241] width 339 height 26
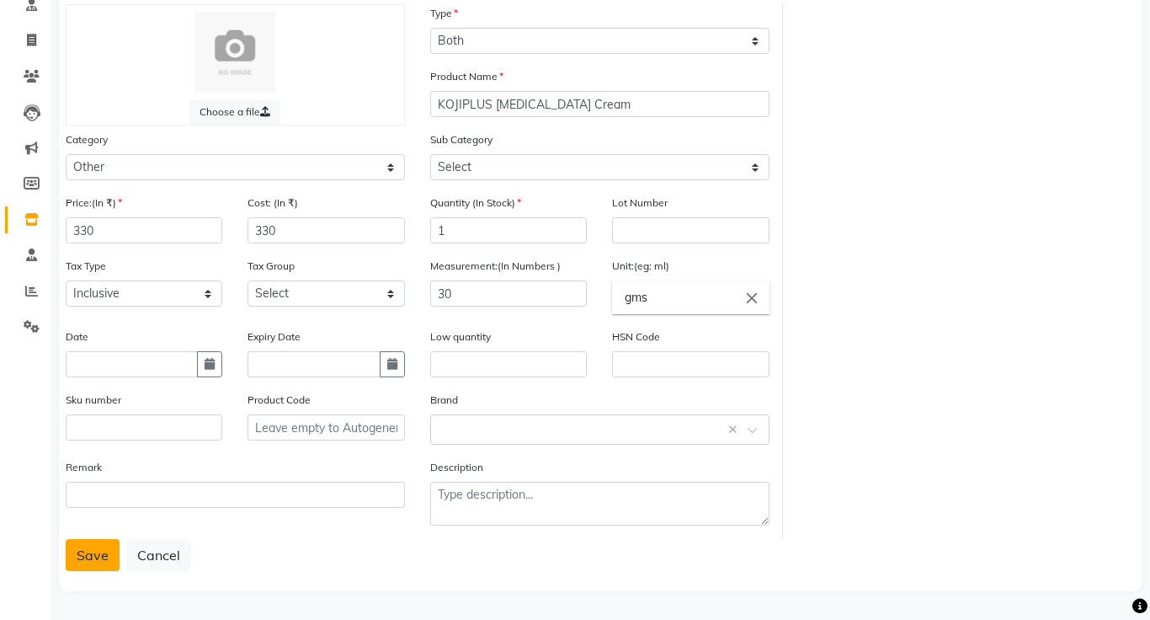
click at [102, 559] on button "Save" at bounding box center [93, 555] width 54 height 32
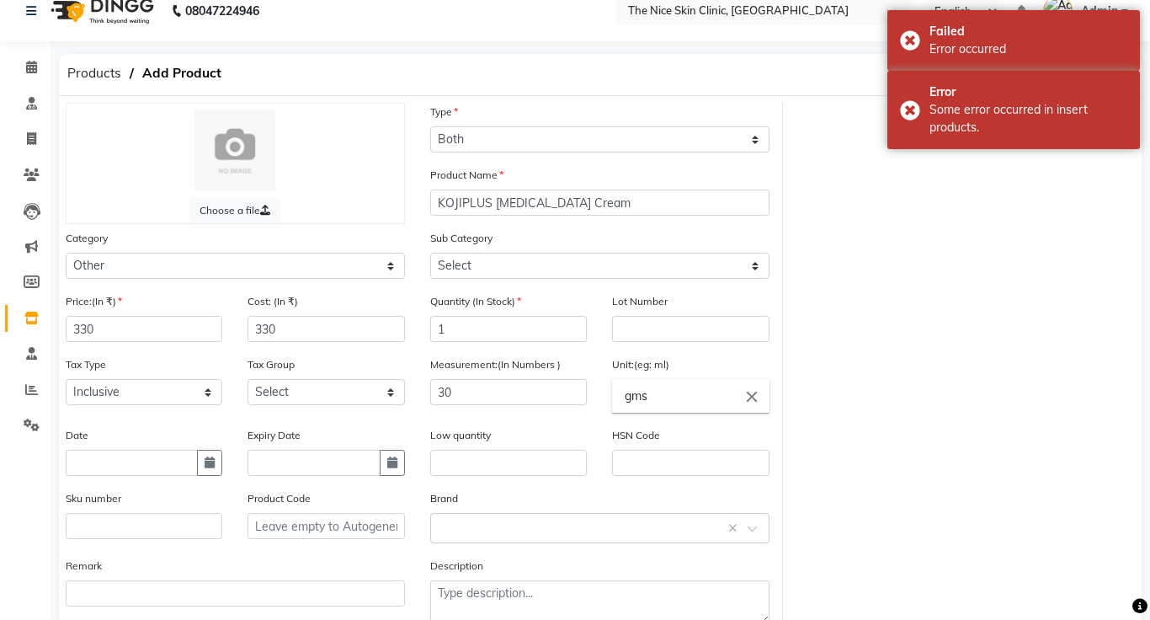
scroll to position [18, 0]
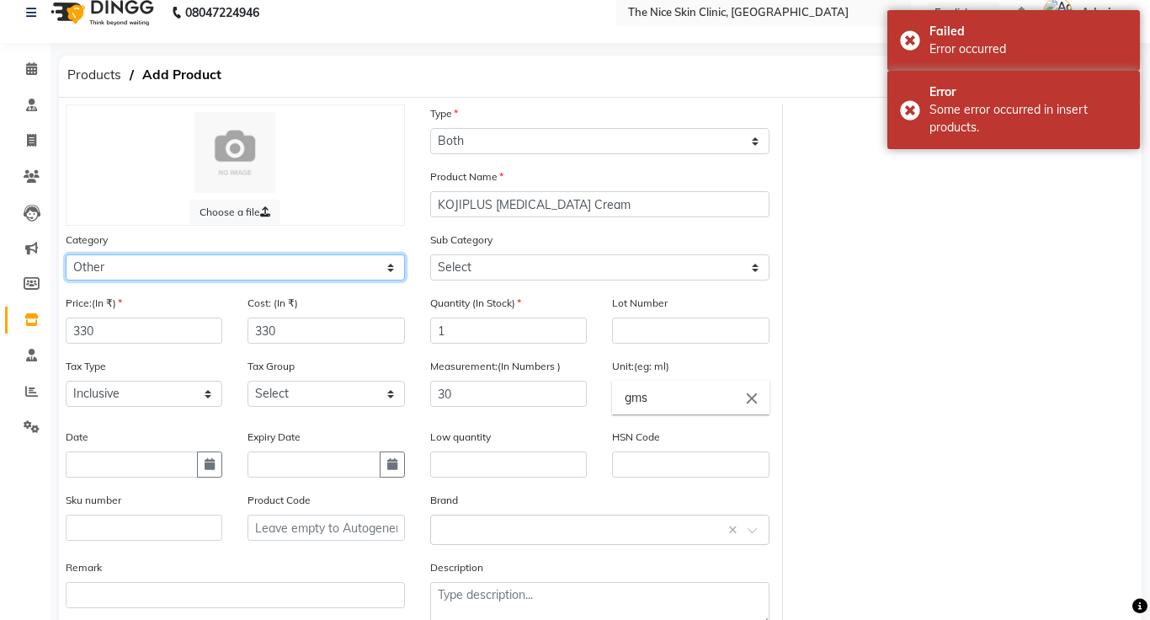
click at [393, 264] on select "Select Other" at bounding box center [235, 267] width 339 height 26
click at [66, 254] on select "Select Other" at bounding box center [235, 267] width 339 height 26
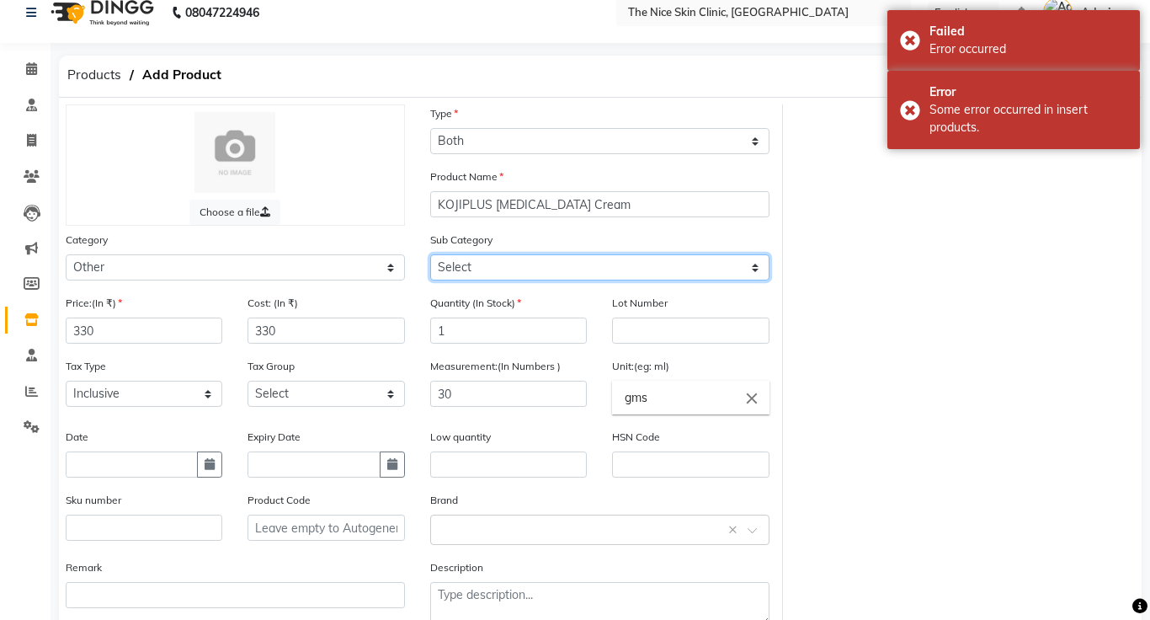
click at [756, 269] on select "Select" at bounding box center [599, 267] width 339 height 26
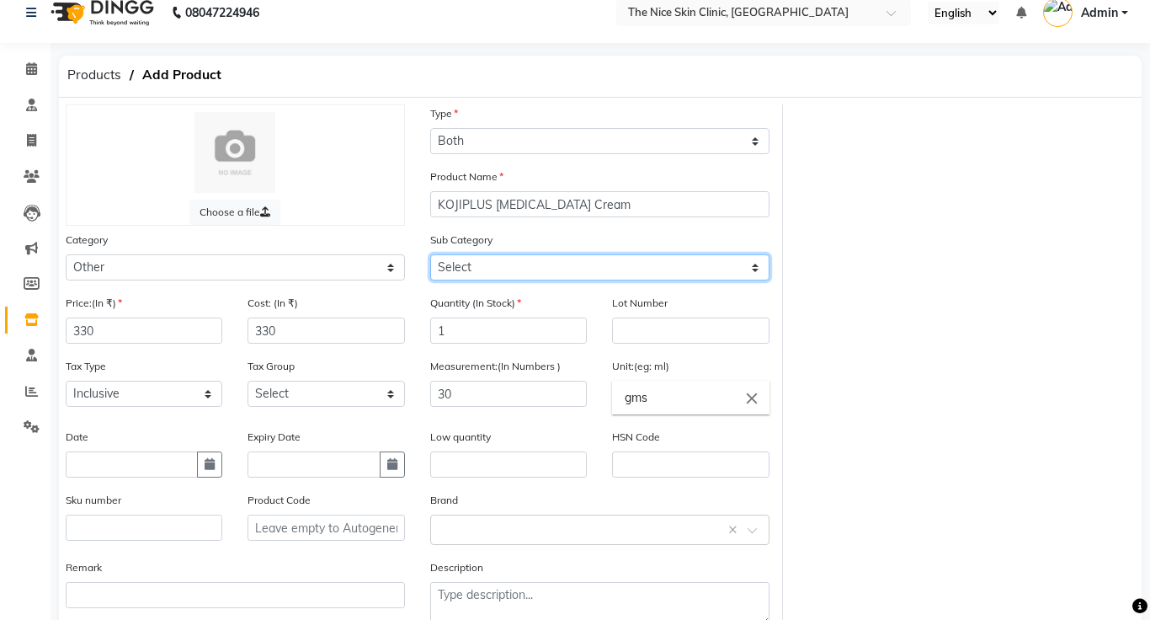
click at [725, 270] on select "Select" at bounding box center [599, 267] width 339 height 26
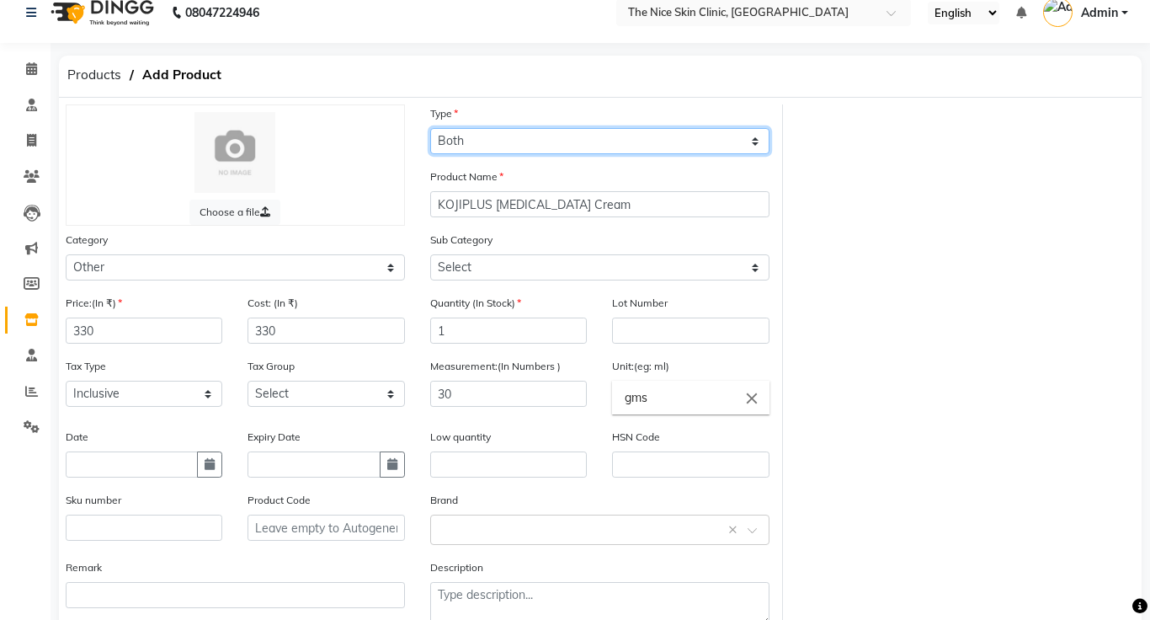
click at [650, 147] on select "Select Type Both Retail Consumable" at bounding box center [599, 141] width 339 height 26
click at [430, 128] on select "Select Type Both Retail Consumable" at bounding box center [599, 141] width 339 height 26
click at [684, 143] on select "Select Type Both Retail Consumable" at bounding box center [599, 141] width 339 height 26
click at [430, 128] on select "Select Type Both Retail Consumable" at bounding box center [599, 141] width 339 height 26
click at [630, 138] on select "Select Type Both Retail Consumable" at bounding box center [599, 141] width 339 height 26
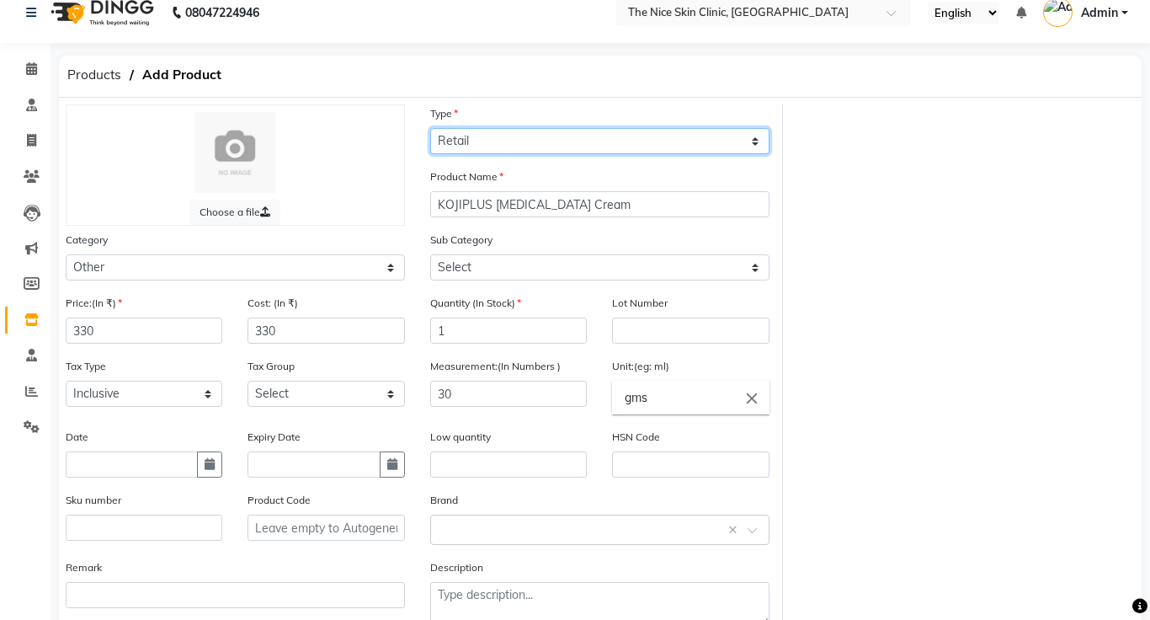
select select "B"
click at [430, 128] on select "Select Type Both Retail Consumable" at bounding box center [599, 141] width 339 height 26
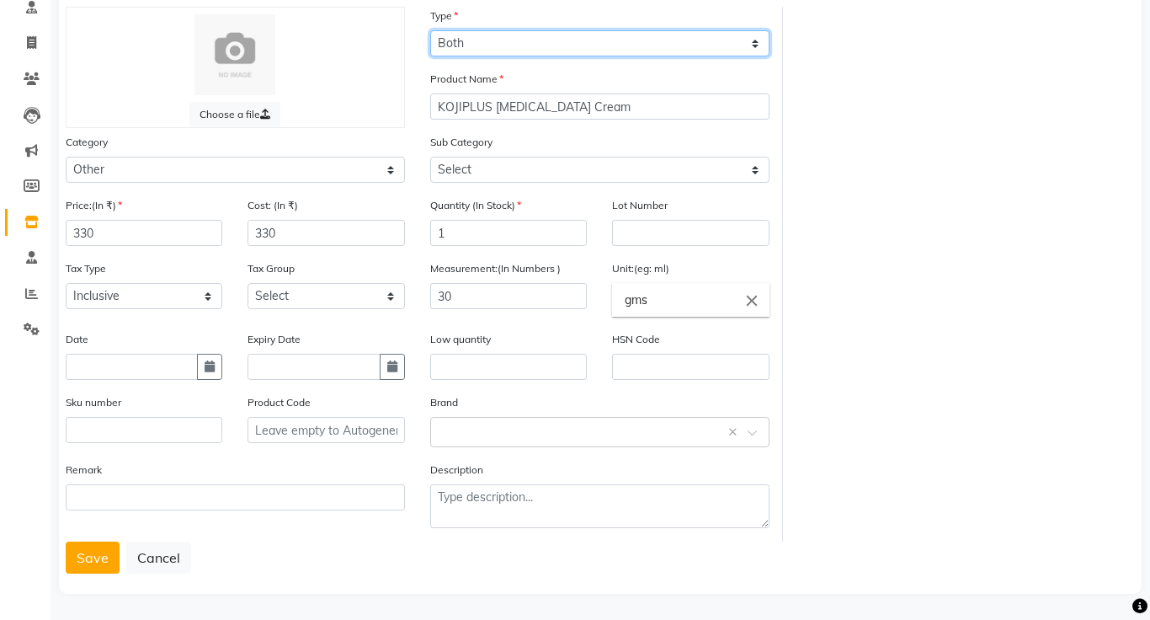
scroll to position [118, 0]
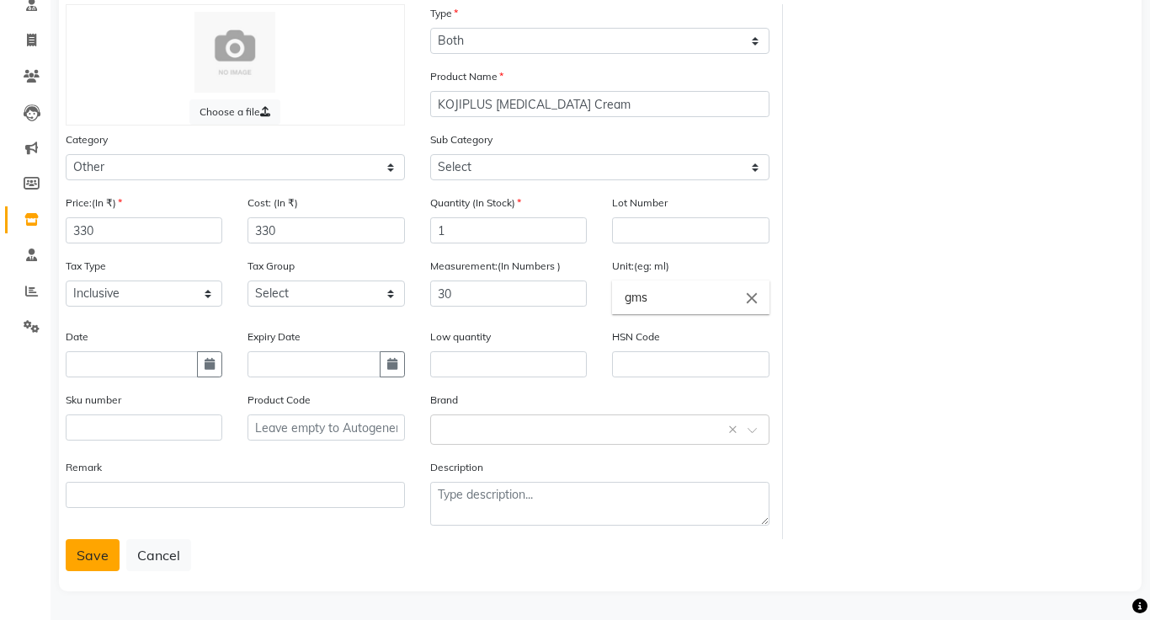
click at [90, 560] on button "Save" at bounding box center [93, 555] width 54 height 32
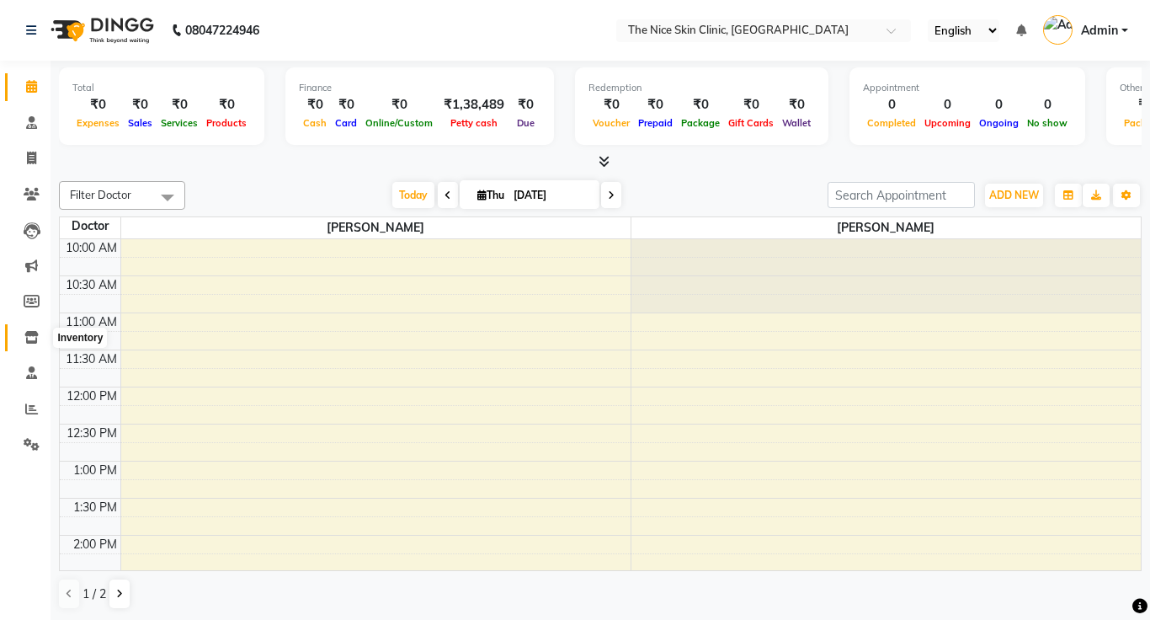
click at [33, 340] on icon at bounding box center [31, 337] width 14 height 13
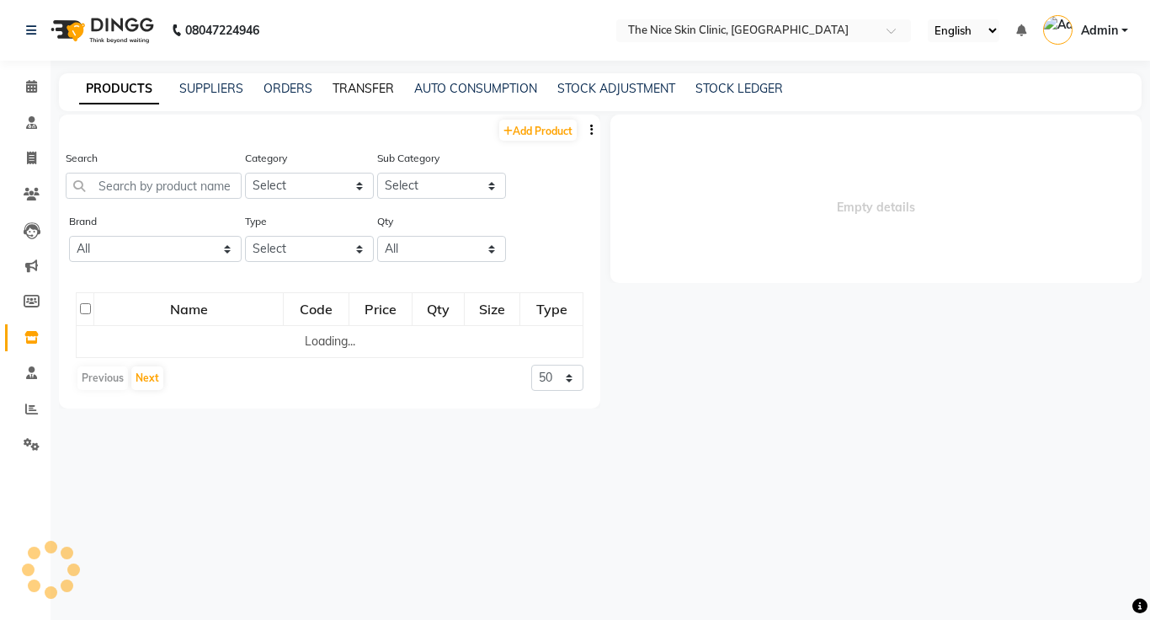
select select
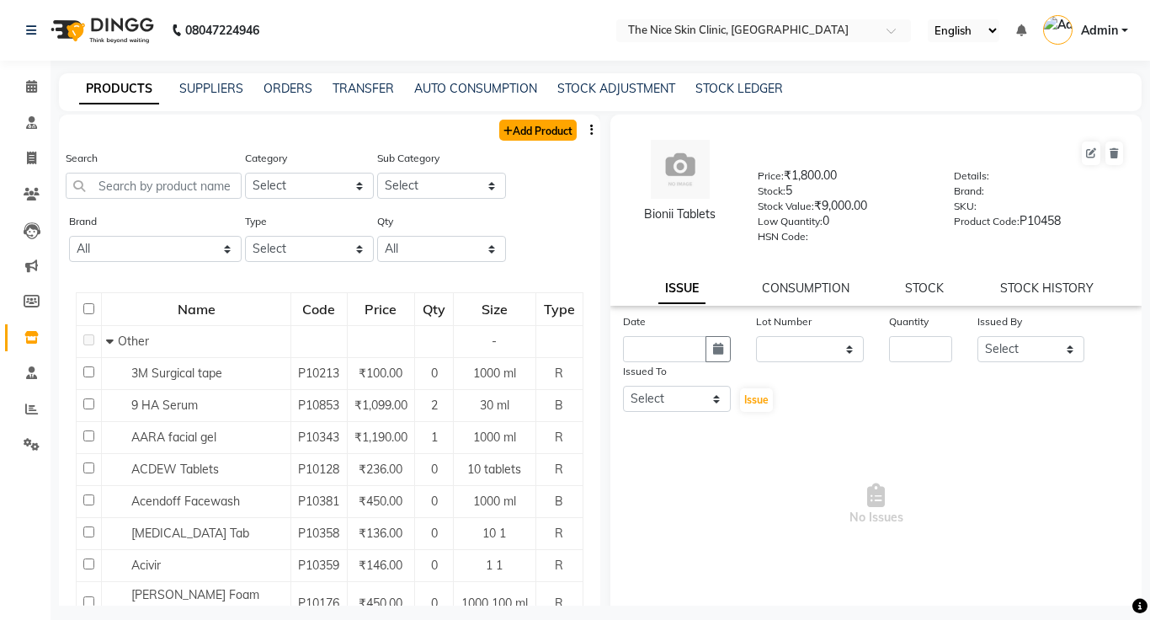
click at [539, 133] on link "Add Product" at bounding box center [537, 130] width 77 height 21
select select "true"
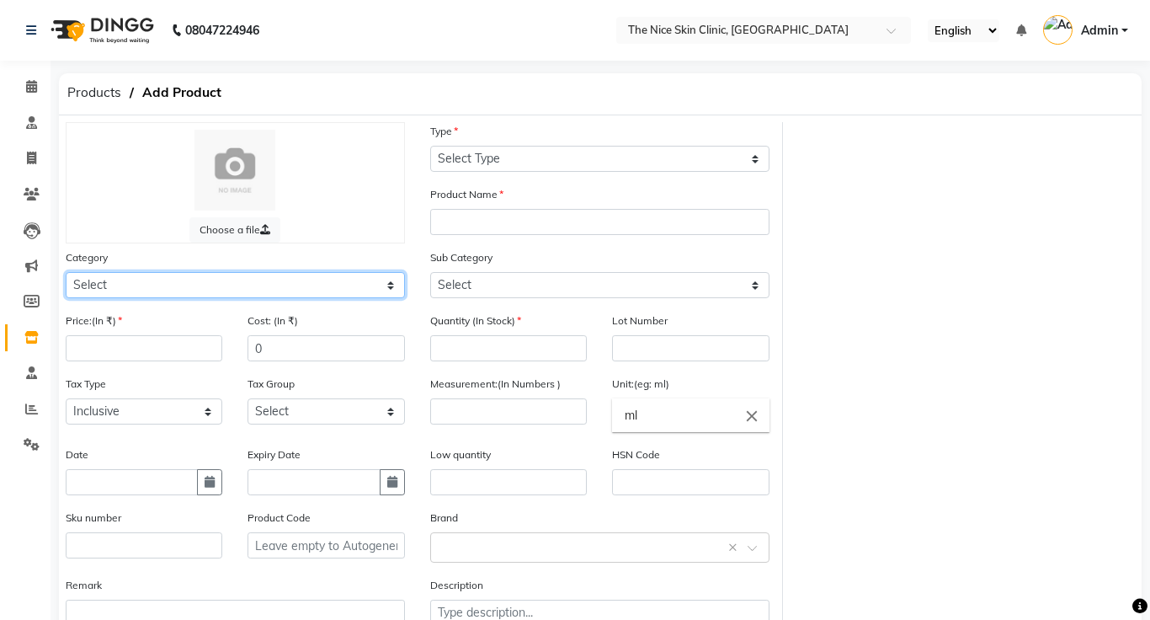
click at [253, 285] on select "Select Other" at bounding box center [235, 285] width 339 height 26
select select "3000"
click at [66, 272] on select "Select Other" at bounding box center [235, 285] width 339 height 26
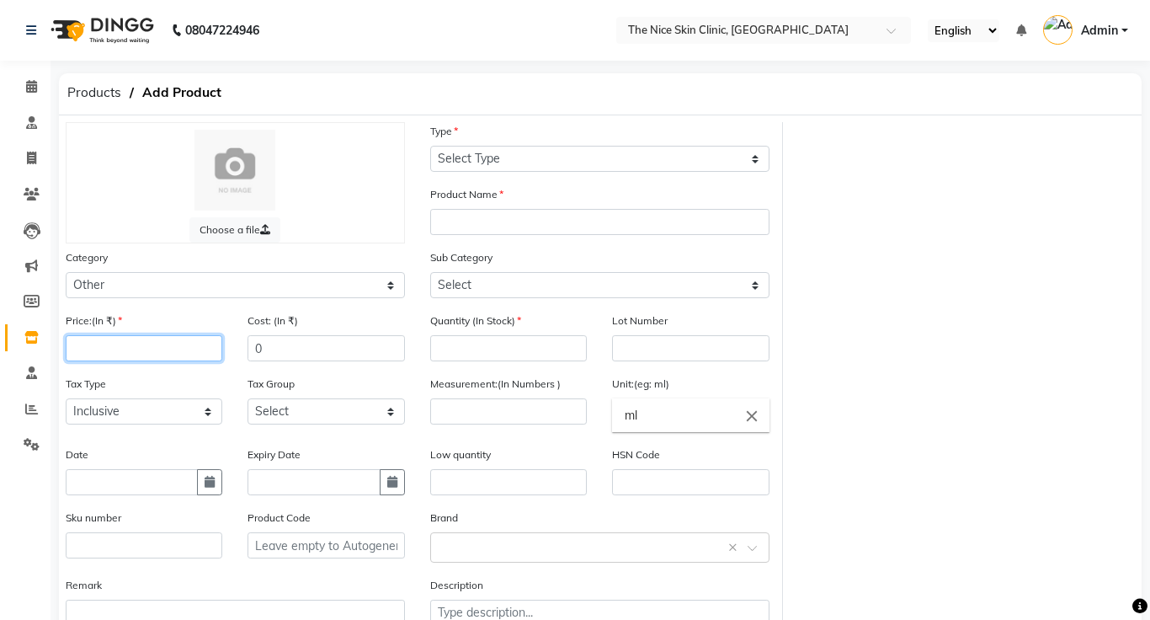
click at [164, 352] on input "number" at bounding box center [144, 348] width 157 height 26
type input "6"
type input "330"
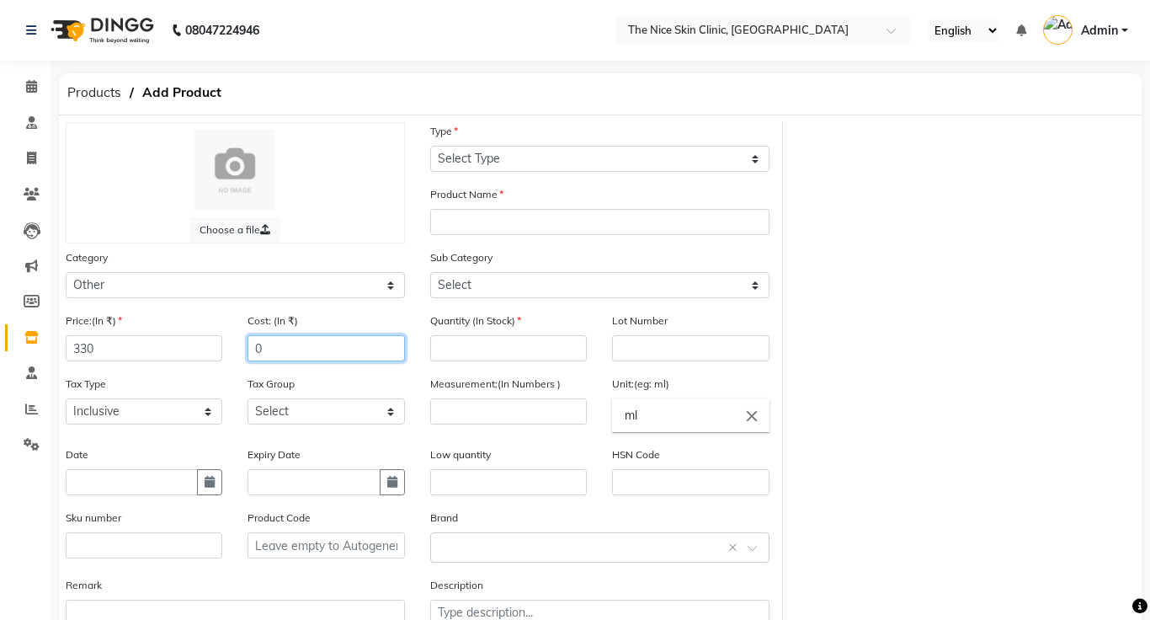
click at [288, 351] on input "0" at bounding box center [326, 348] width 157 height 26
type input "330"
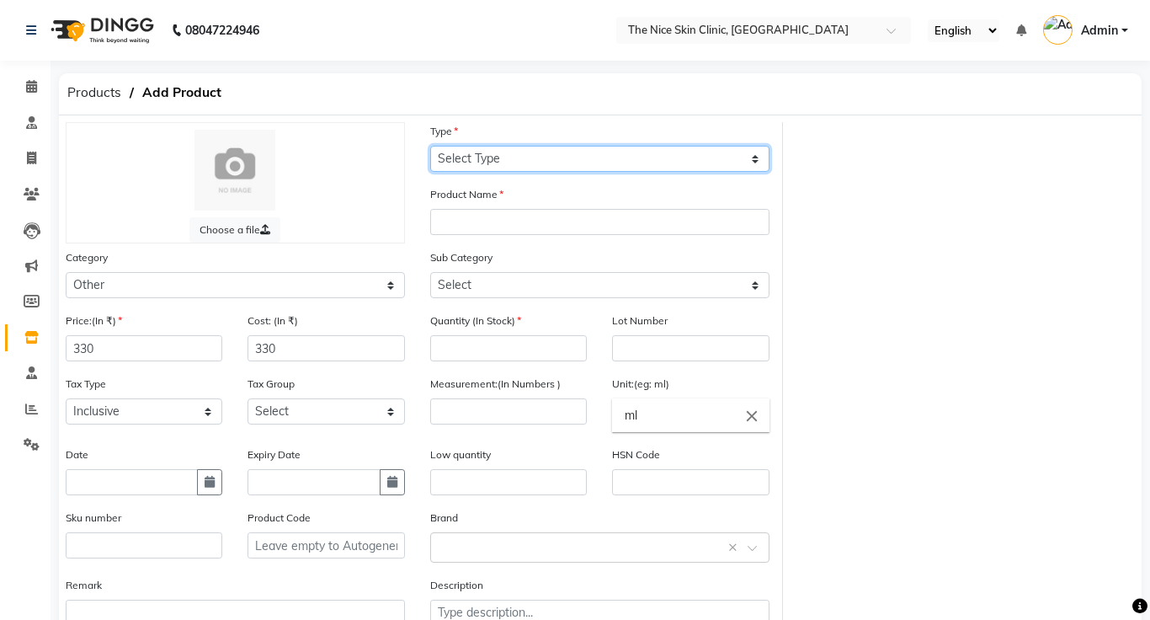
click at [583, 159] on select "Select Type Both Retail Consumable" at bounding box center [599, 159] width 339 height 26
select select "B"
click at [430, 146] on select "Select Type Both Retail Consumable" at bounding box center [599, 159] width 339 height 26
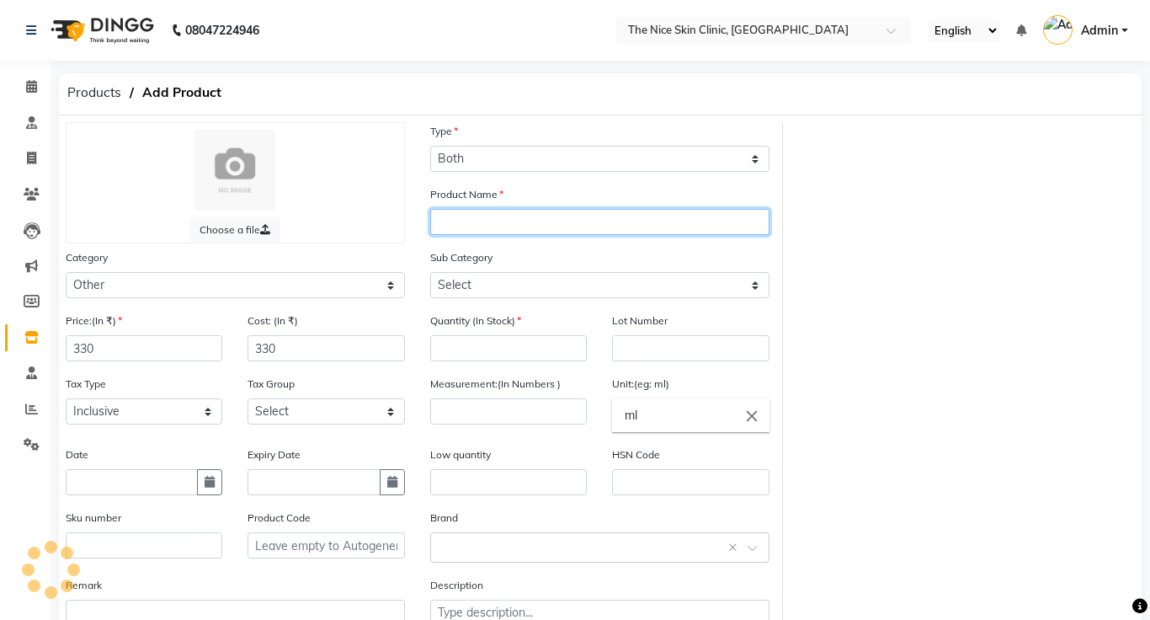
click at [566, 224] on input "text" at bounding box center [599, 222] width 339 height 26
type input "KojiPlus [MEDICAL_DATA] Cream"
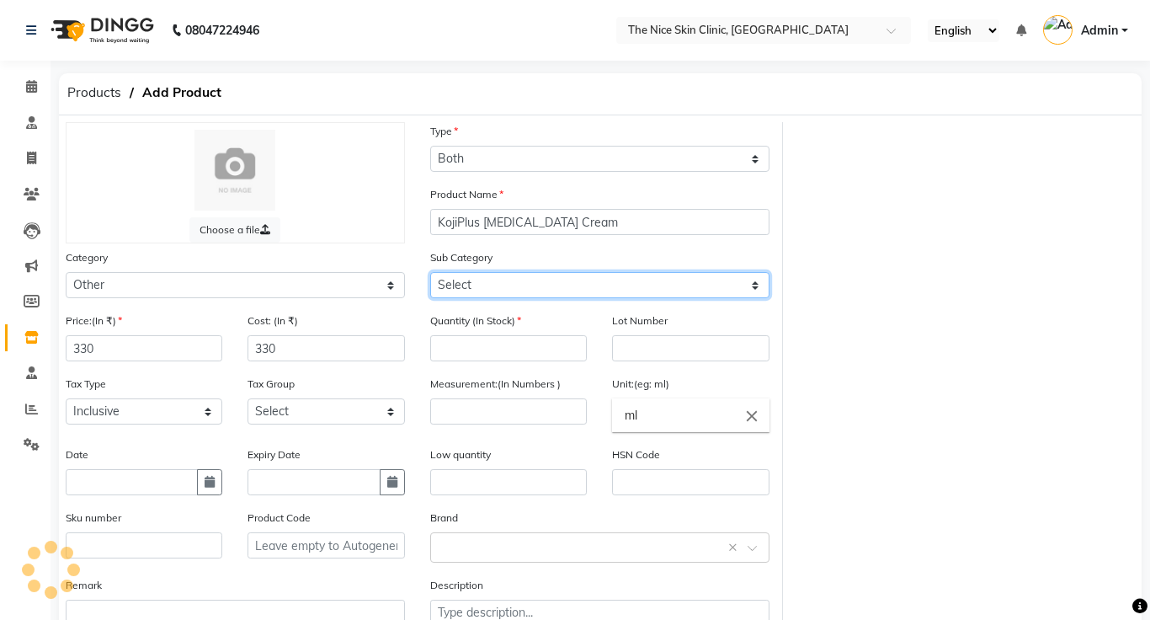
click at [589, 288] on select "Select Other" at bounding box center [599, 285] width 339 height 26
select select "3099"
click at [430, 272] on select "Select Other" at bounding box center [599, 285] width 339 height 26
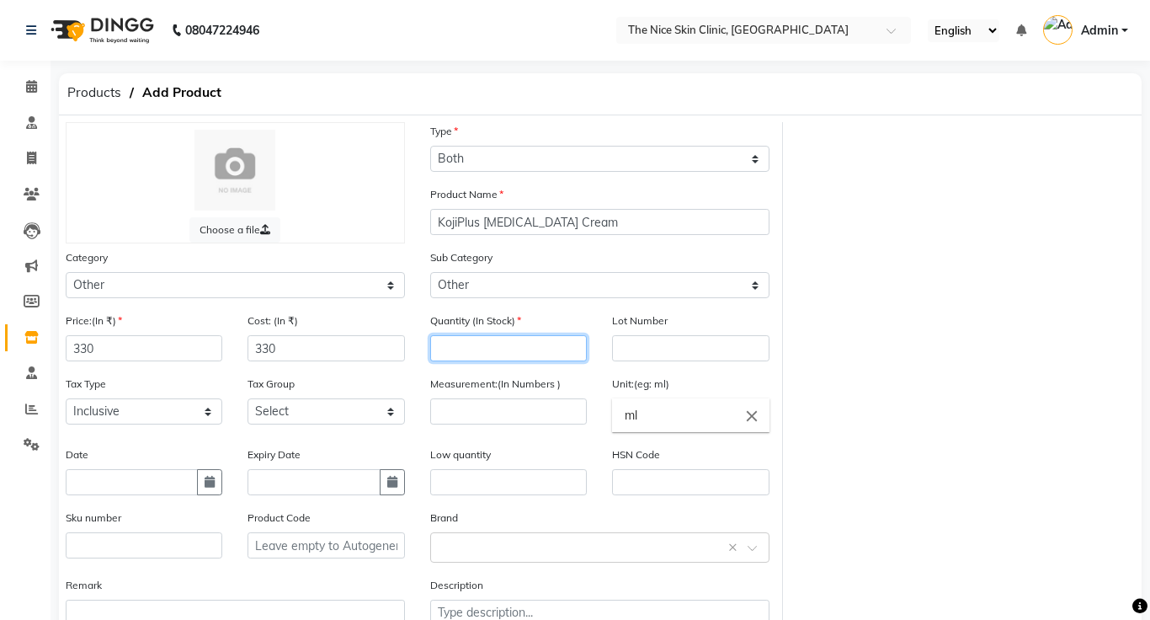
click at [547, 350] on input "number" at bounding box center [508, 348] width 157 height 26
type input "10"
click at [669, 416] on input "ml" at bounding box center [690, 415] width 157 height 34
type input "m"
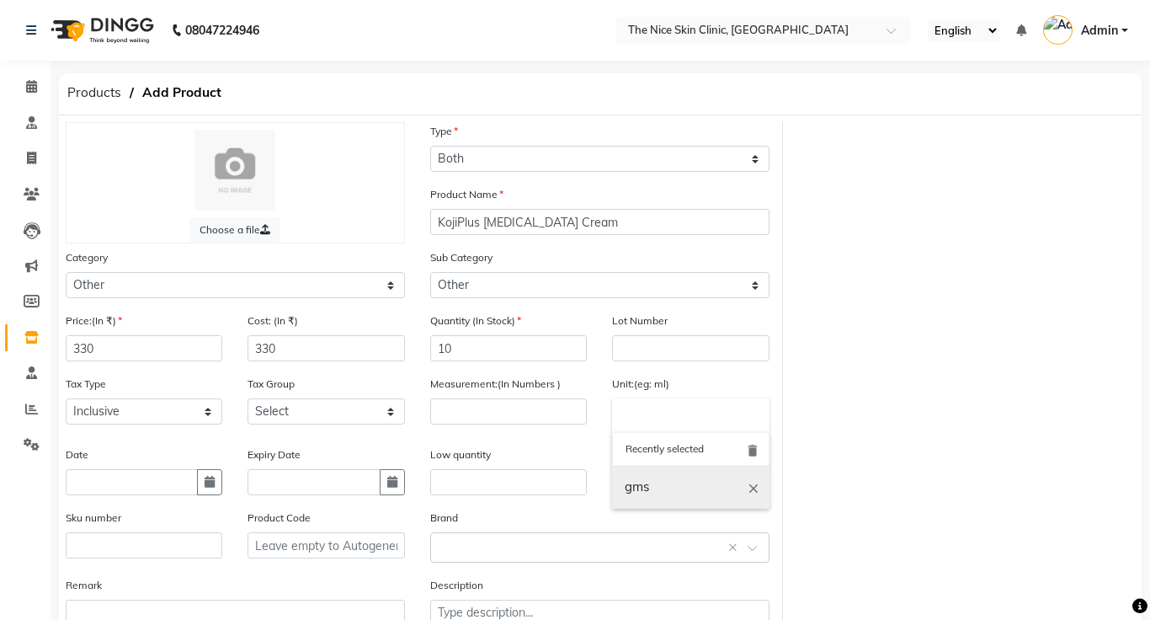
click at [674, 488] on link "gms" at bounding box center [690, 487] width 157 height 43
type input "gms"
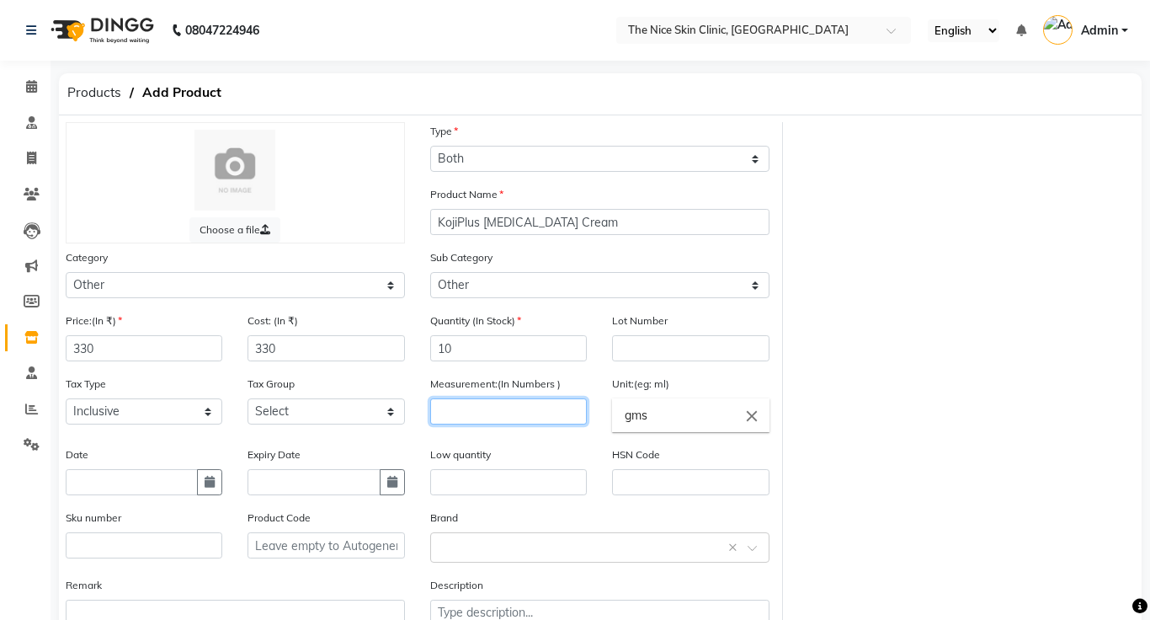
click at [528, 414] on input "number" at bounding box center [508, 411] width 157 height 26
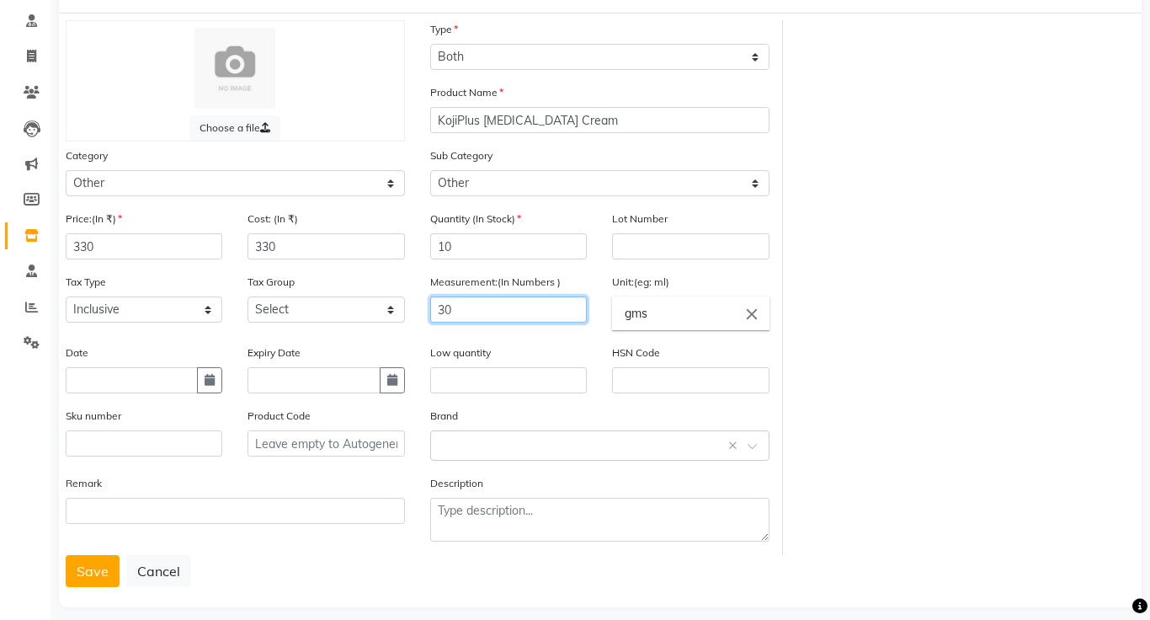
scroll to position [103, 0]
type input "30"
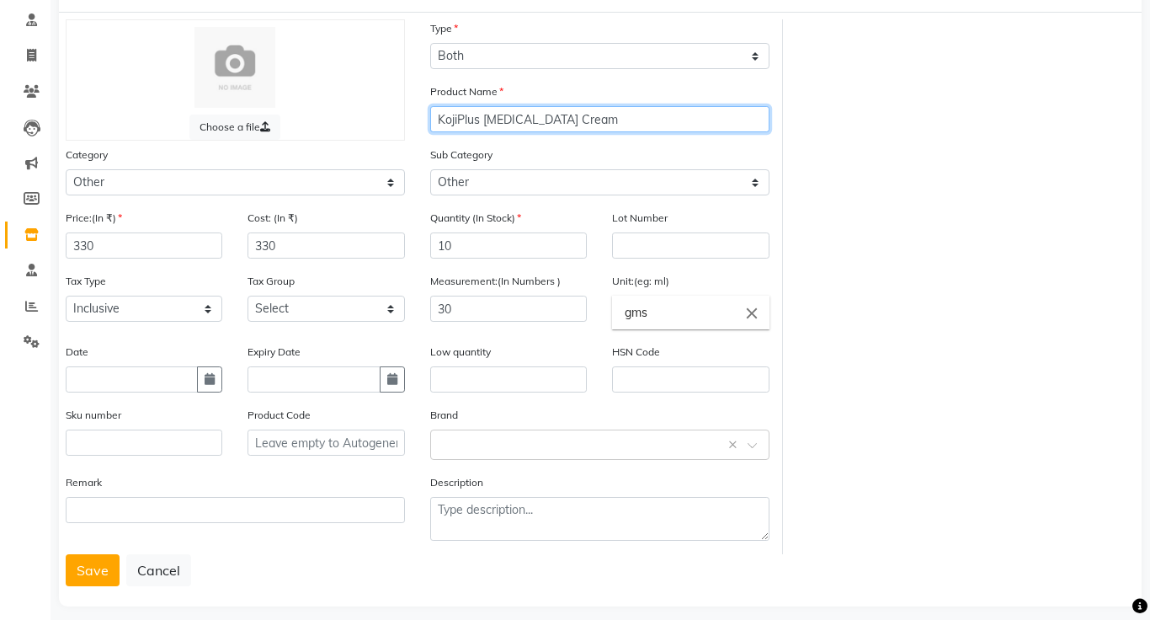
click at [481, 124] on input "KojiPlus [MEDICAL_DATA] Cream" at bounding box center [599, 119] width 339 height 26
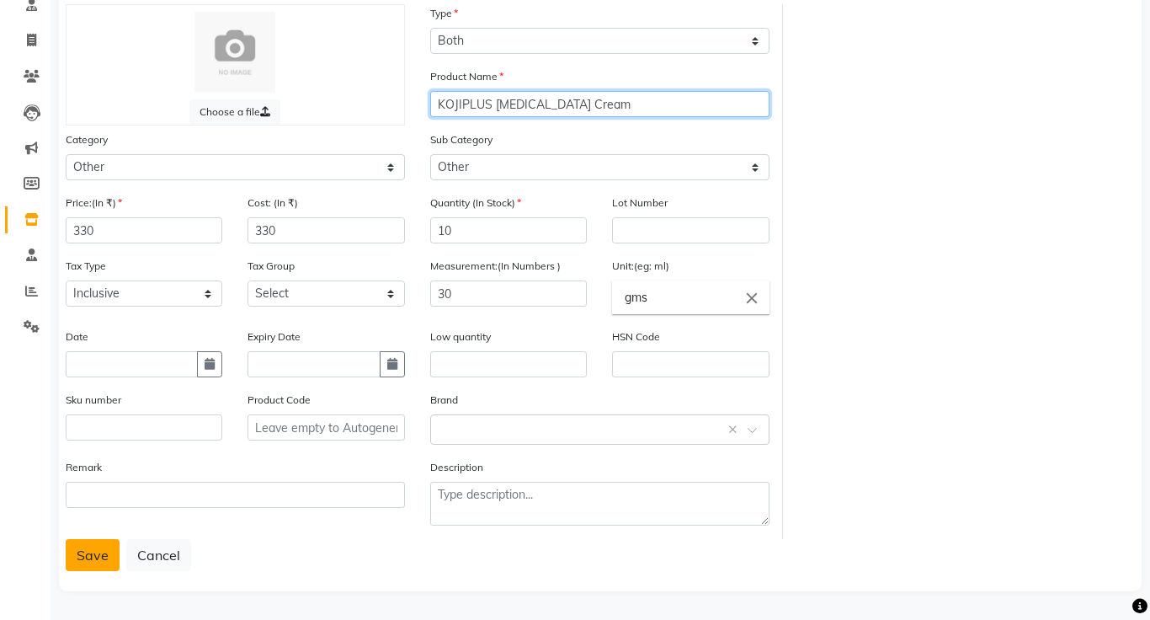
type input "KOJIPLUS [MEDICAL_DATA] Cream"
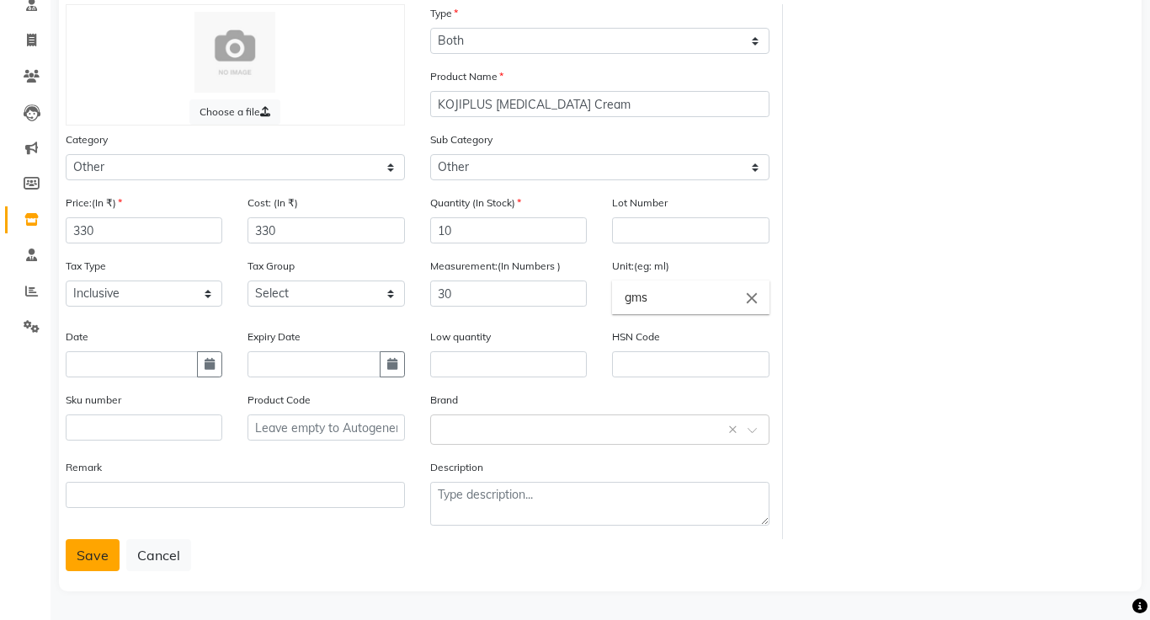
click at [101, 556] on button "Save" at bounding box center [93, 555] width 54 height 32
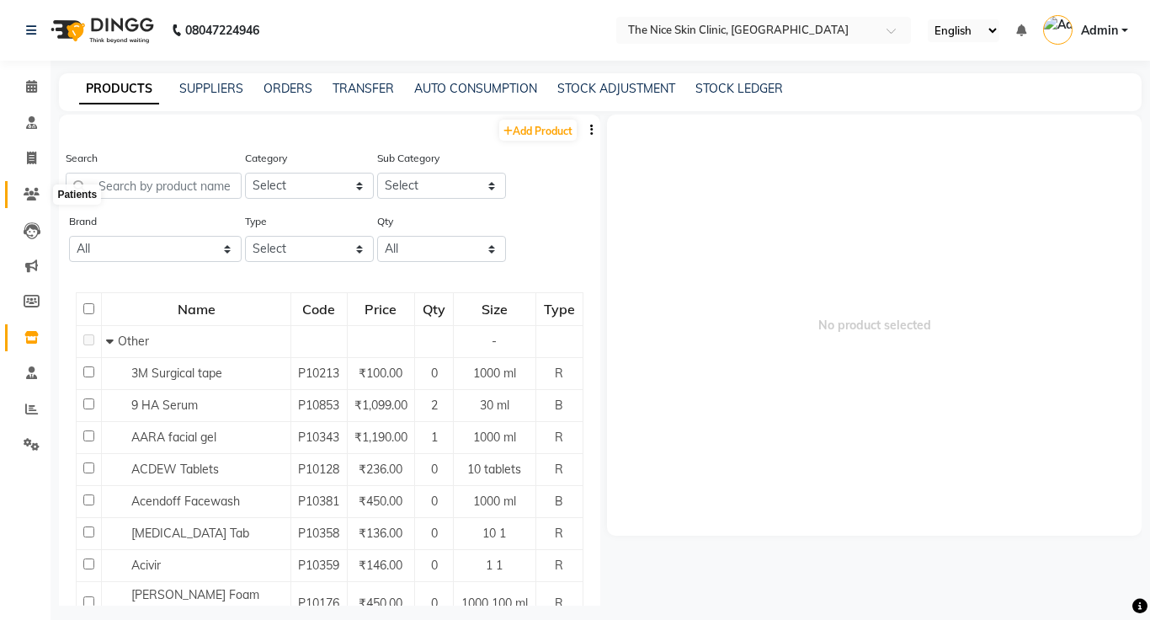
click at [28, 199] on icon at bounding box center [32, 194] width 16 height 13
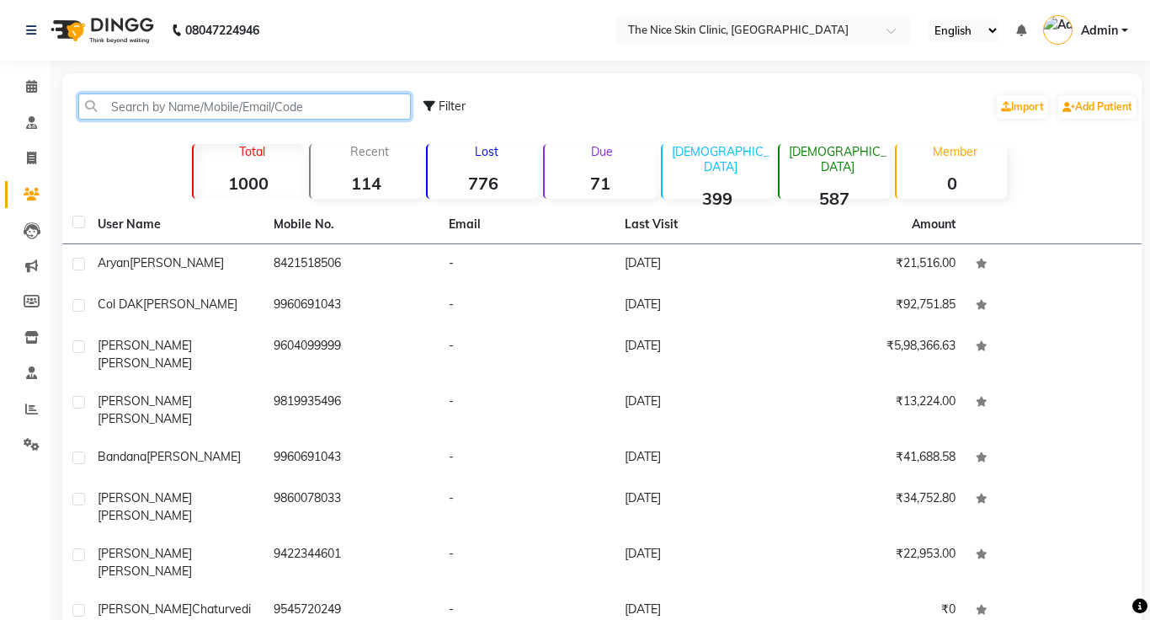
click at [217, 109] on input "text" at bounding box center [244, 106] width 333 height 26
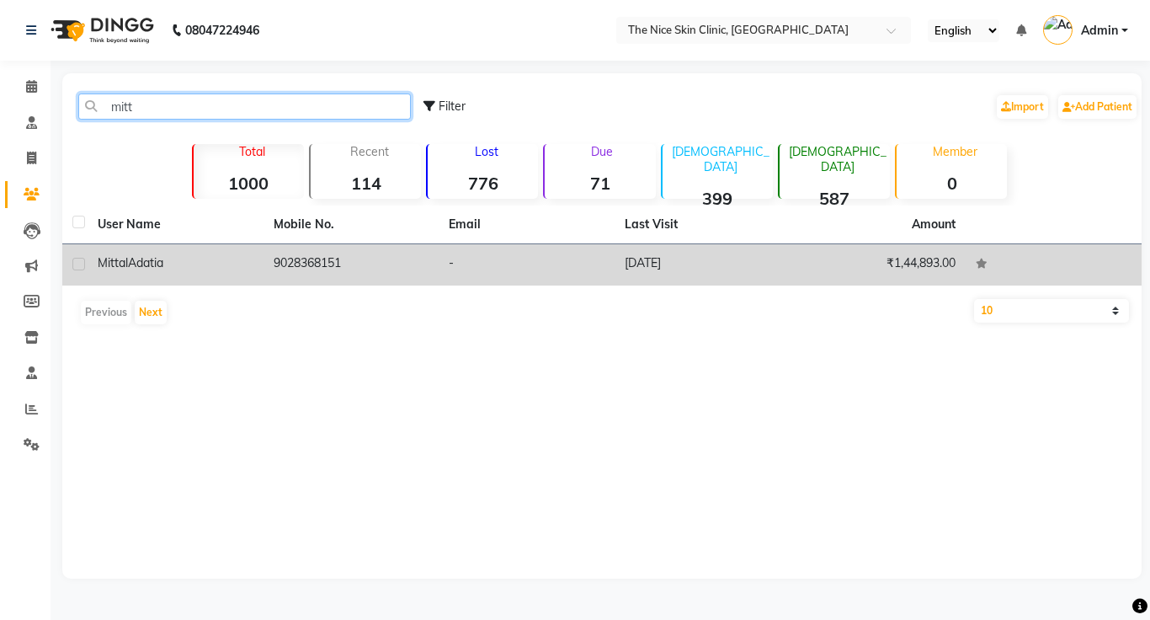
type input "mitt"
click at [150, 262] on span "Adatia" at bounding box center [145, 262] width 35 height 15
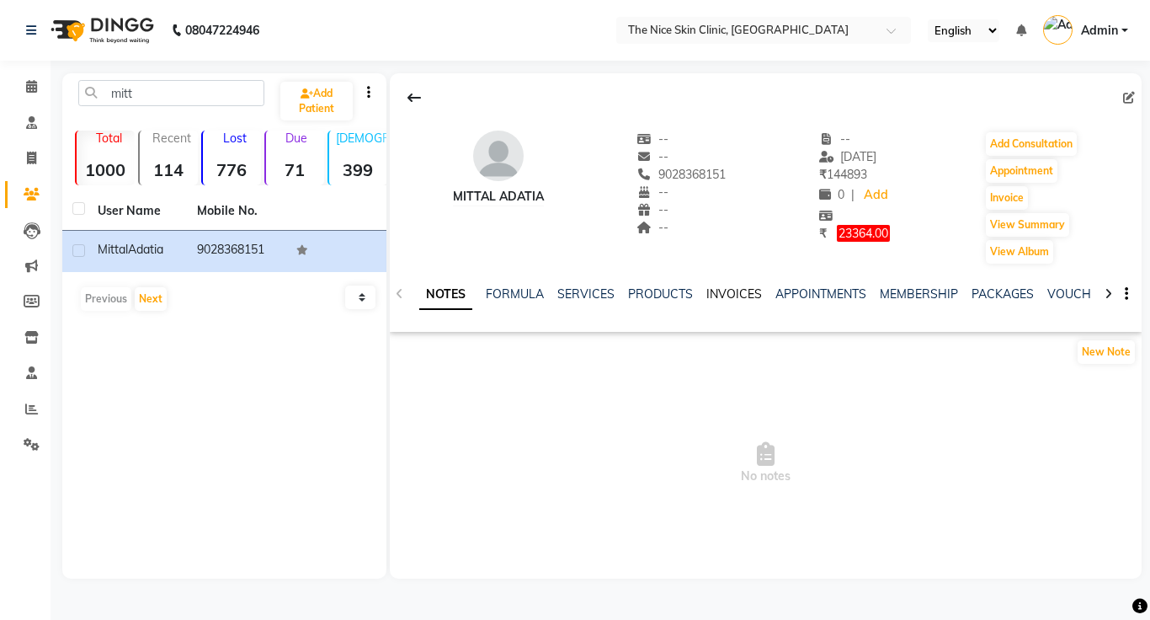
click at [737, 289] on link "INVOICES" at bounding box center [734, 293] width 56 height 15
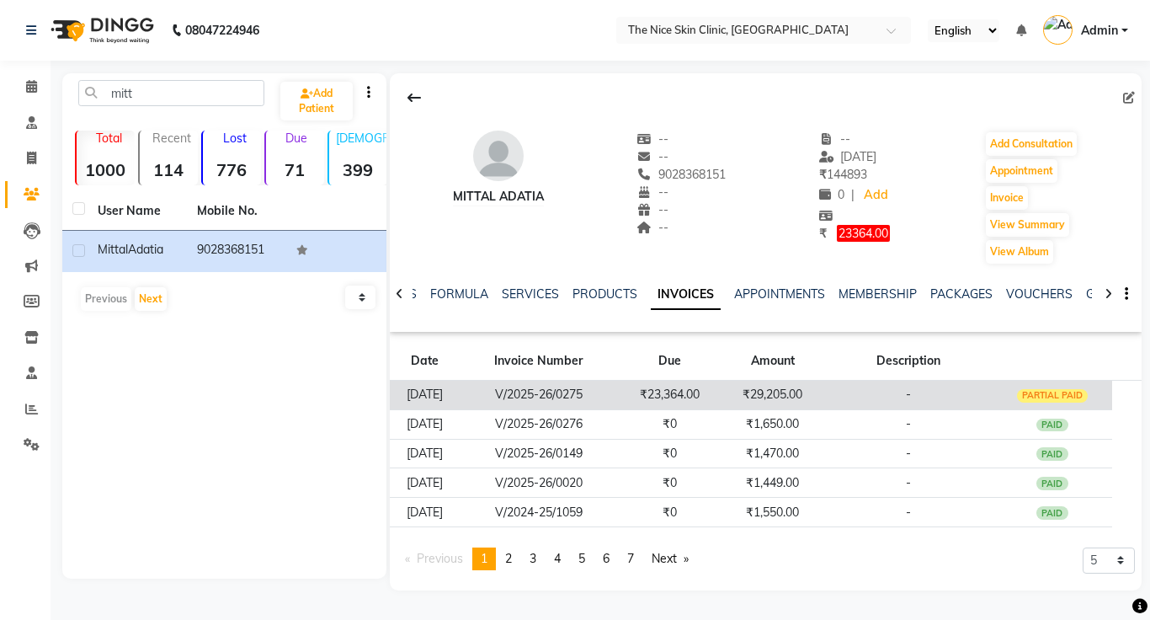
click at [817, 392] on td "₹29,205.00" at bounding box center [772, 395] width 103 height 29
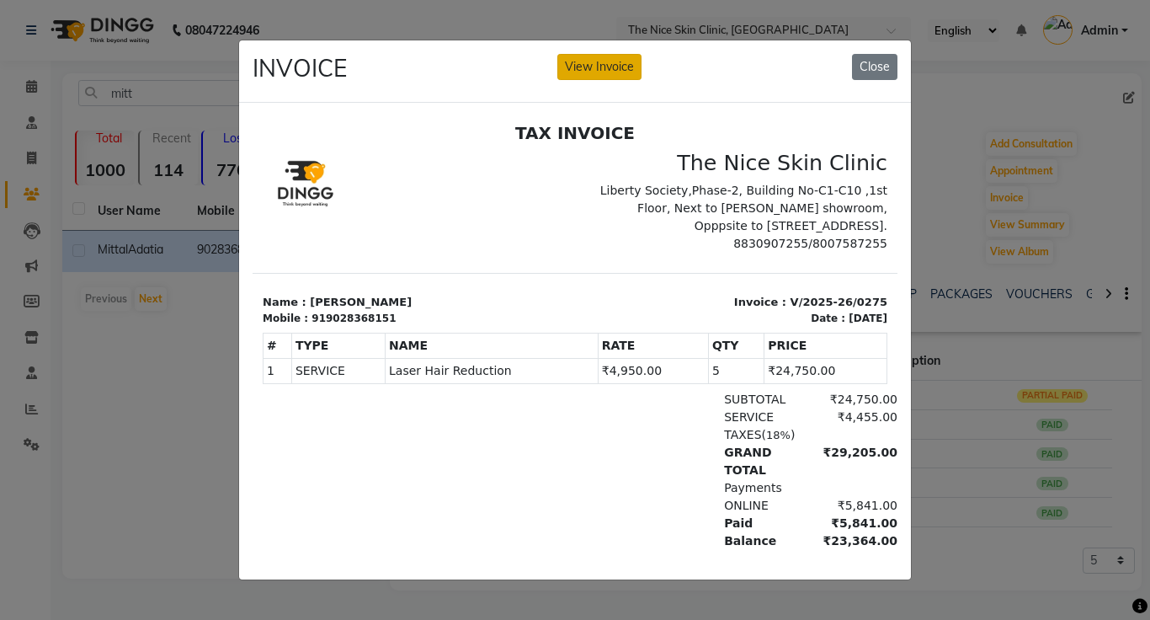
click at [605, 66] on button "View Invoice" at bounding box center [599, 67] width 84 height 26
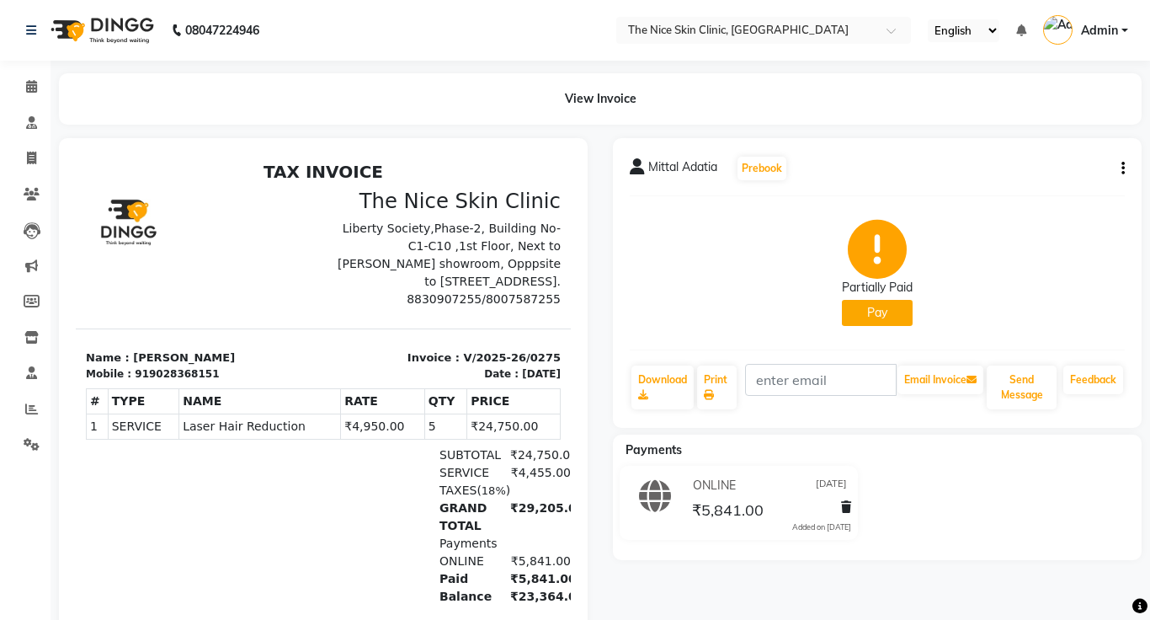
click at [1123, 169] on icon "button" at bounding box center [1122, 168] width 3 height 1
click at [1025, 192] on div "Edit Invoice" at bounding box center [1039, 189] width 115 height 21
select select "service"
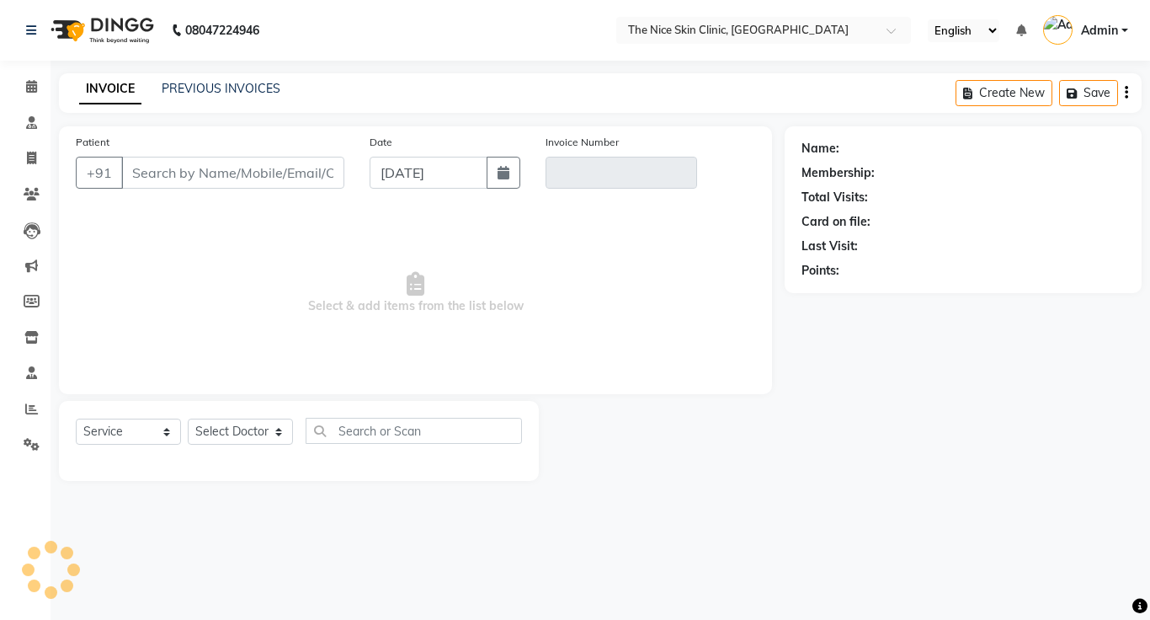
type input "9028368151"
type input "V/2025-26/0275"
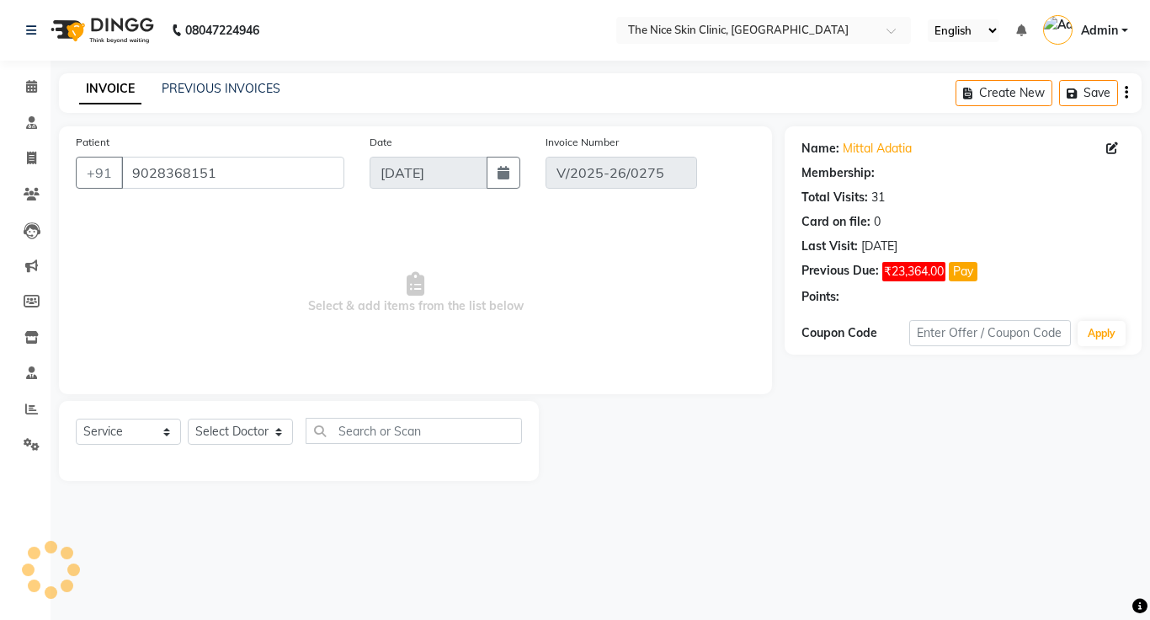
type input "[DATE]"
select select "select"
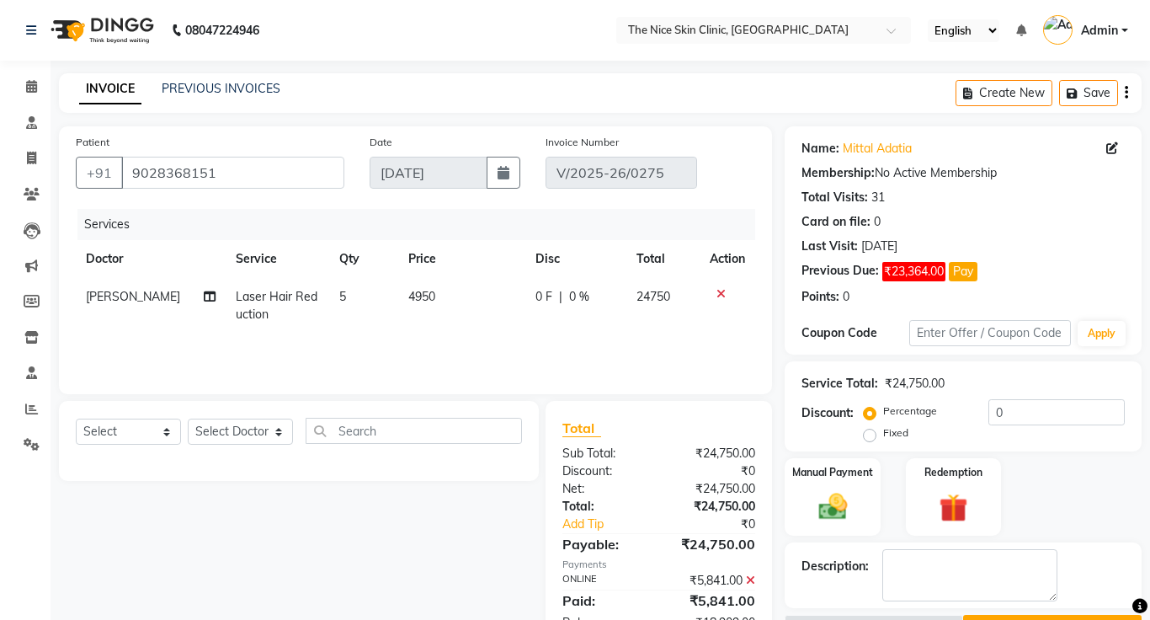
scroll to position [54, 0]
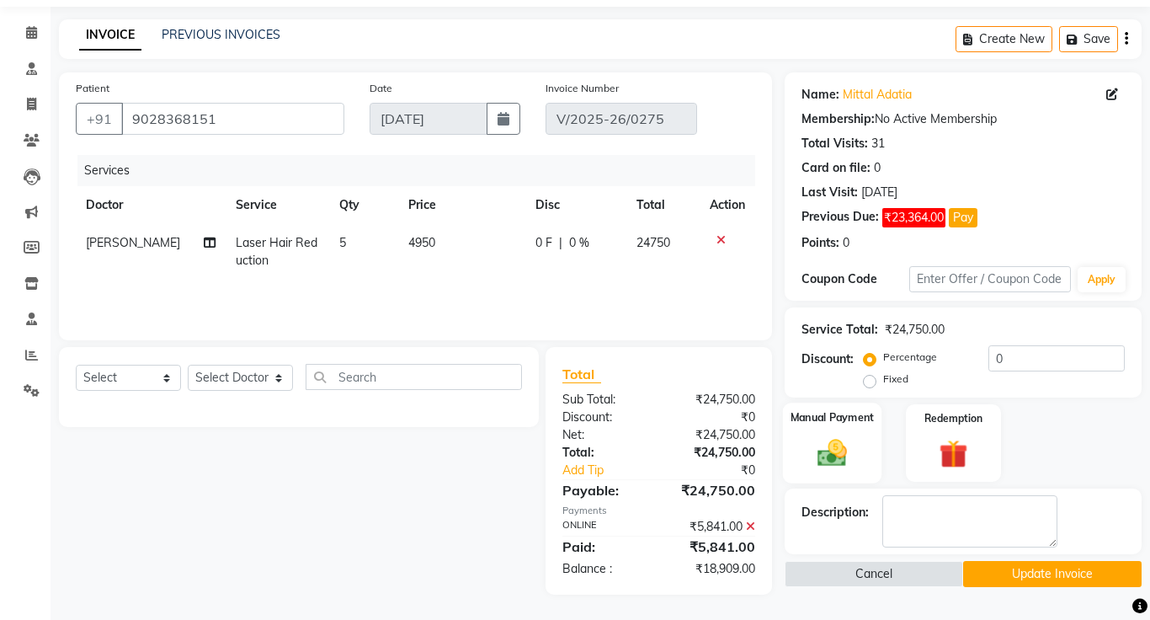
click at [836, 446] on img at bounding box center [832, 452] width 48 height 35
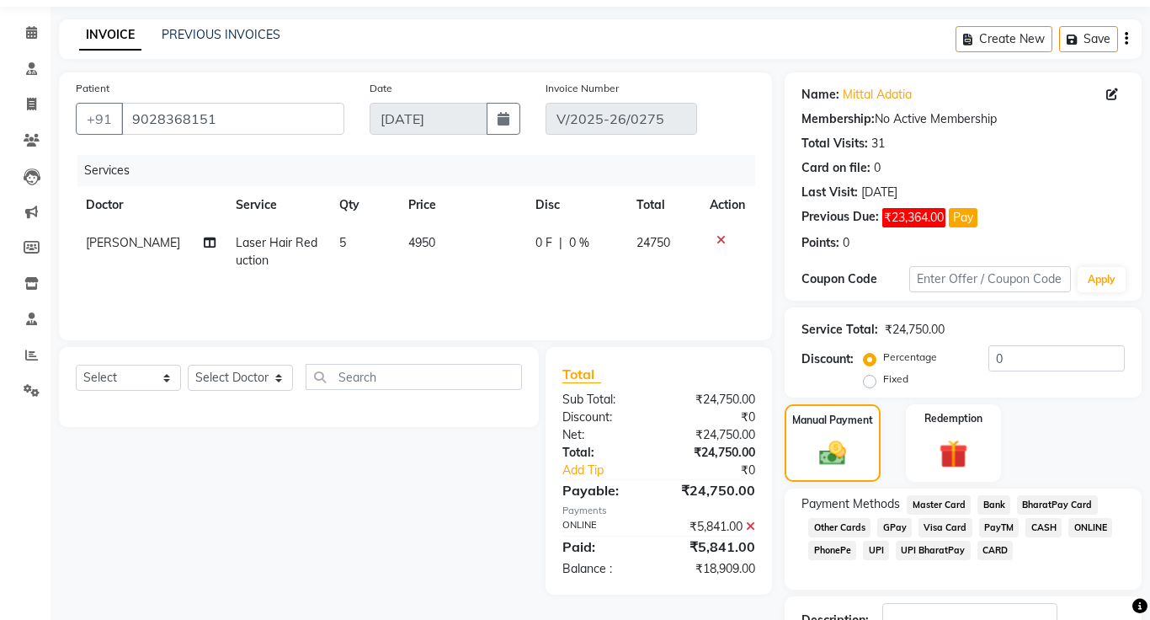
click at [1092, 529] on span "ONLINE" at bounding box center [1090, 527] width 44 height 19
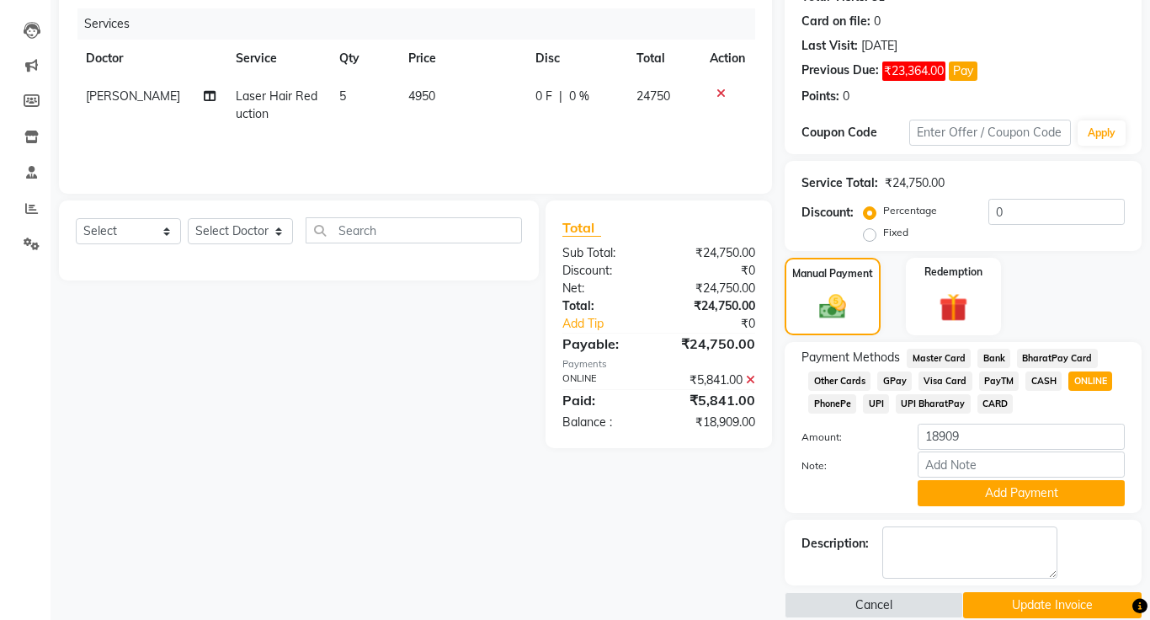
scroll to position [224, 0]
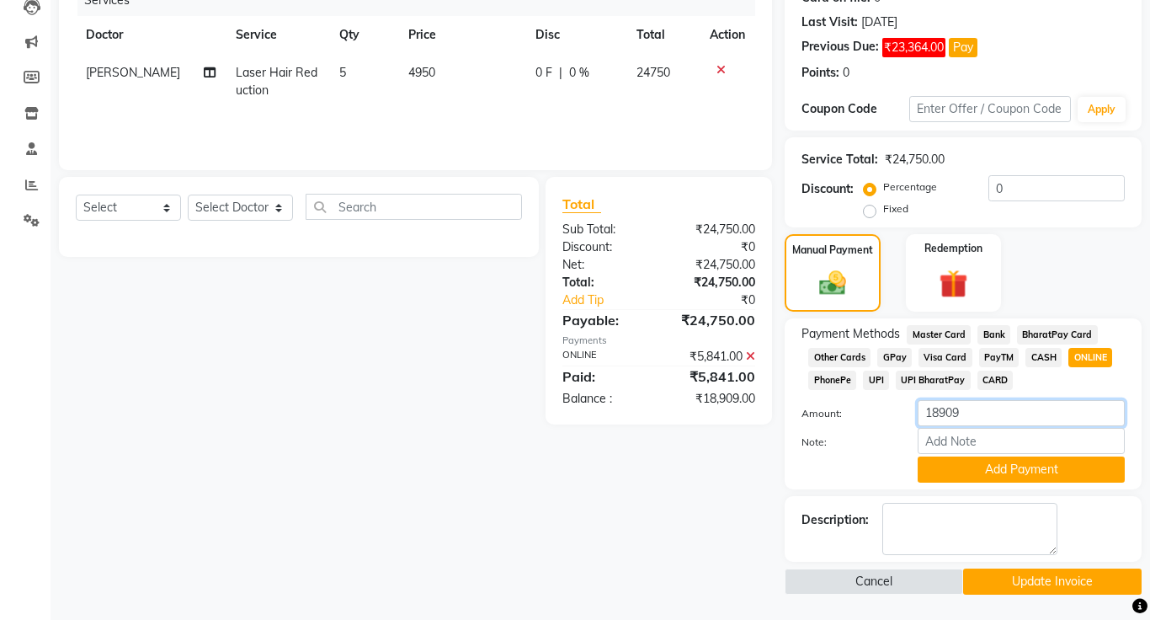
click at [981, 416] on input "18909" at bounding box center [1021, 413] width 207 height 26
type input "1"
type input "7788"
click at [1051, 473] on button "Add Payment" at bounding box center [1021, 469] width 207 height 26
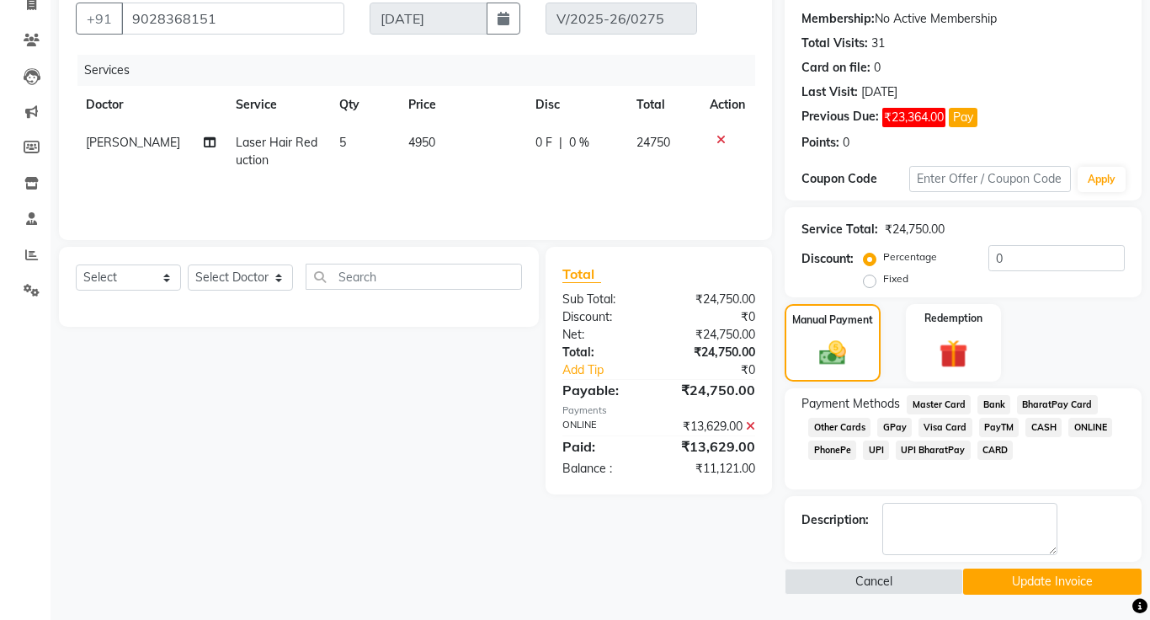
click at [1057, 580] on button "Update Invoice" at bounding box center [1052, 581] width 178 height 26
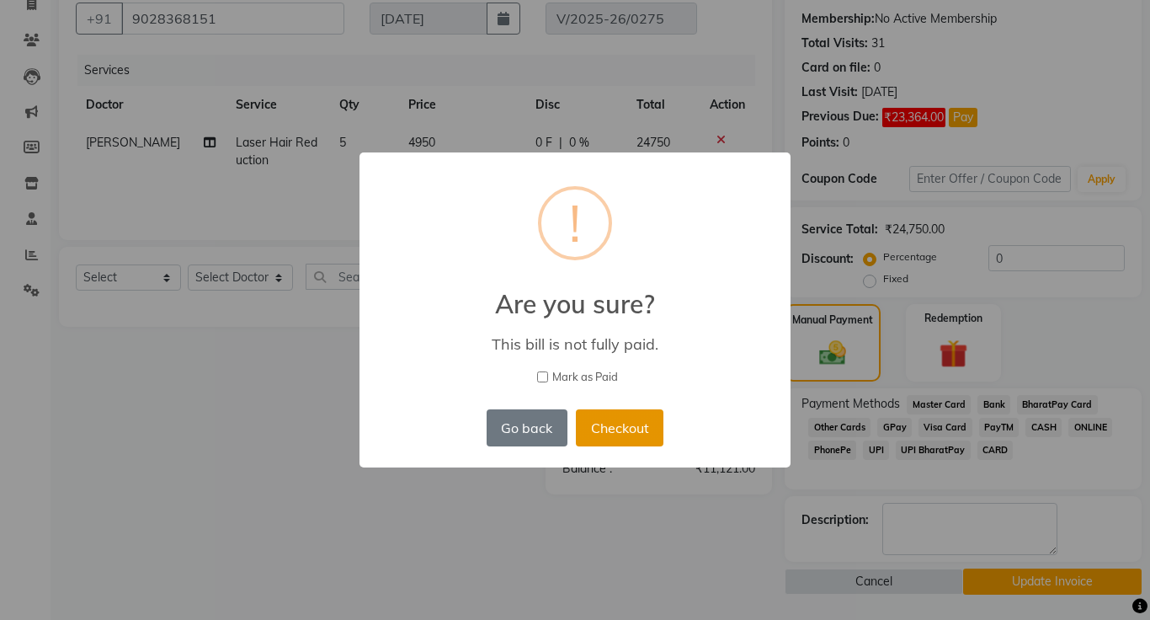
click at [633, 430] on button "Checkout" at bounding box center [620, 427] width 88 height 37
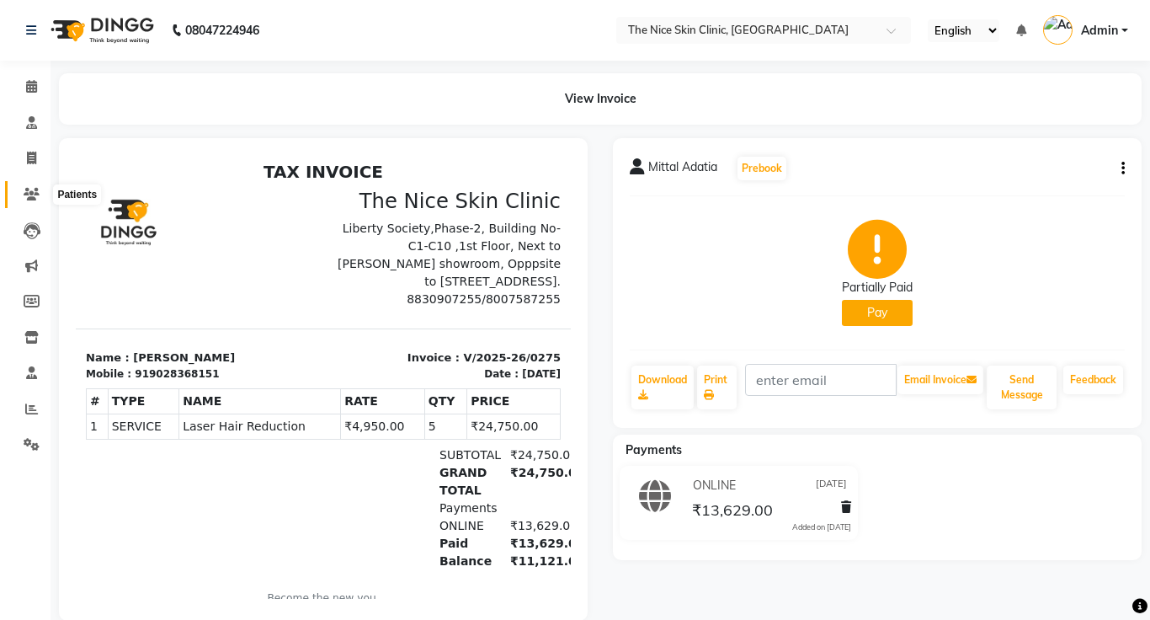
click at [30, 195] on icon at bounding box center [32, 194] width 16 height 13
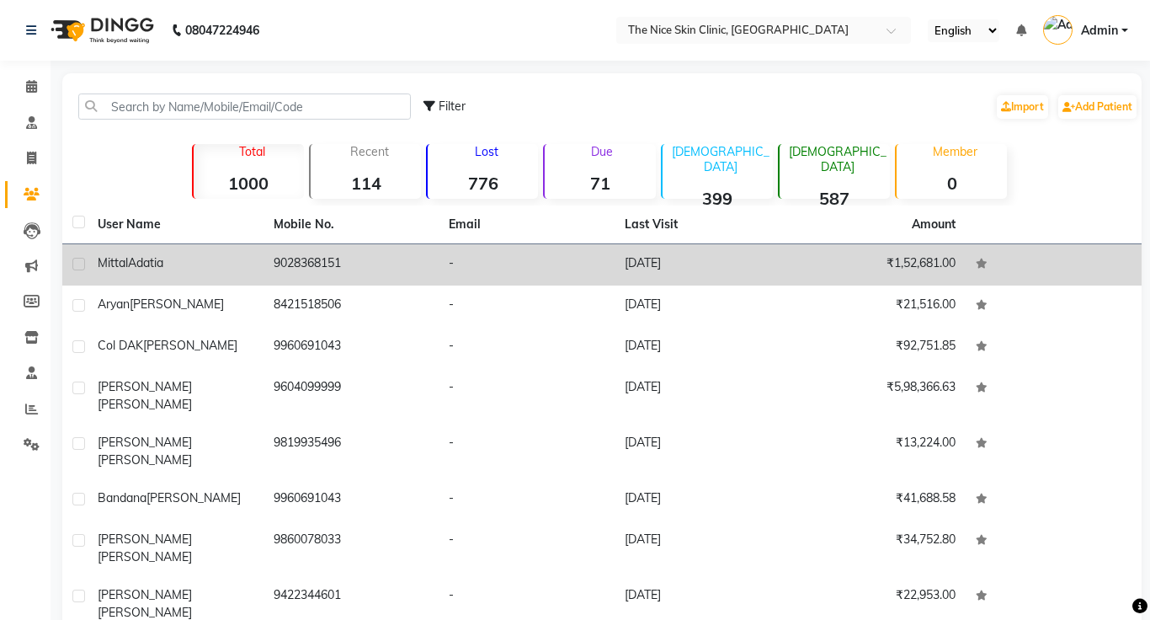
click at [144, 263] on span "Adatia" at bounding box center [145, 262] width 35 height 15
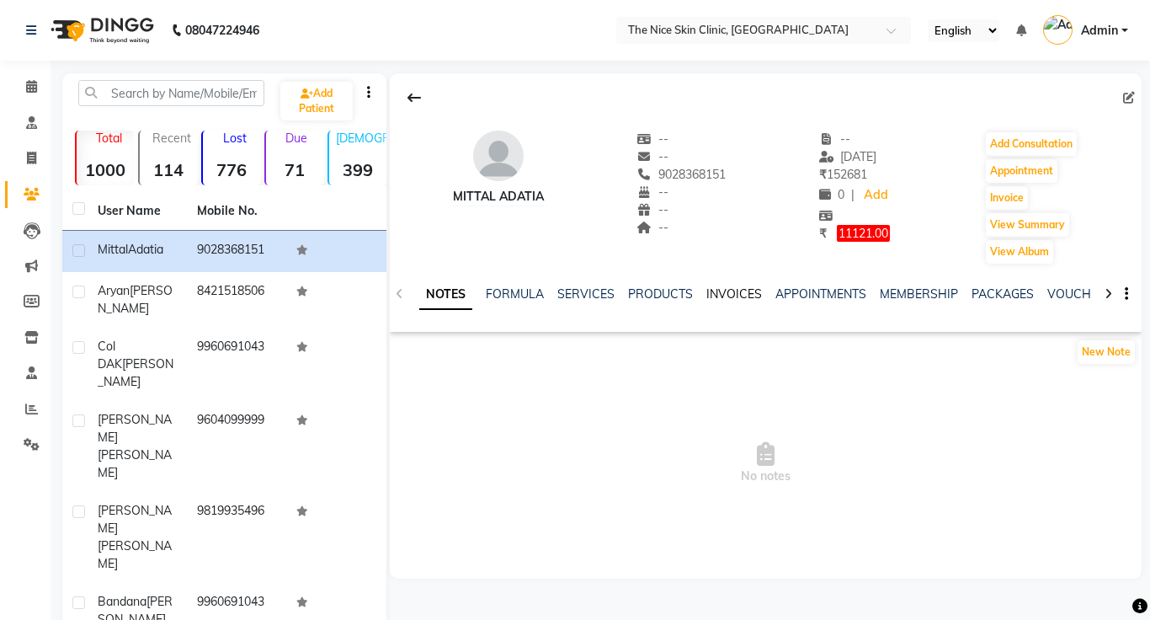
click at [721, 295] on link "INVOICES" at bounding box center [734, 293] width 56 height 15
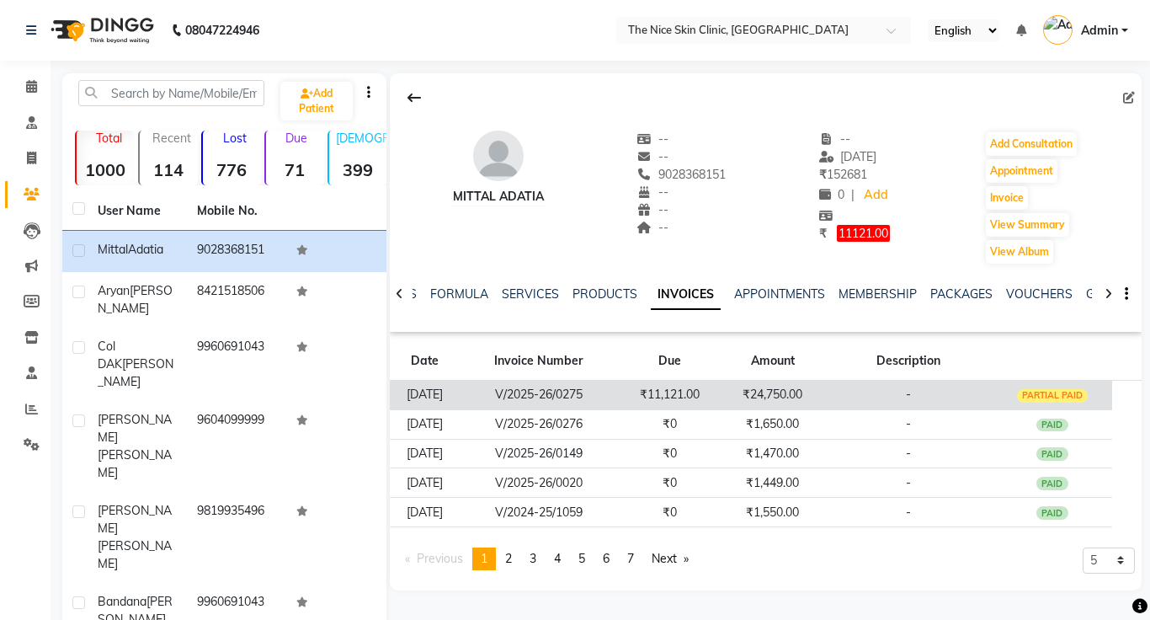
click at [591, 400] on td "V/2025-26/0275" at bounding box center [539, 395] width 158 height 29
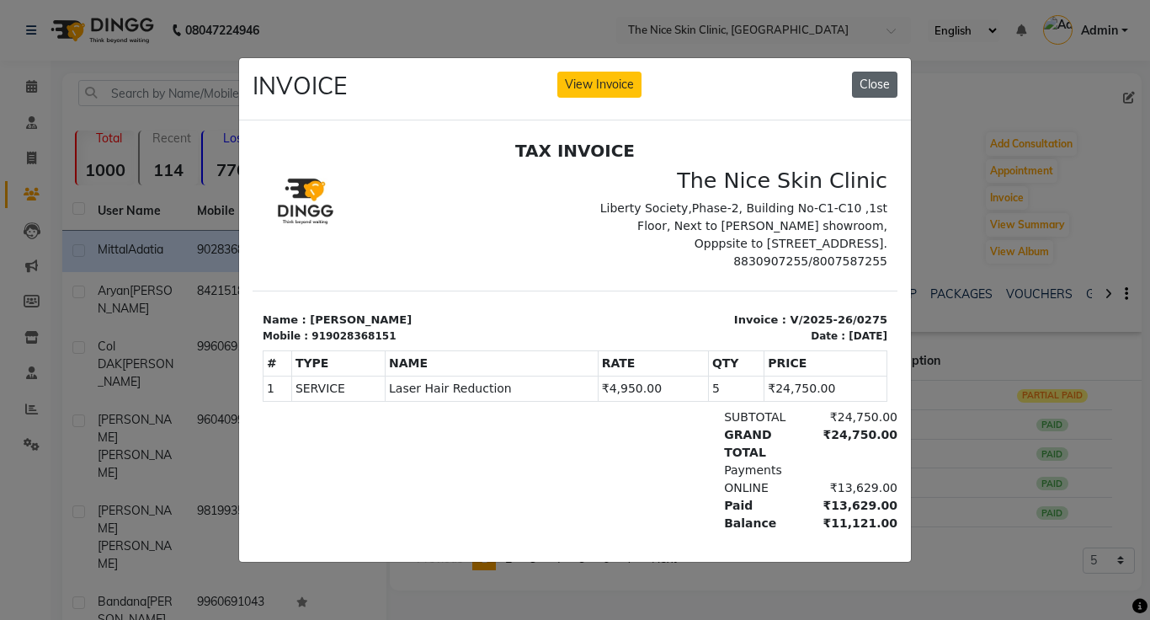
click at [877, 85] on button "Close" at bounding box center [874, 85] width 45 height 26
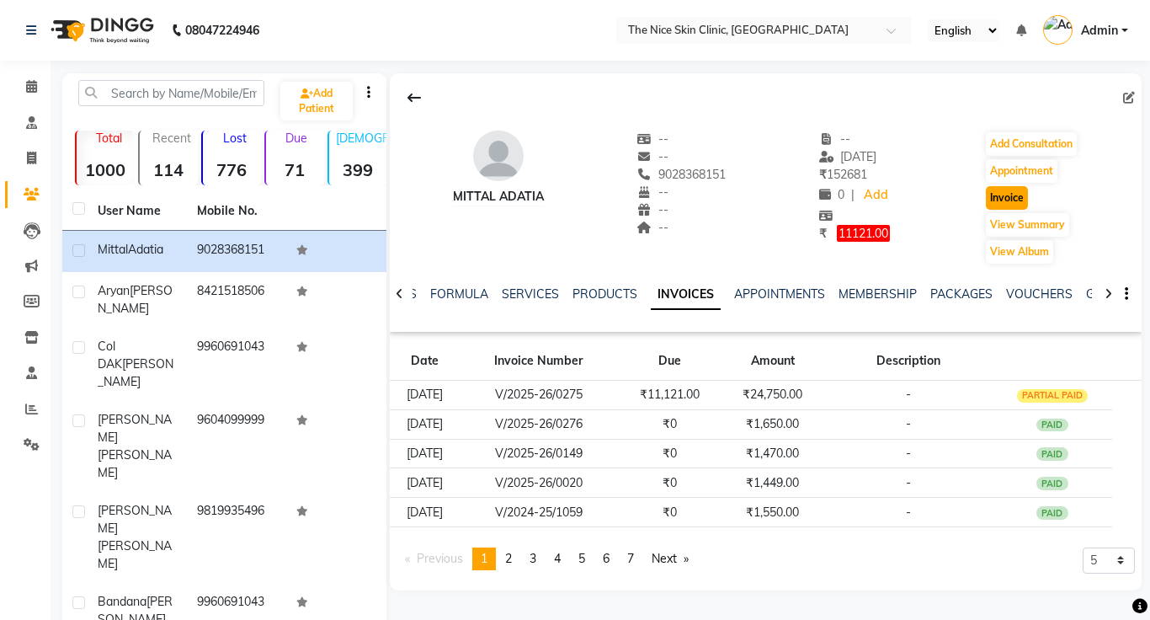
click at [1010, 195] on button "Invoice" at bounding box center [1007, 198] width 42 height 24
select select "service"
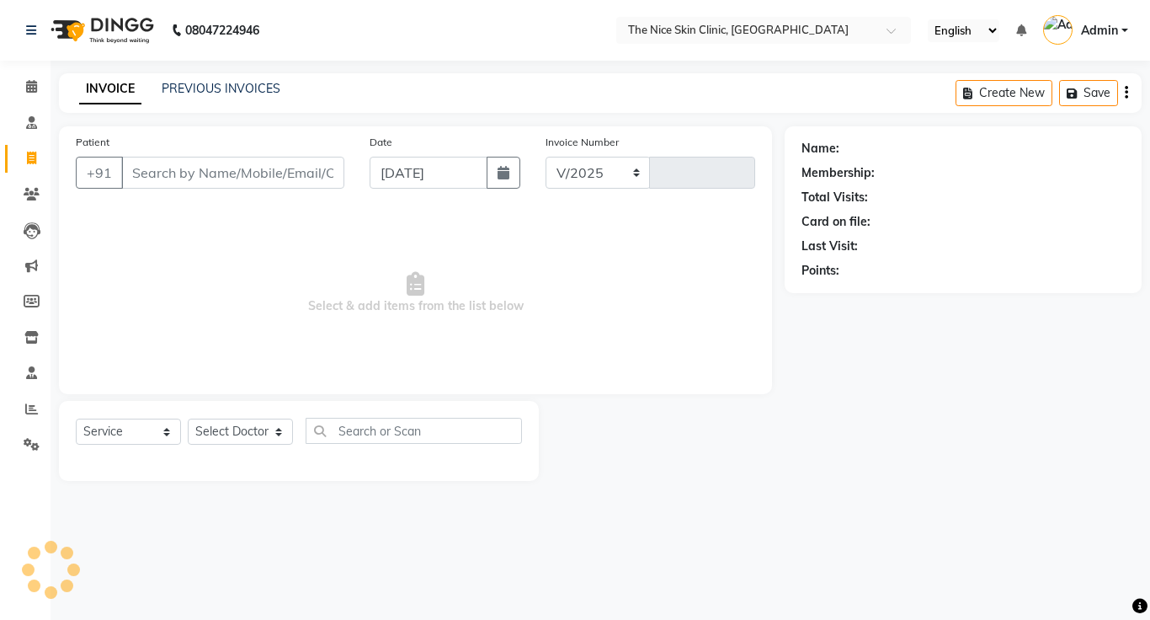
select select "35"
type input "0406"
type input "9028368151"
click at [231, 429] on select "Select Doctor [PERSON_NAME] DR. [PERSON_NAME] [PERSON_NAME]" at bounding box center [240, 431] width 105 height 26
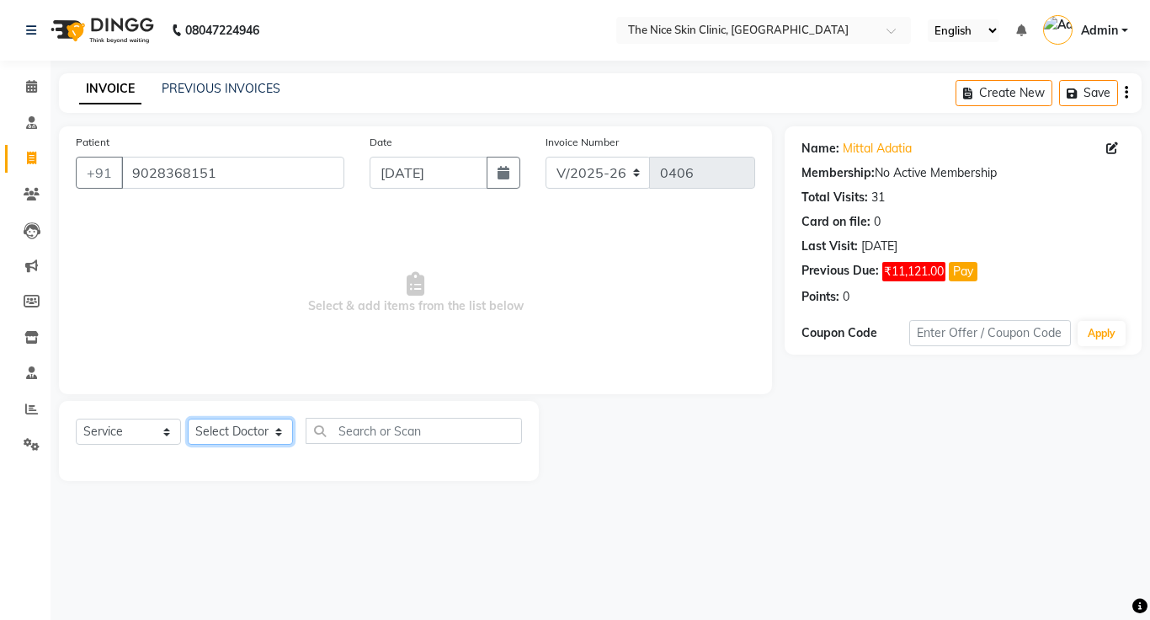
select select "1297"
click at [188, 418] on select "Select Doctor [PERSON_NAME] DR. [PERSON_NAME] [PERSON_NAME]" at bounding box center [240, 431] width 105 height 26
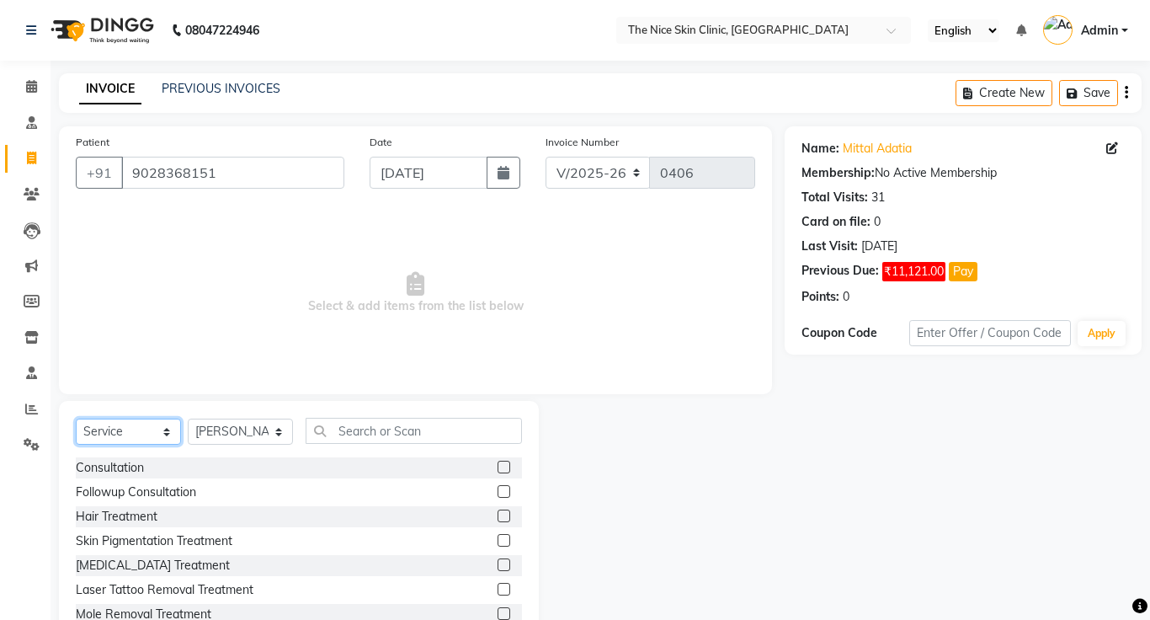
click at [110, 432] on select "Select Service Product Membership Package Voucher Prepaid Gift Card" at bounding box center [128, 431] width 105 height 26
select select "product"
click at [76, 418] on select "Select Service Product Membership Package Voucher Prepaid Gift Card" at bounding box center [128, 431] width 105 height 26
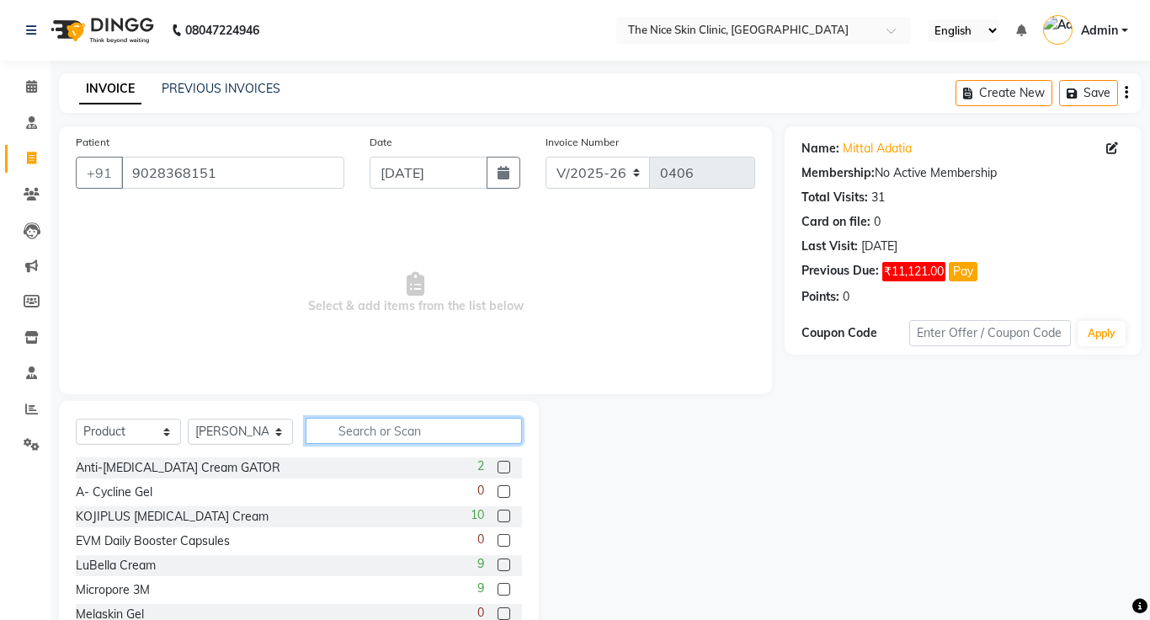
click at [436, 433] on input "text" at bounding box center [414, 431] width 216 height 26
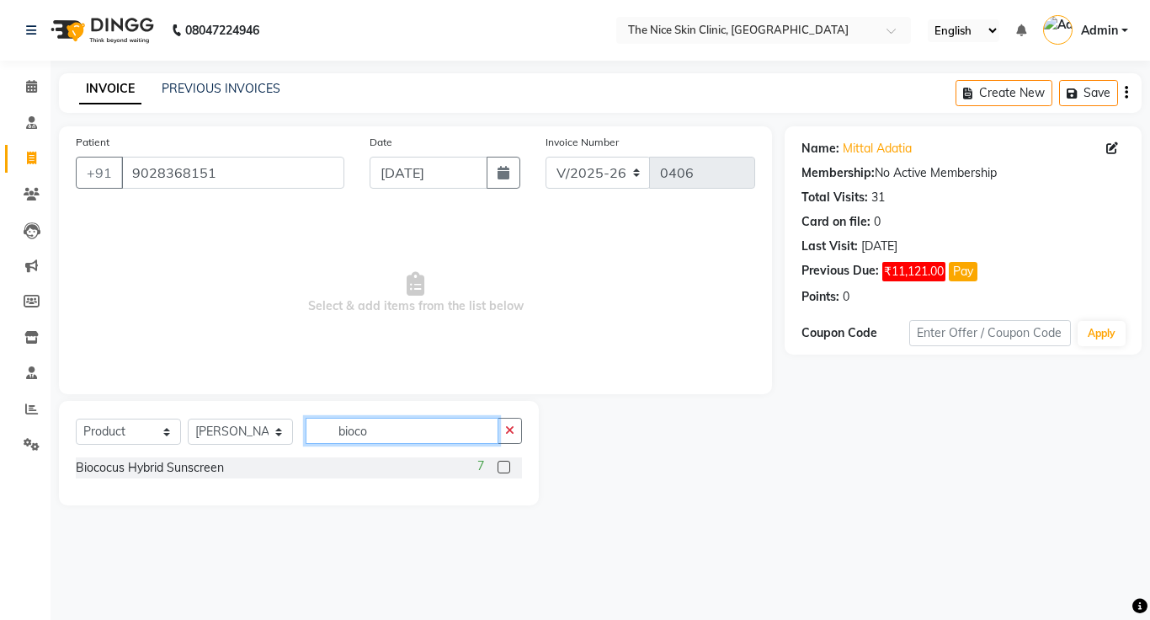
type input "bioco"
click at [502, 469] on label at bounding box center [504, 466] width 13 height 13
click at [502, 469] on input "checkbox" at bounding box center [503, 467] width 11 height 11
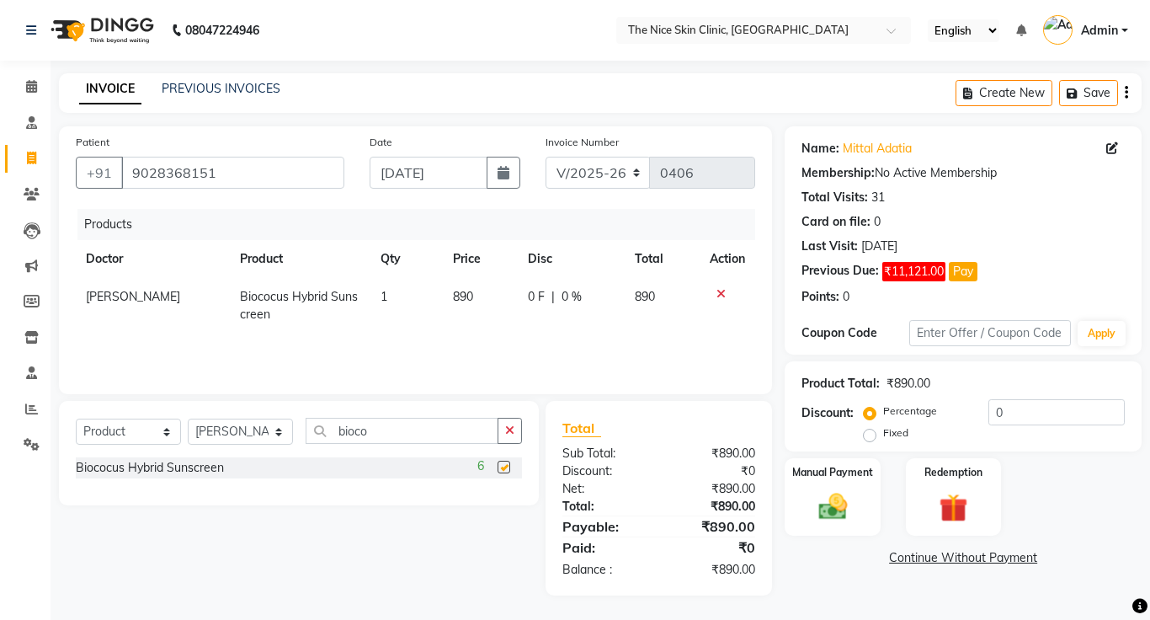
checkbox input "false"
click at [405, 440] on input "bioco" at bounding box center [402, 431] width 193 height 26
type input "biocera"
click at [505, 467] on label at bounding box center [504, 466] width 13 height 13
click at [505, 467] on input "checkbox" at bounding box center [503, 467] width 11 height 11
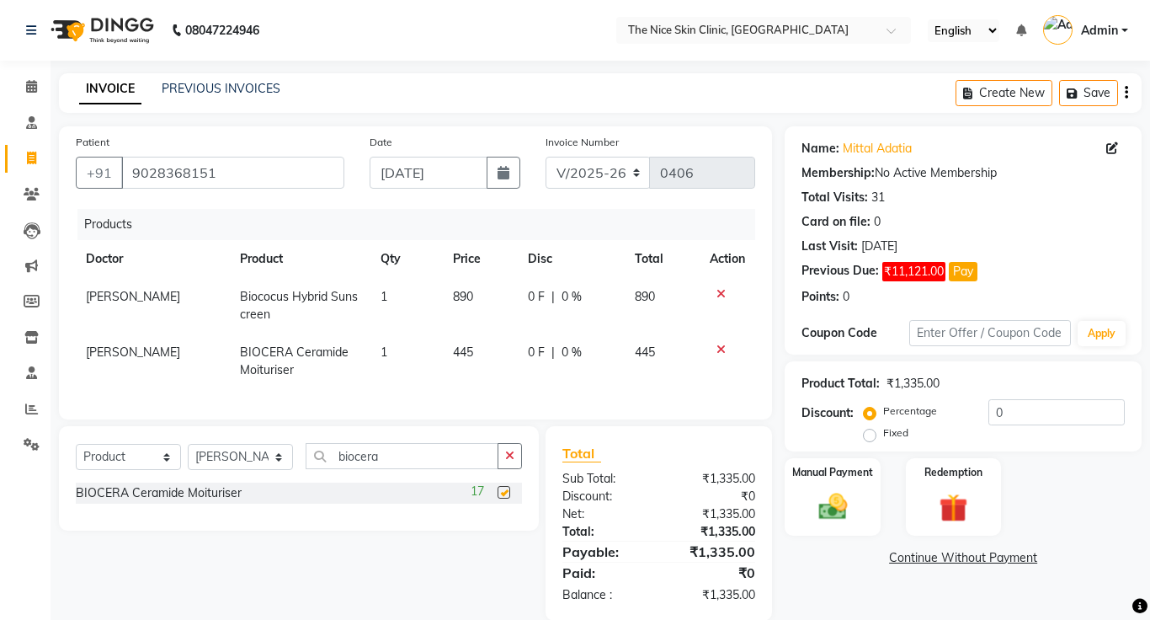
checkbox input "false"
click at [836, 498] on img at bounding box center [832, 506] width 48 height 35
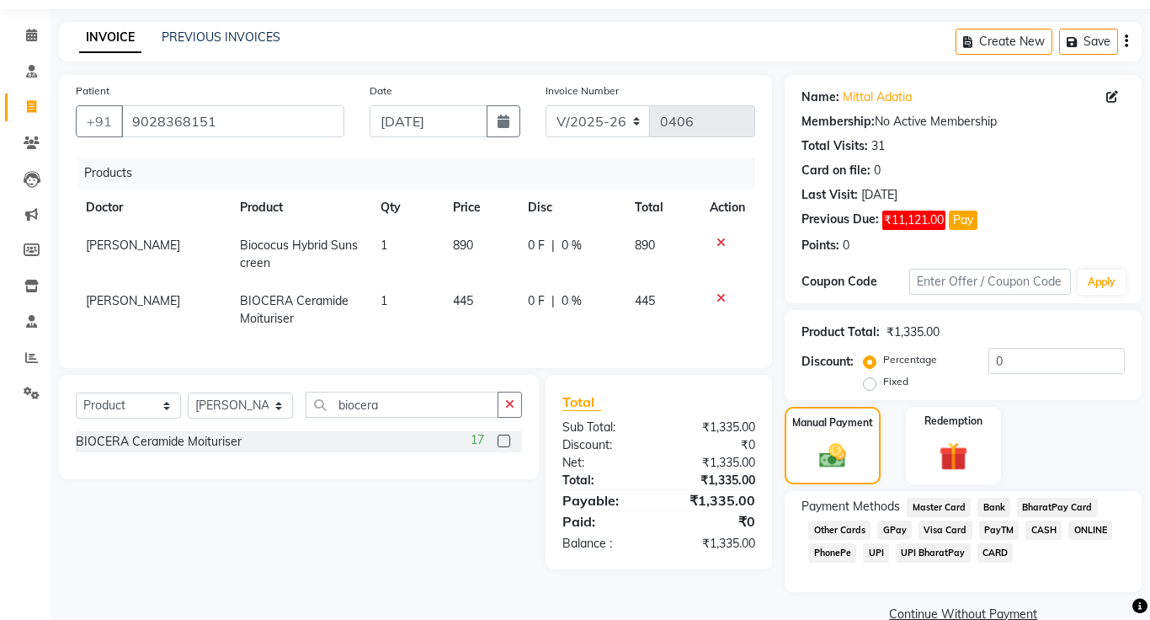
scroll to position [83, 0]
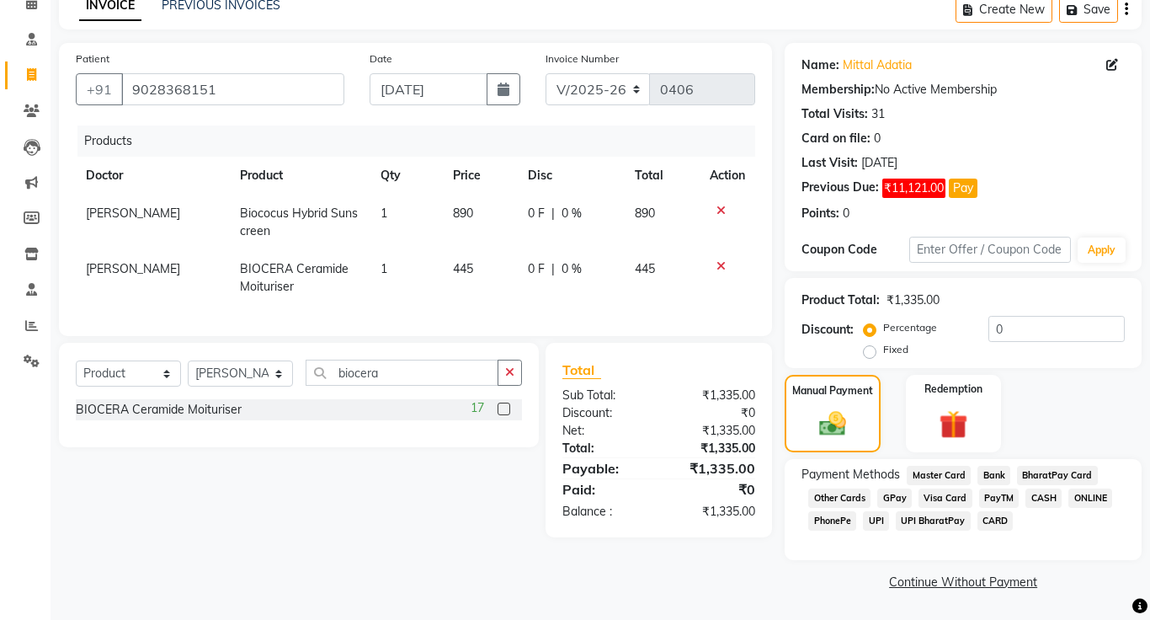
click at [892, 500] on span "GPay" at bounding box center [894, 497] width 35 height 19
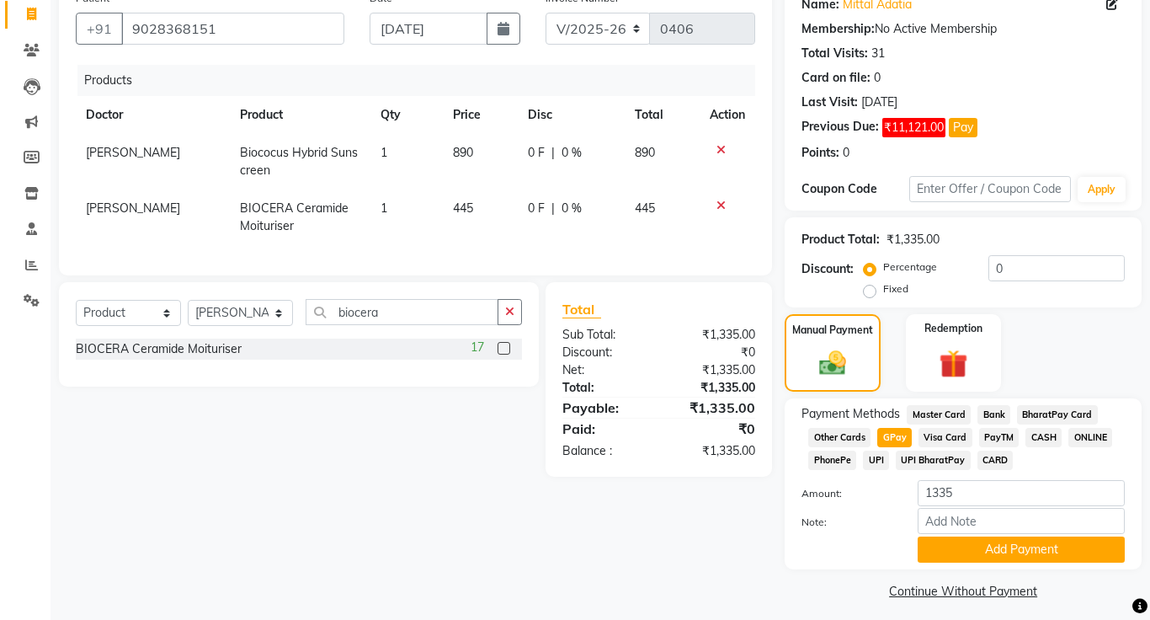
scroll to position [153, 0]
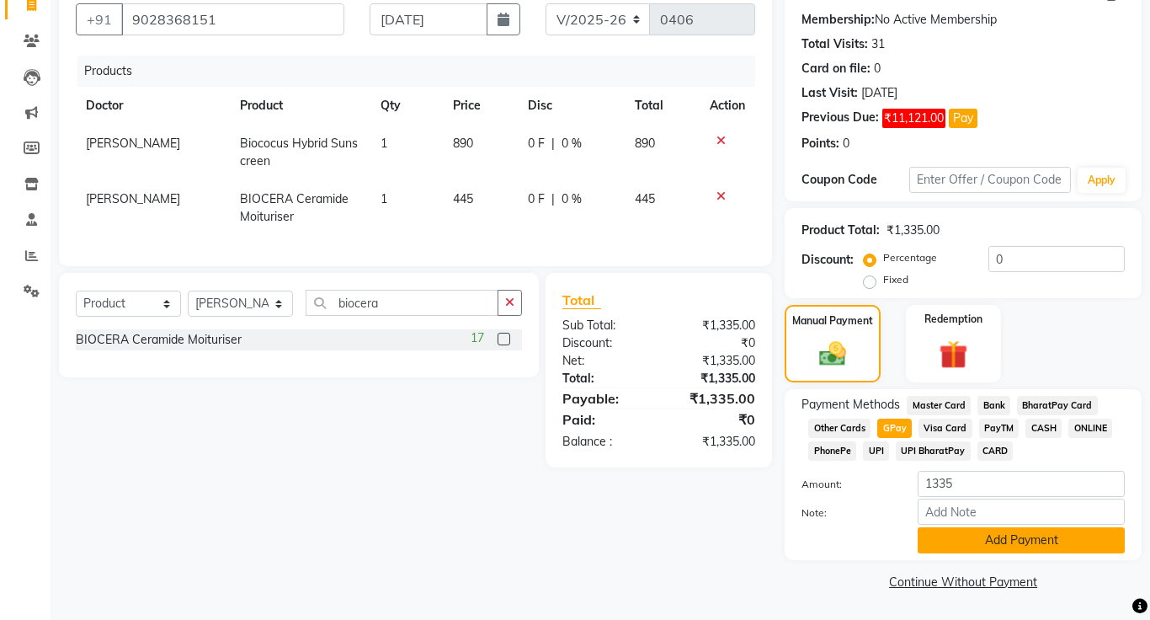
click at [1047, 543] on button "Add Payment" at bounding box center [1021, 540] width 207 height 26
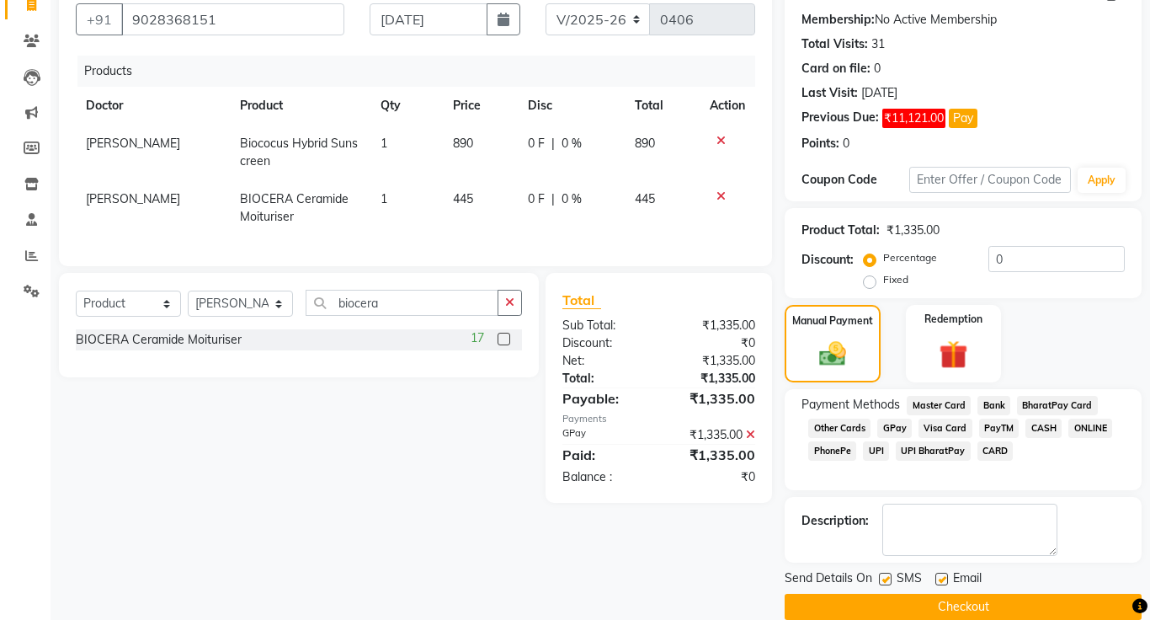
scroll to position [178, 0]
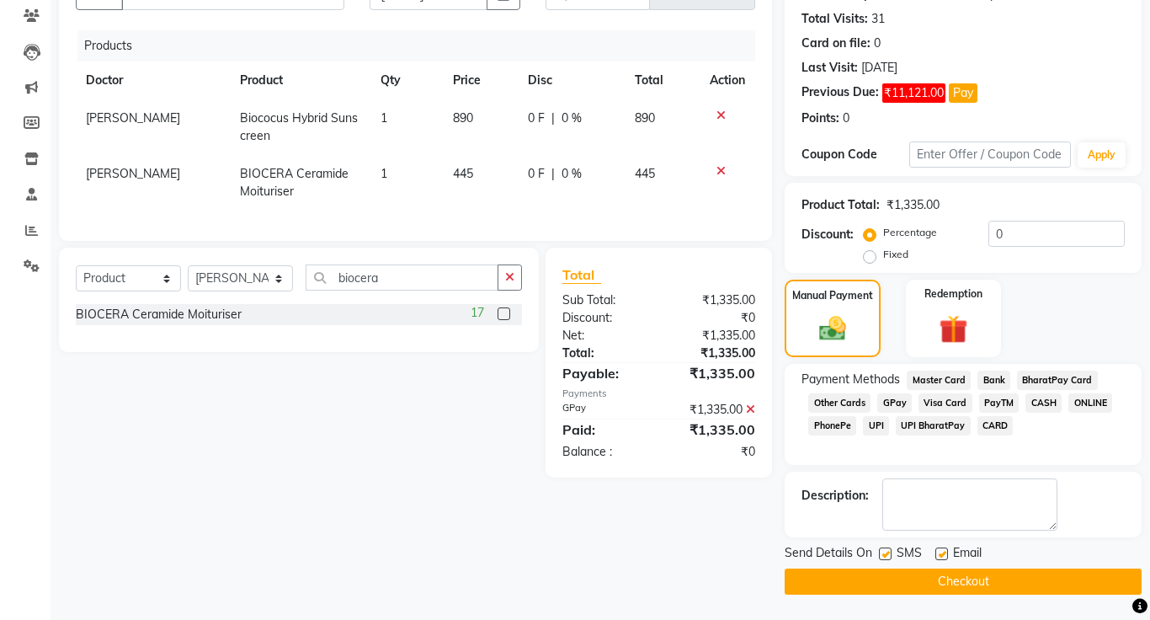
click at [886, 557] on label at bounding box center [885, 553] width 13 height 13
click at [886, 557] on input "checkbox" at bounding box center [884, 554] width 11 height 11
checkbox input "false"
click at [943, 556] on label at bounding box center [941, 553] width 13 height 13
click at [943, 556] on input "checkbox" at bounding box center [940, 554] width 11 height 11
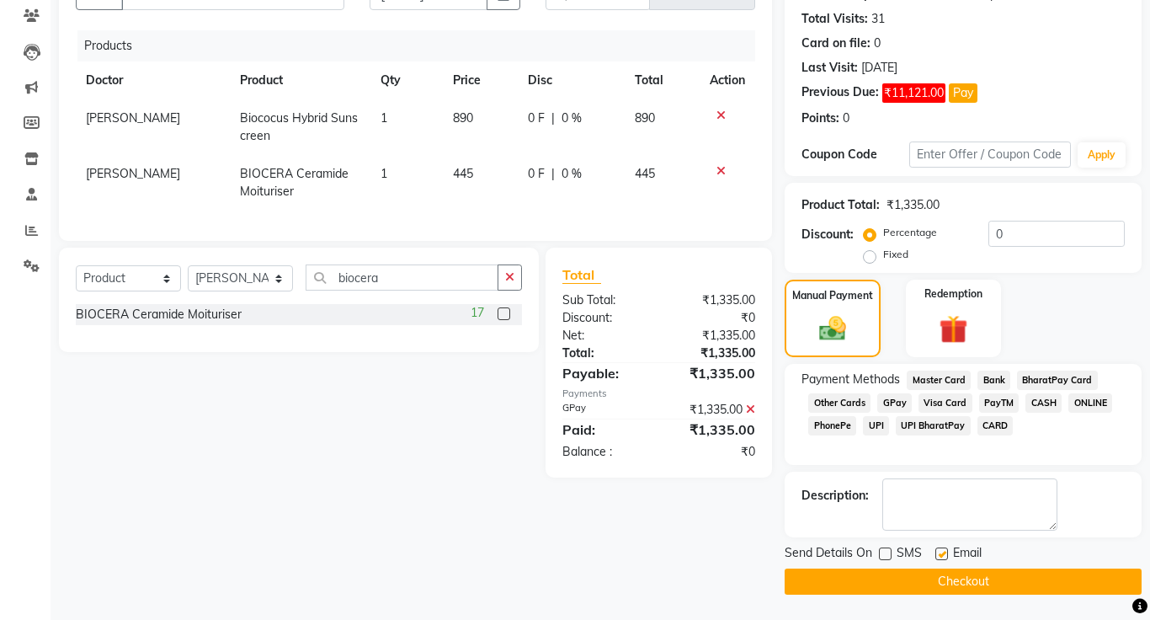
checkbox input "false"
click at [991, 584] on button "Checkout" at bounding box center [963, 581] width 357 height 26
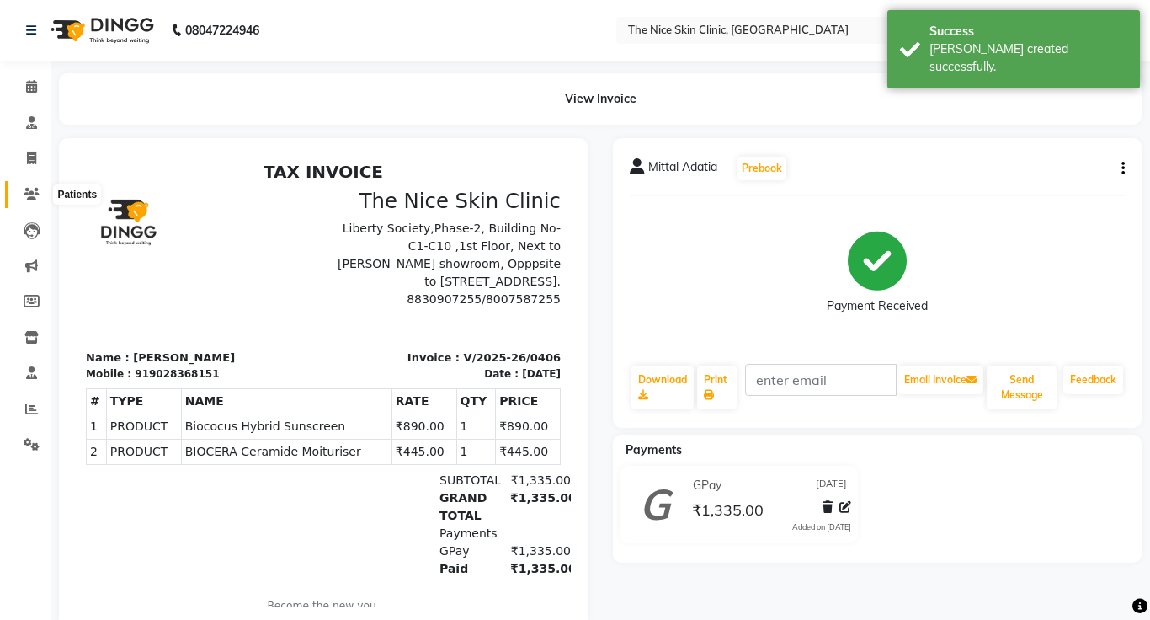
click at [31, 196] on icon at bounding box center [32, 194] width 16 height 13
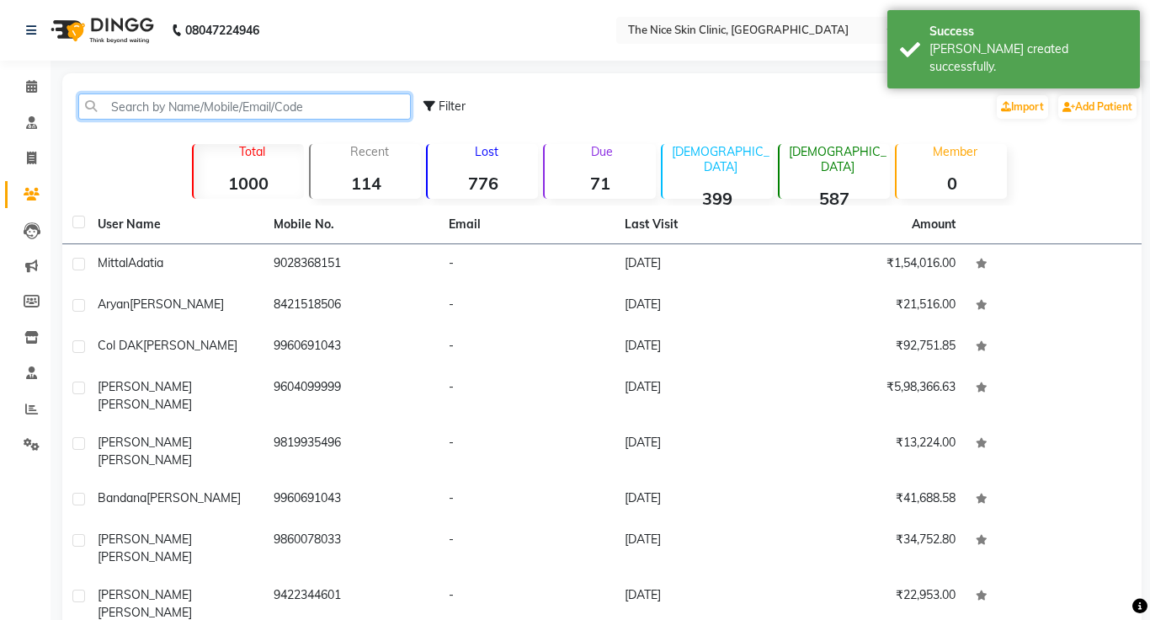
click at [336, 104] on input "text" at bounding box center [244, 106] width 333 height 26
